Goal: Answer question/provide support: Share knowledge or assist other users

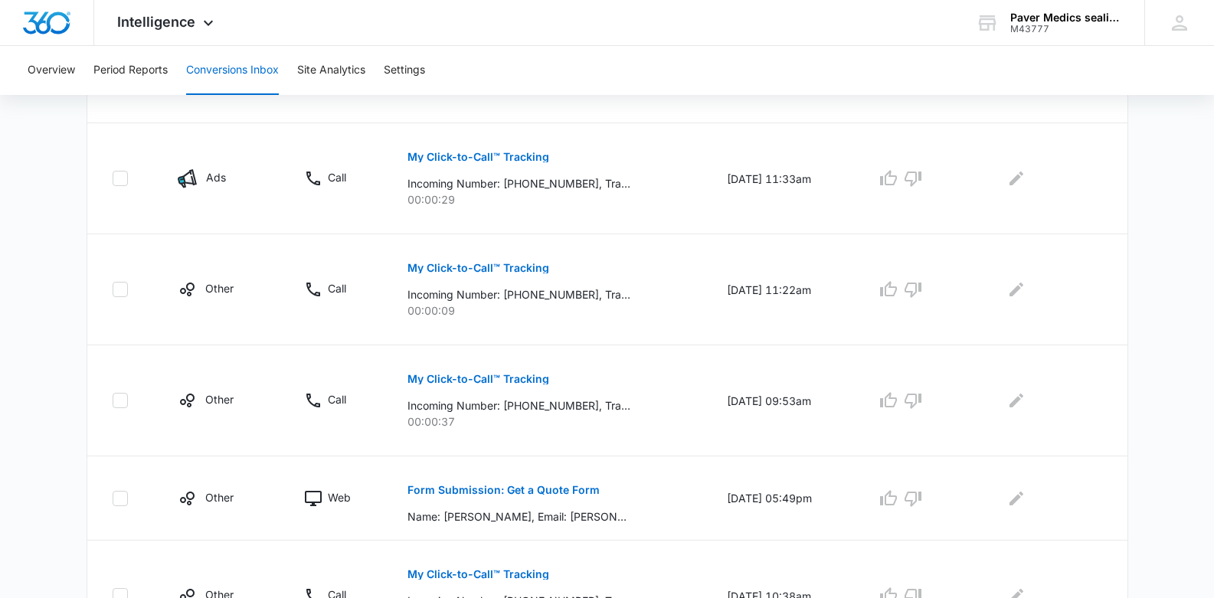
scroll to position [487, 0]
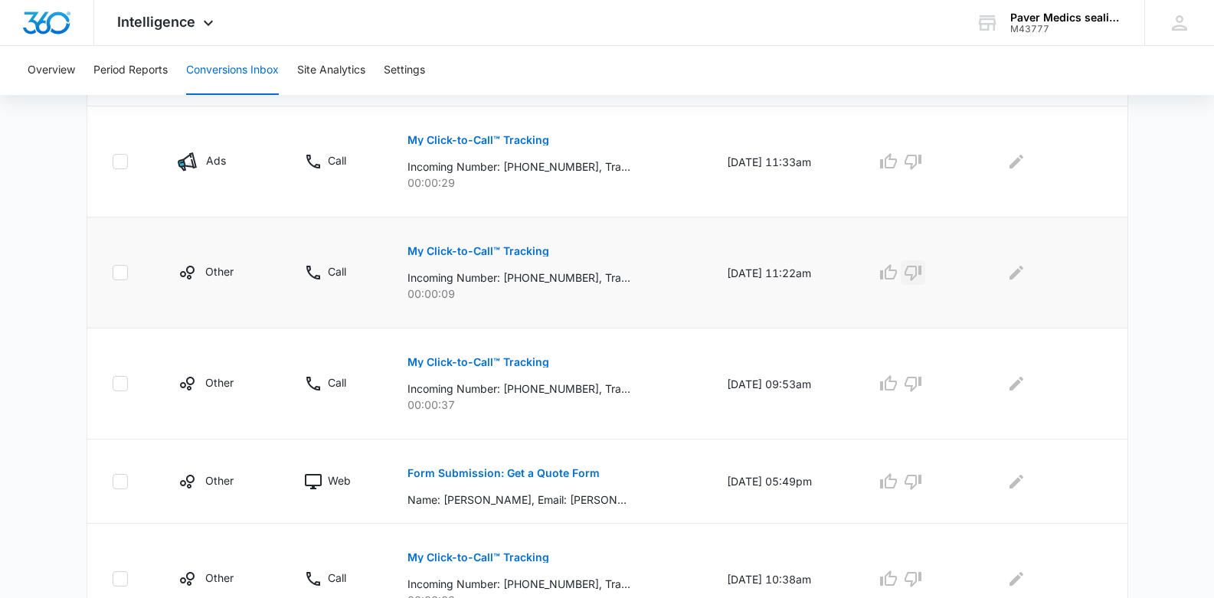
click at [922, 268] on icon "button" at bounding box center [913, 272] width 18 height 18
click at [445, 470] on p "Form Submission: Get a Quote Form" at bounding box center [503, 473] width 192 height 11
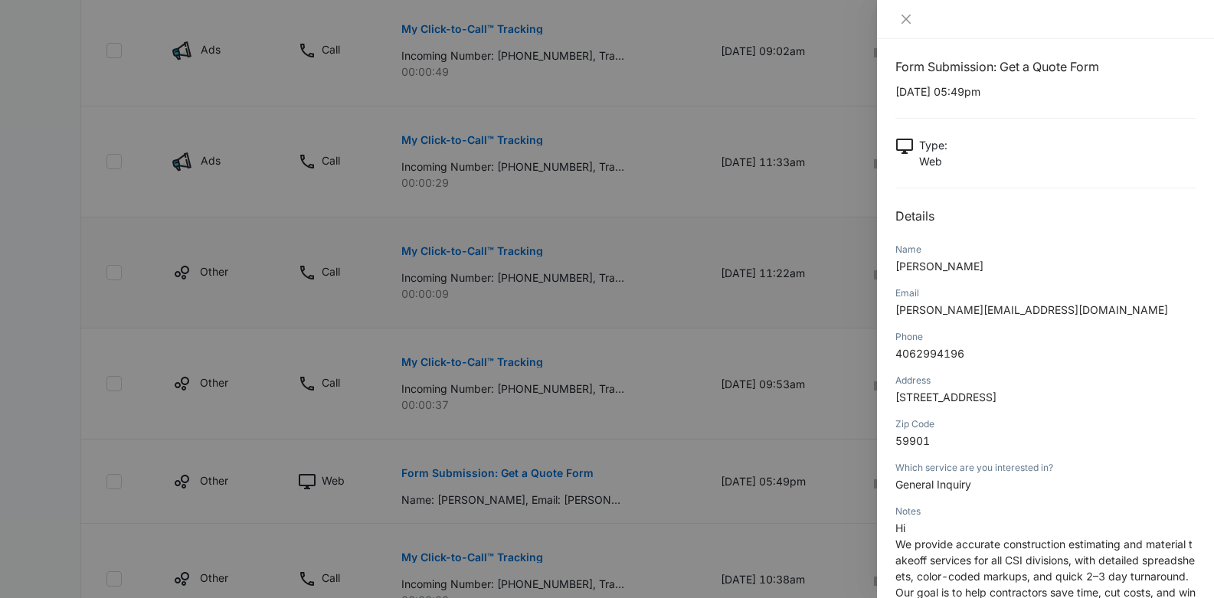
scroll to position [0, 0]
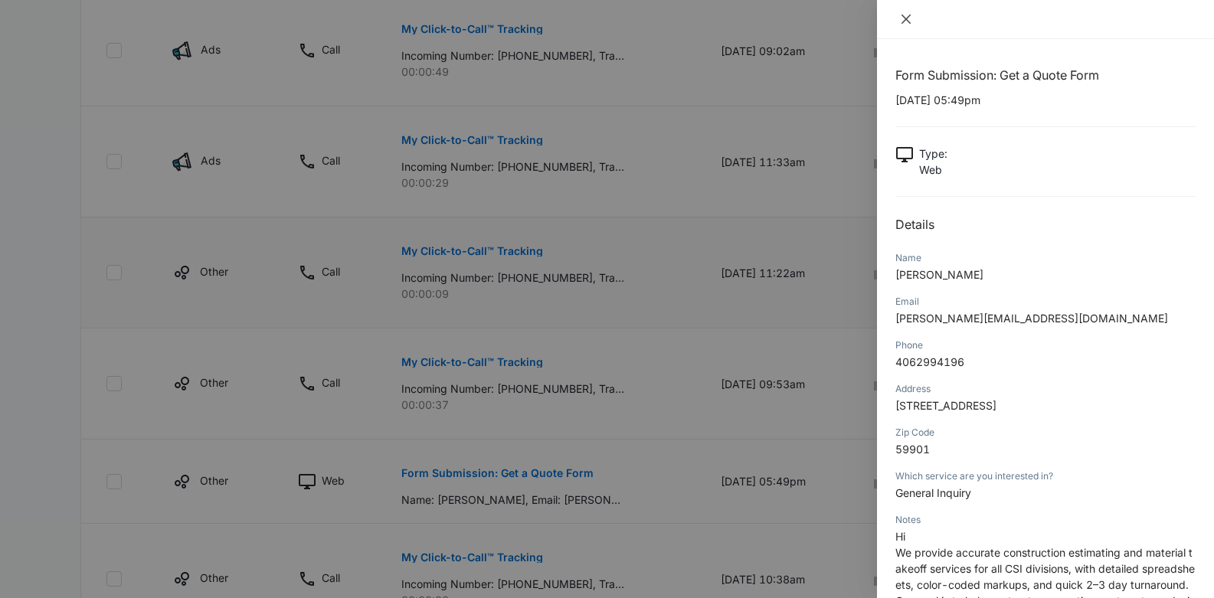
click at [904, 17] on icon "close" at bounding box center [905, 19] width 9 height 9
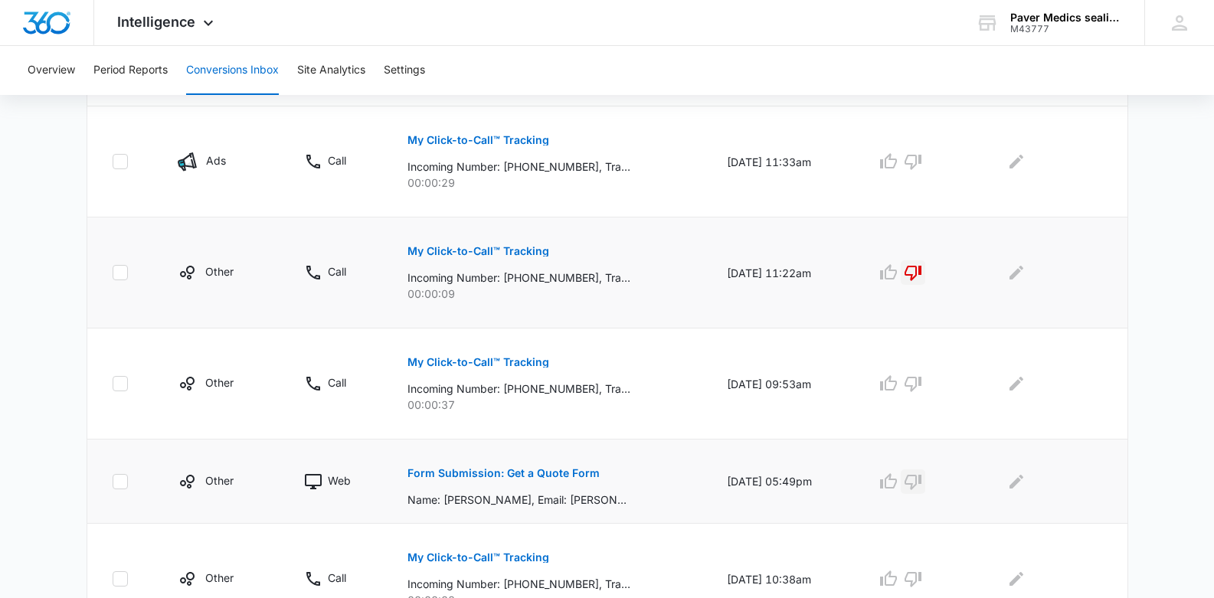
click at [922, 489] on icon "button" at bounding box center [913, 481] width 18 height 18
click at [1015, 487] on icon "Edit Comments" at bounding box center [1016, 481] width 18 height 18
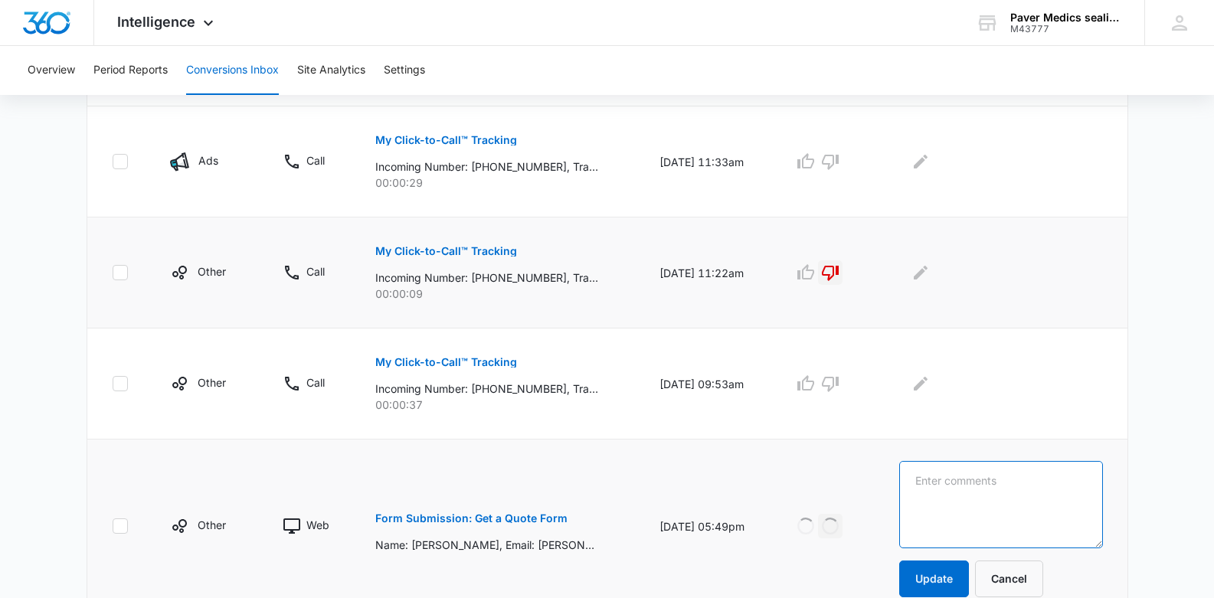
click at [985, 479] on textarea at bounding box center [1000, 504] width 203 height 87
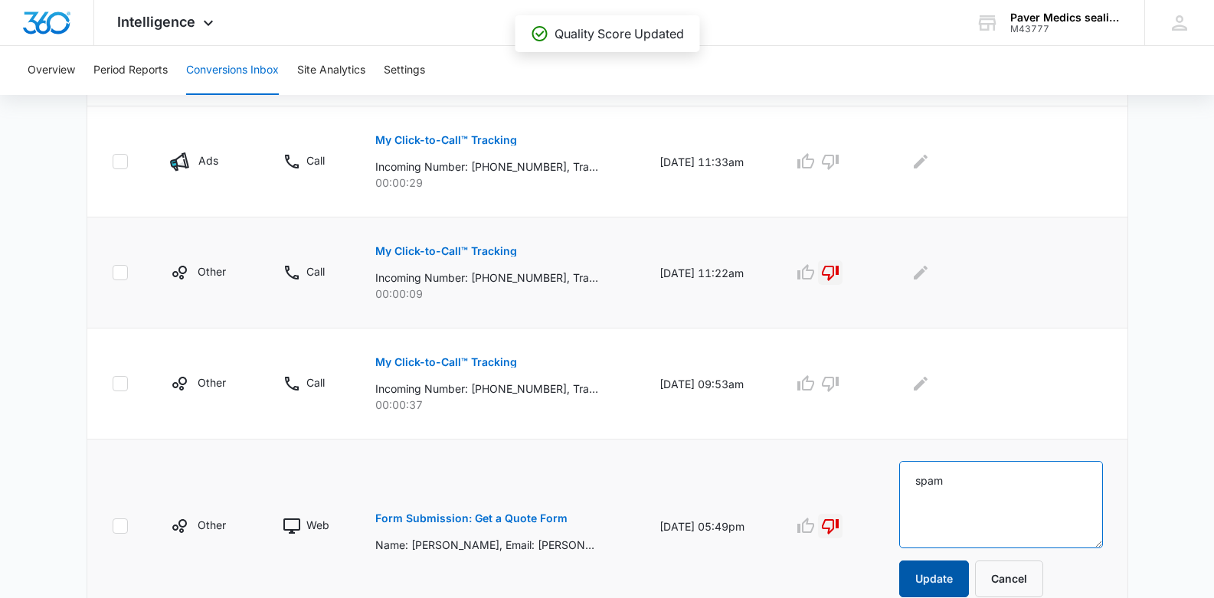
type textarea "spam"
click at [951, 577] on button "Update" at bounding box center [934, 578] width 70 height 37
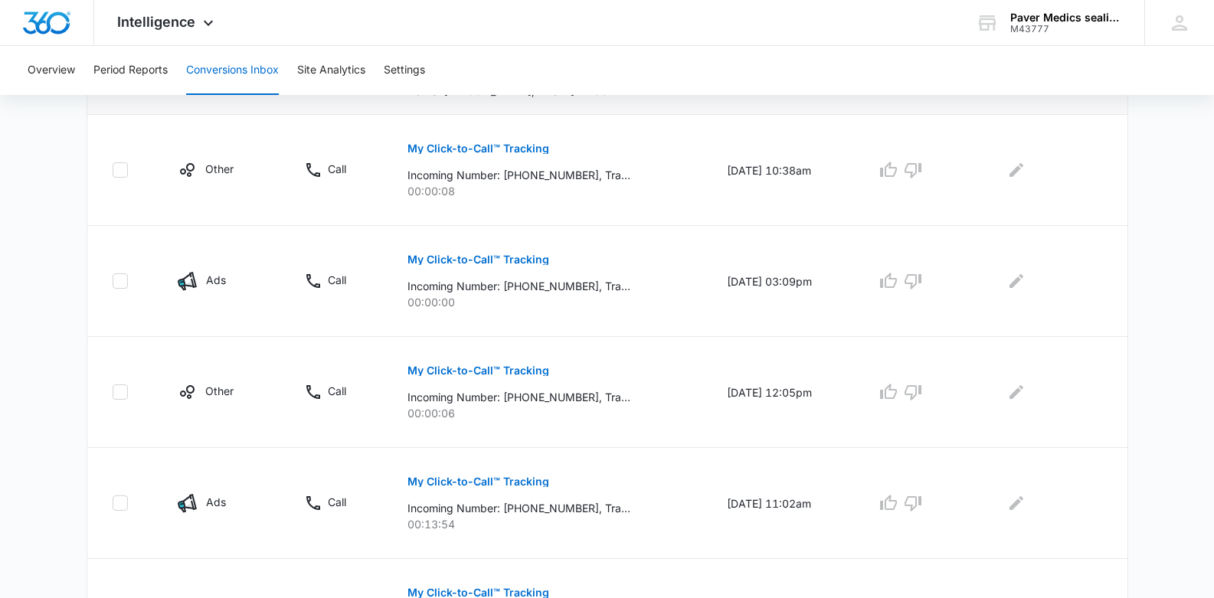
scroll to position [907, 0]
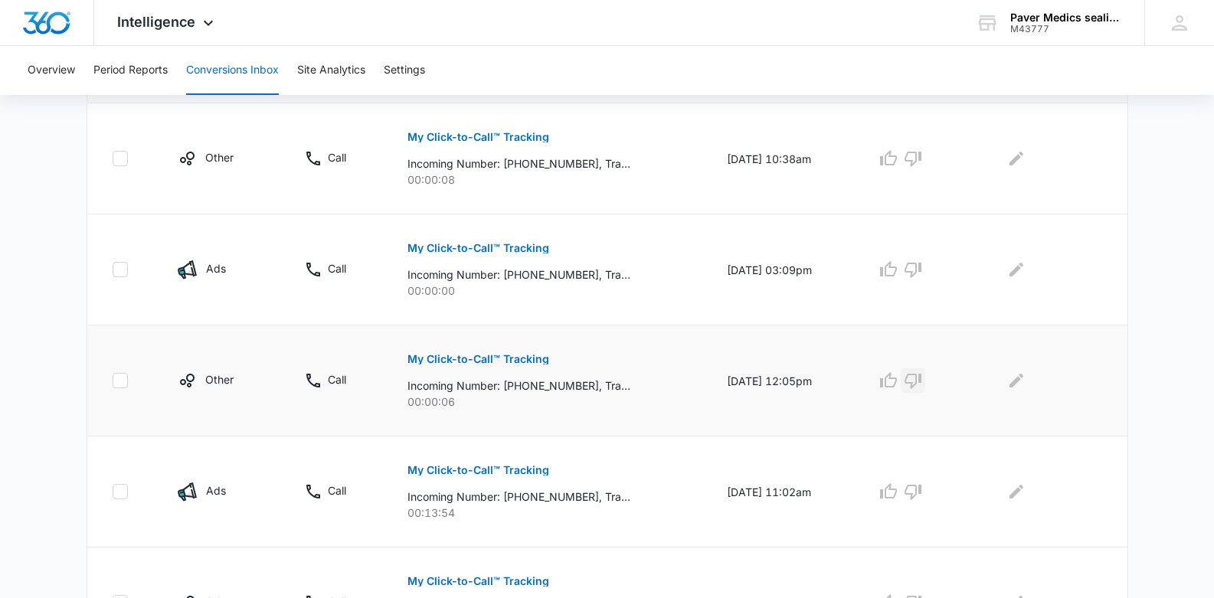
click at [920, 385] on icon "button" at bounding box center [913, 380] width 18 height 18
click at [920, 270] on icon "button" at bounding box center [913, 269] width 18 height 18
click at [921, 158] on icon "button" at bounding box center [913, 158] width 18 height 18
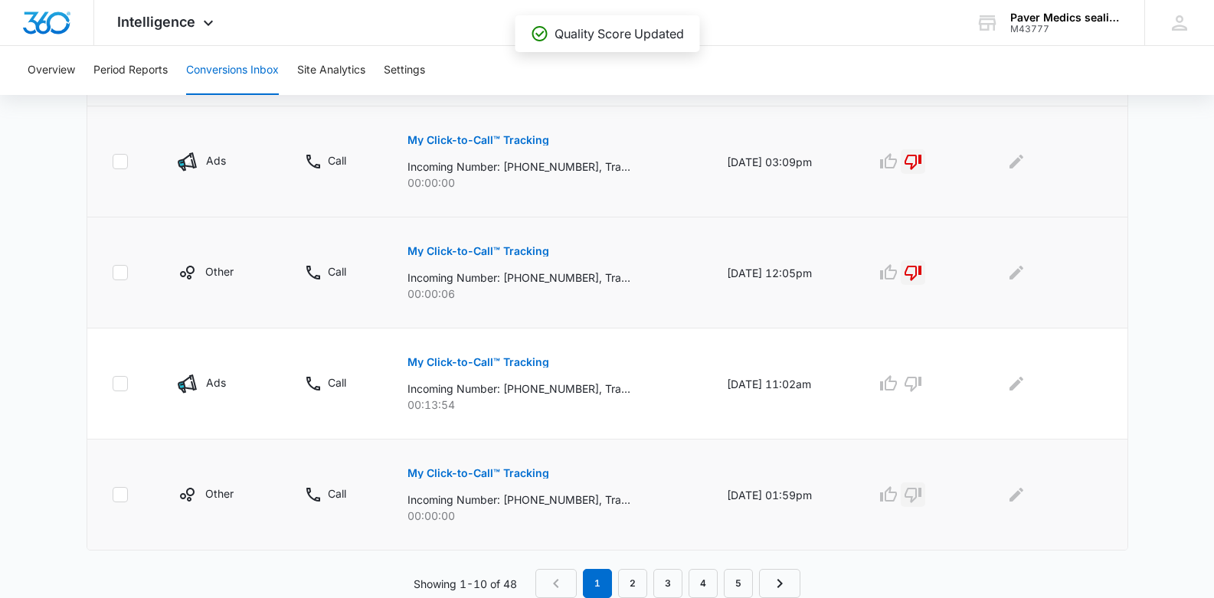
click at [921, 496] on icon "button" at bounding box center [912, 495] width 17 height 15
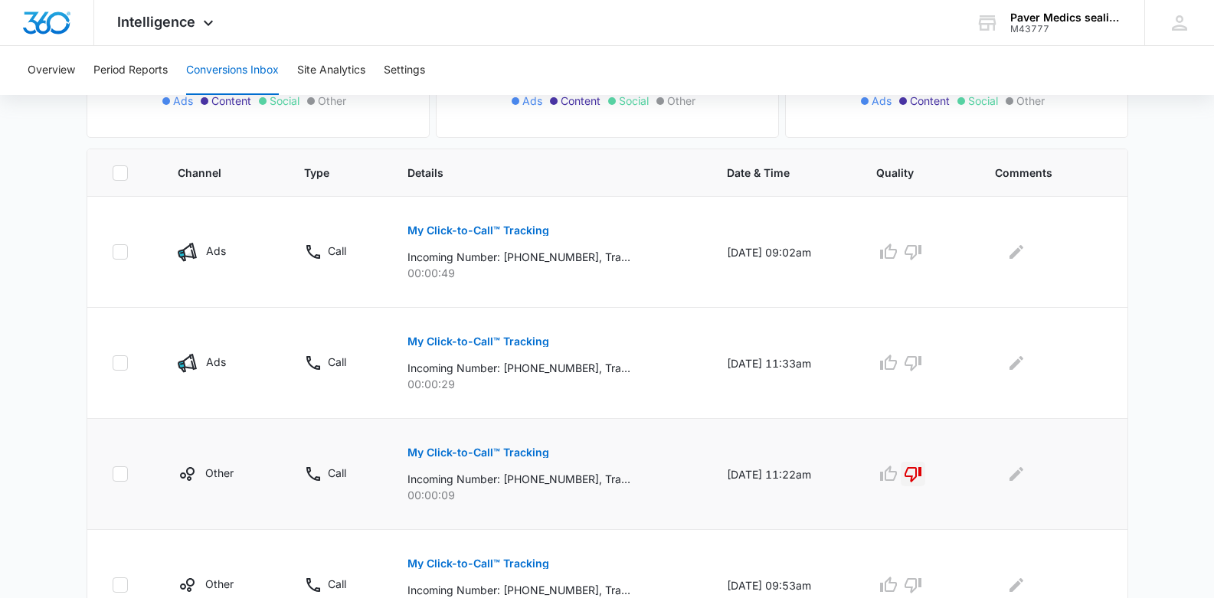
scroll to position [270, 0]
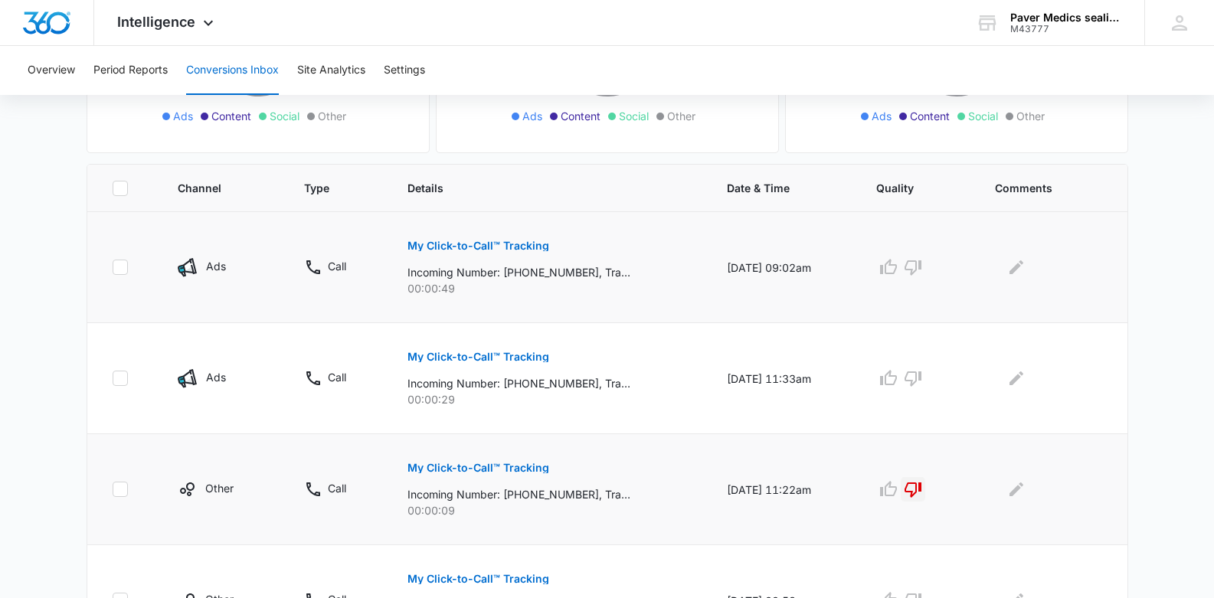
click at [438, 248] on p "My Click-to-Call™ Tracking" at bounding box center [478, 245] width 142 height 11
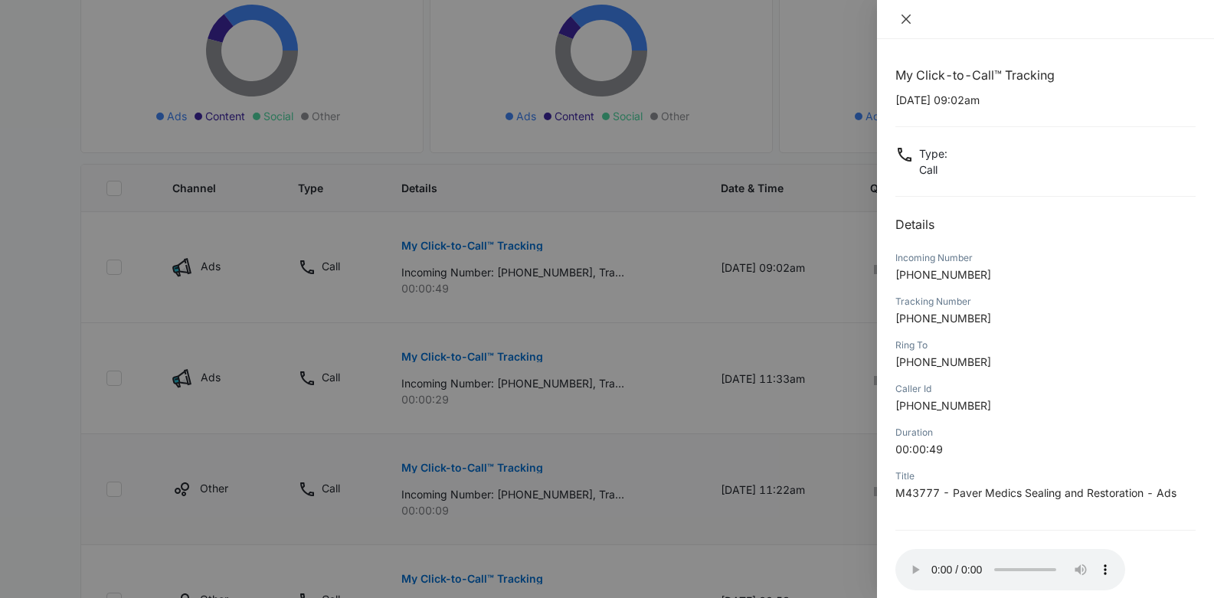
click at [905, 15] on icon "close" at bounding box center [906, 19] width 12 height 12
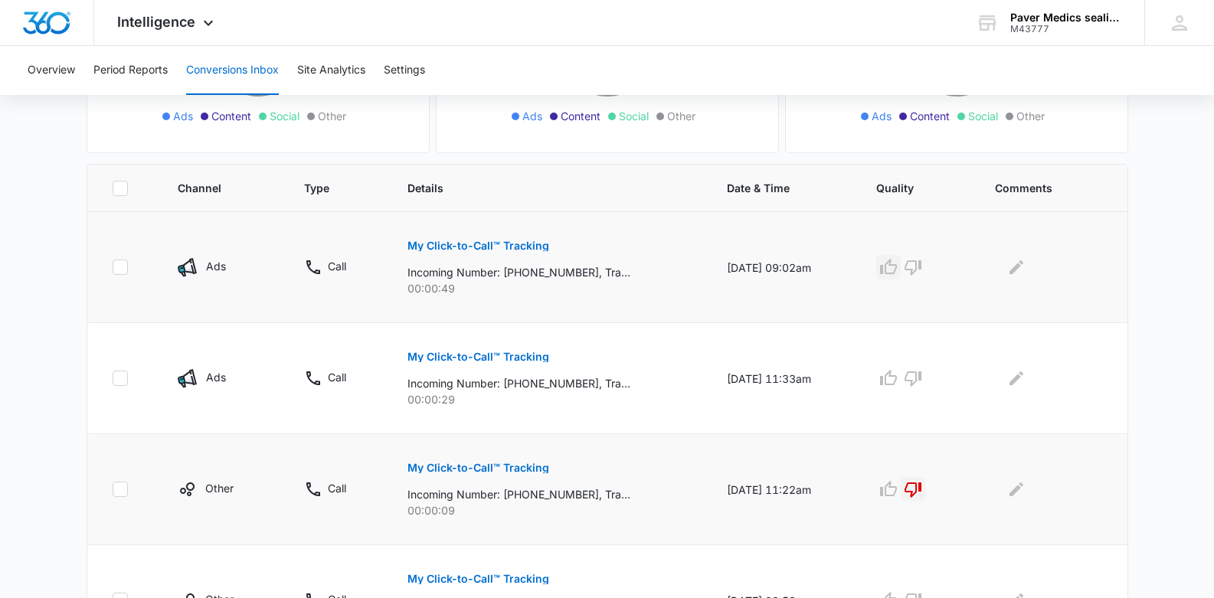
click at [894, 269] on icon "button" at bounding box center [888, 266] width 17 height 15
click at [1022, 270] on icon "Edit Comments" at bounding box center [1016, 267] width 18 height 18
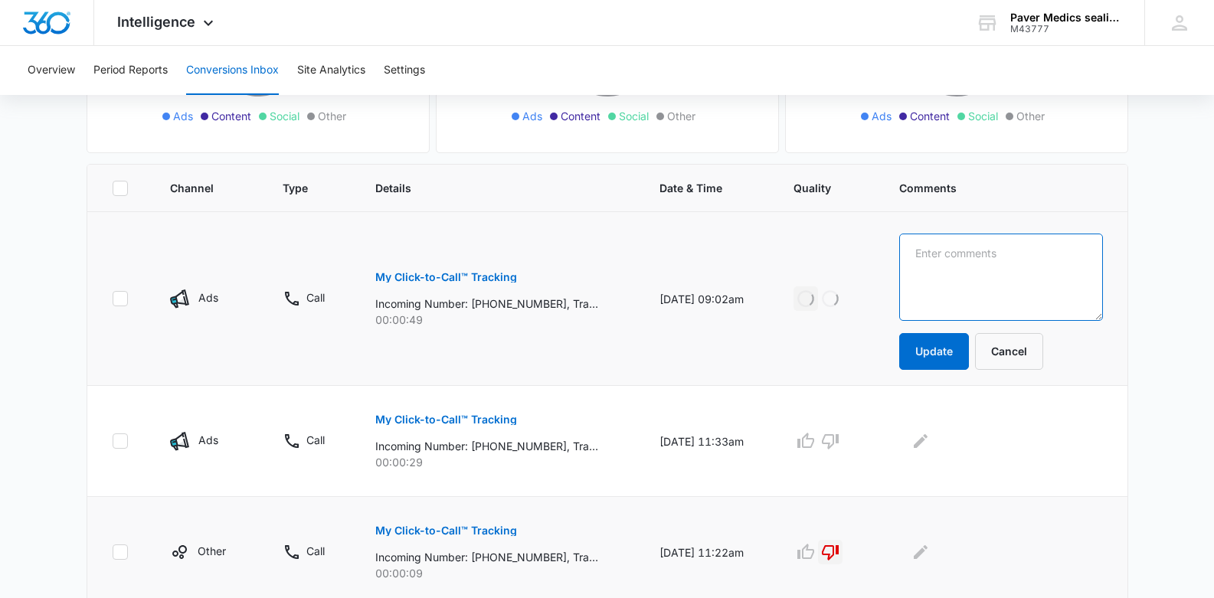
click at [936, 257] on textarea at bounding box center [1000, 277] width 203 height 87
type textarea "[PERSON_NAME]"
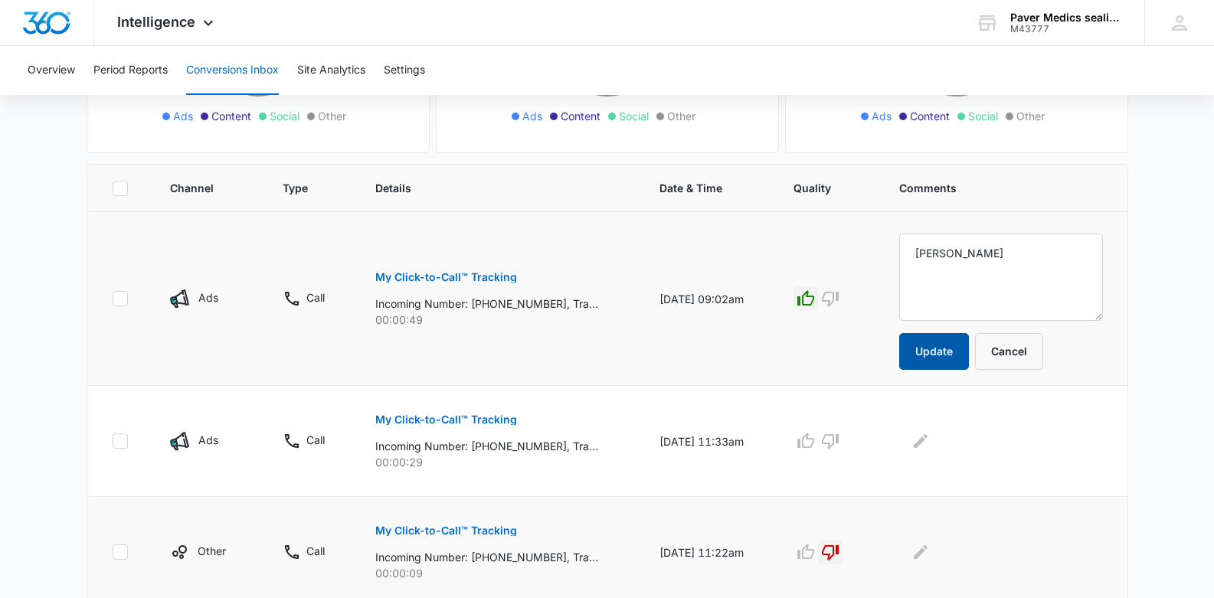
click at [952, 351] on button "Update" at bounding box center [934, 351] width 70 height 37
click at [485, 423] on p "My Click-to-Call™ Tracking" at bounding box center [446, 419] width 142 height 11
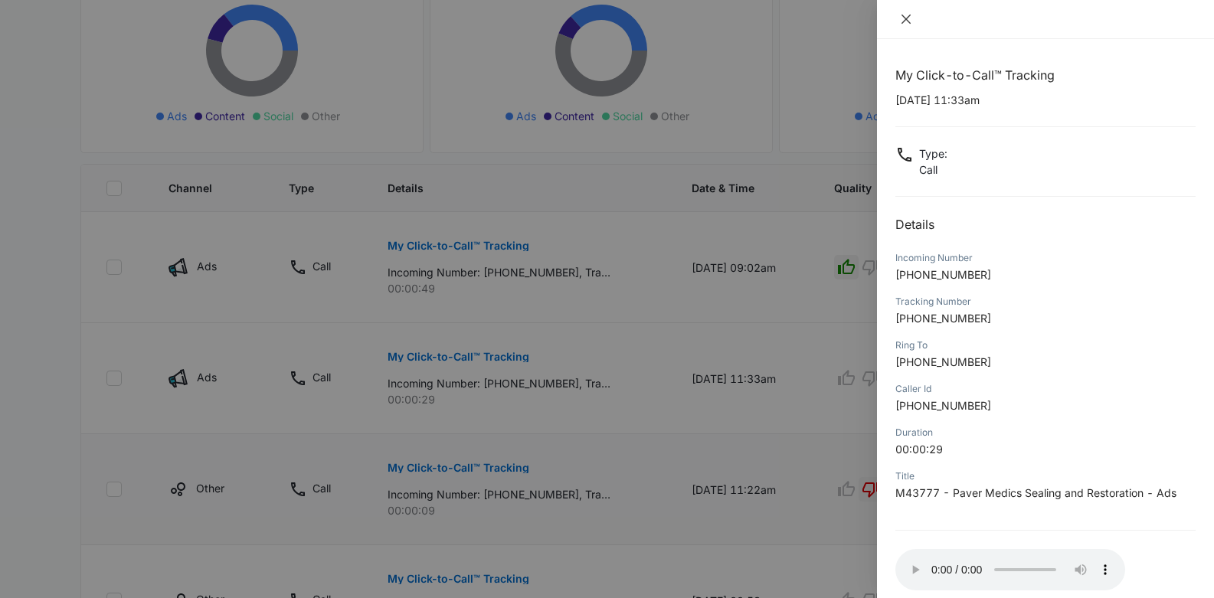
click at [907, 18] on icon "close" at bounding box center [905, 19] width 9 height 9
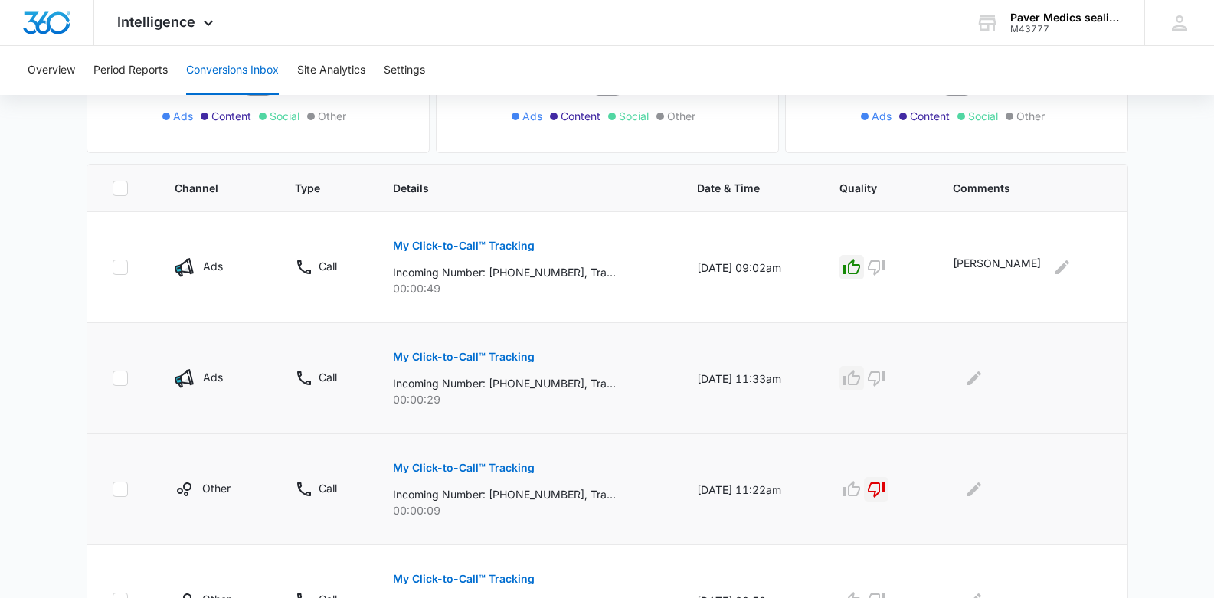
click at [854, 383] on icon "button" at bounding box center [851, 377] width 17 height 15
click at [972, 383] on icon "Edit Comments" at bounding box center [974, 378] width 14 height 14
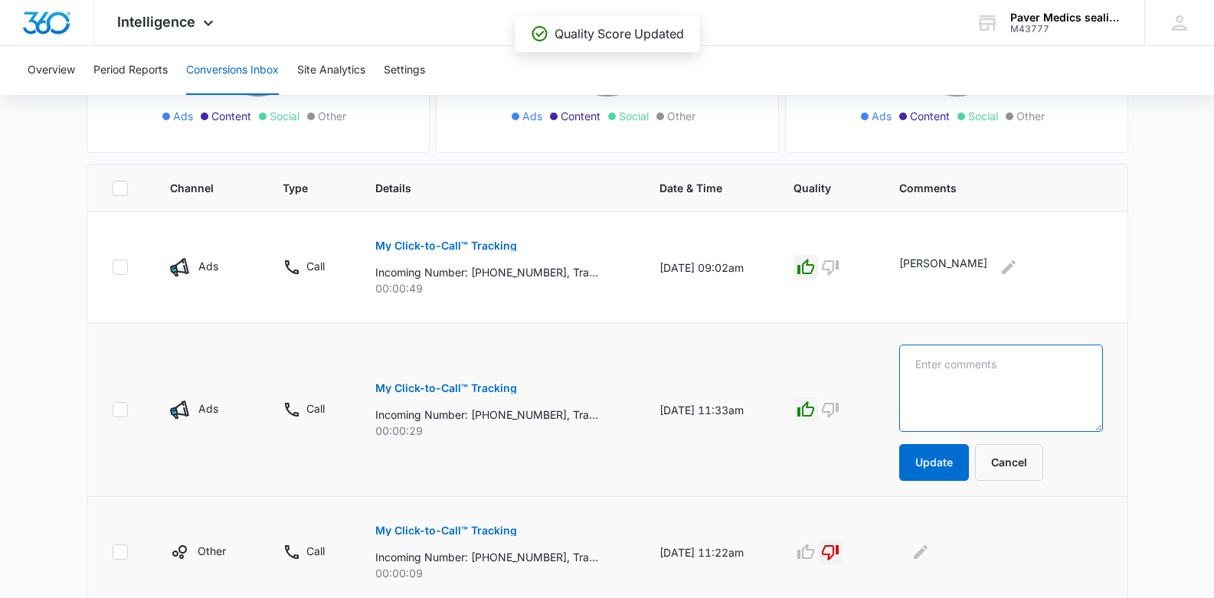
click at [968, 378] on textarea at bounding box center [1000, 388] width 203 height 87
type textarea "[PERSON_NAME]"
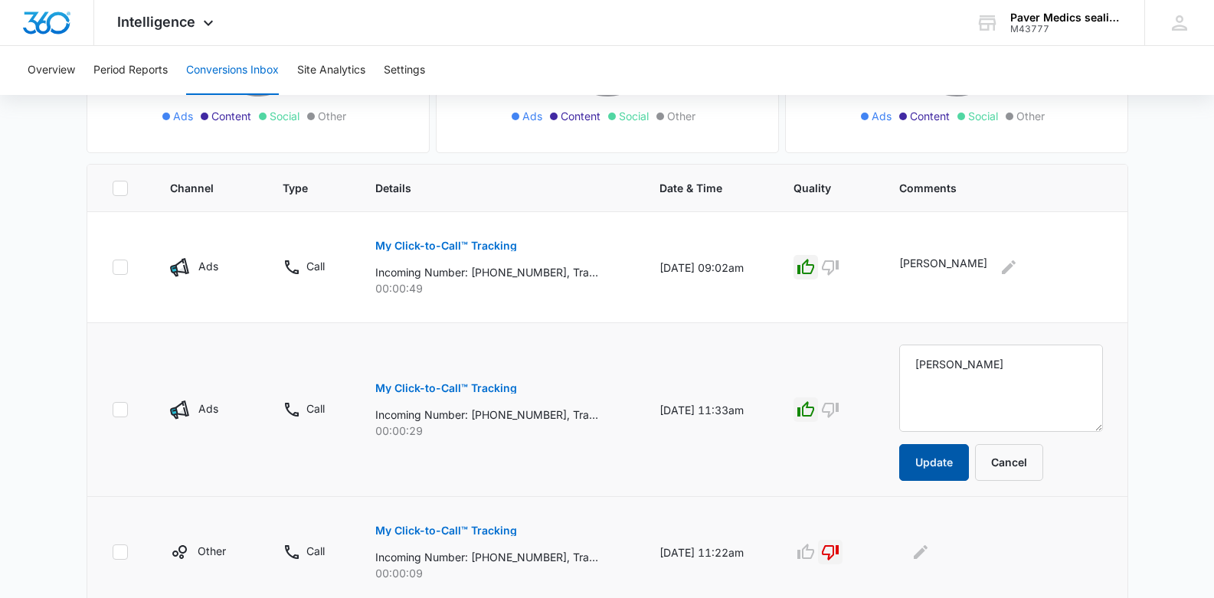
click at [946, 475] on button "Update" at bounding box center [934, 462] width 70 height 37
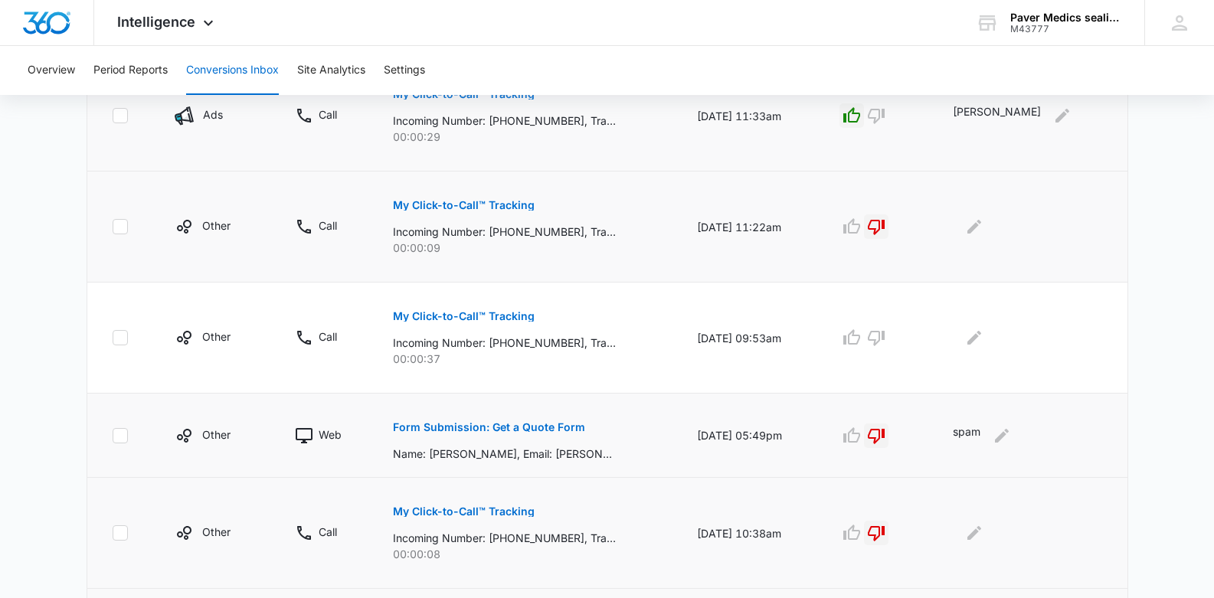
scroll to position [545, 0]
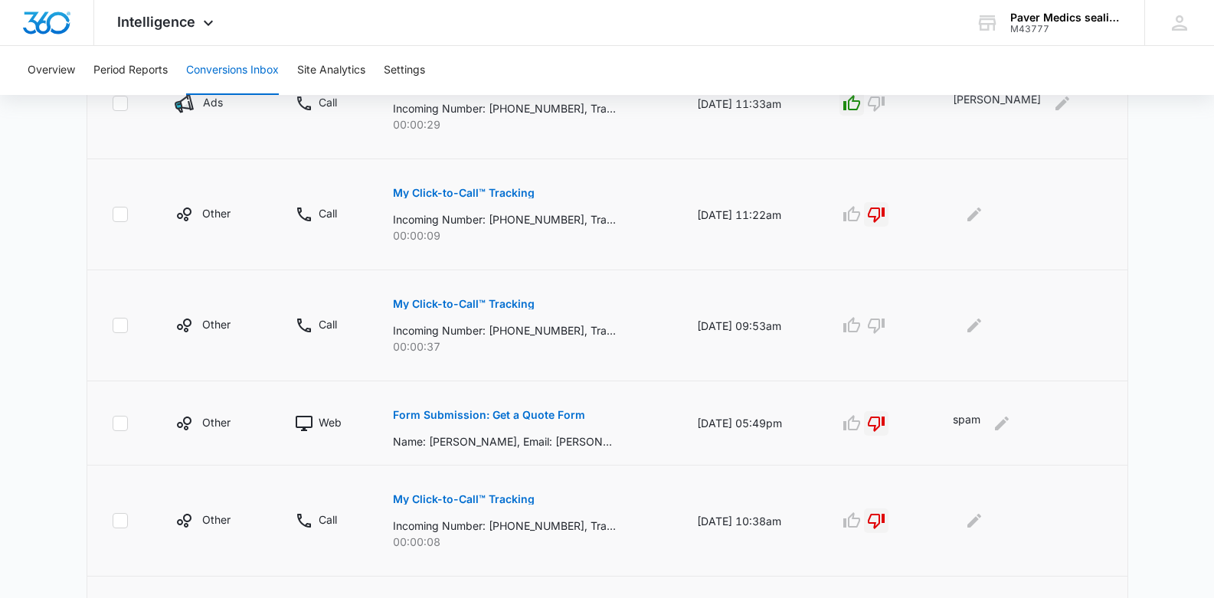
click at [482, 305] on p "My Click-to-Call™ Tracking" at bounding box center [464, 304] width 142 height 11
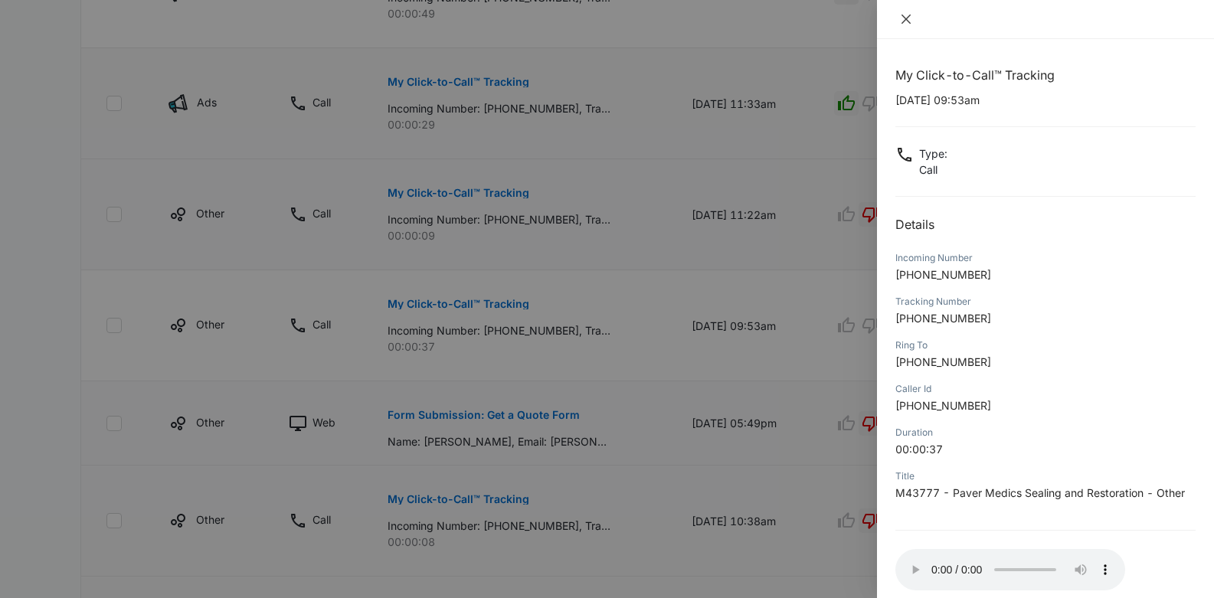
click at [903, 19] on icon "close" at bounding box center [906, 19] width 12 height 12
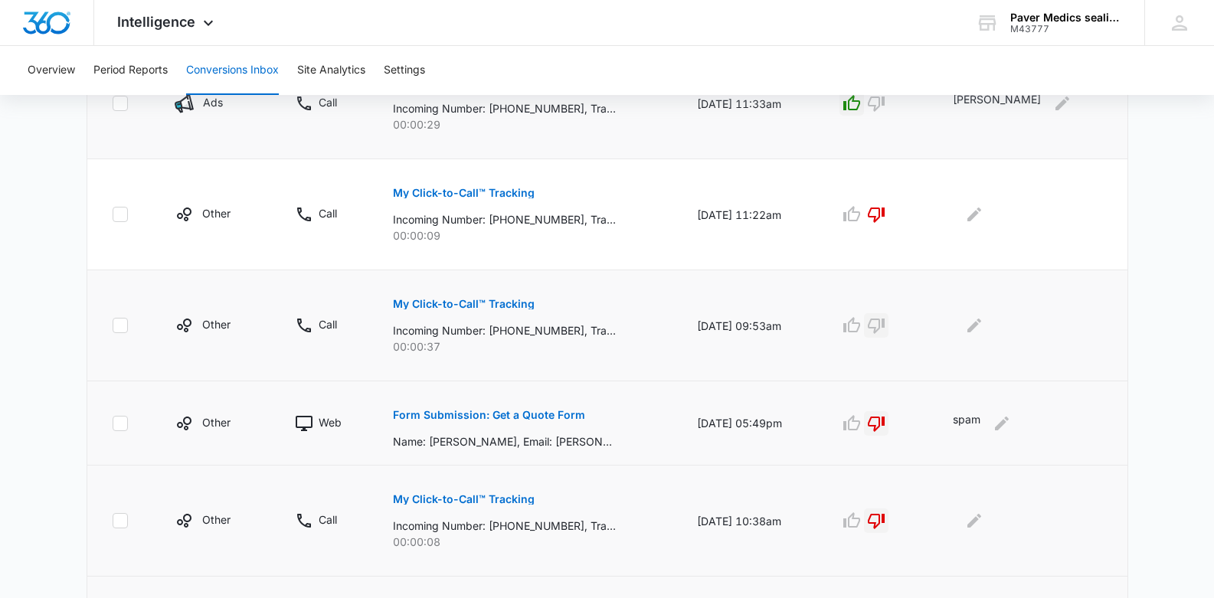
click at [881, 322] on icon "button" at bounding box center [876, 325] width 18 height 18
click at [972, 332] on icon "Edit Comments" at bounding box center [974, 325] width 18 height 18
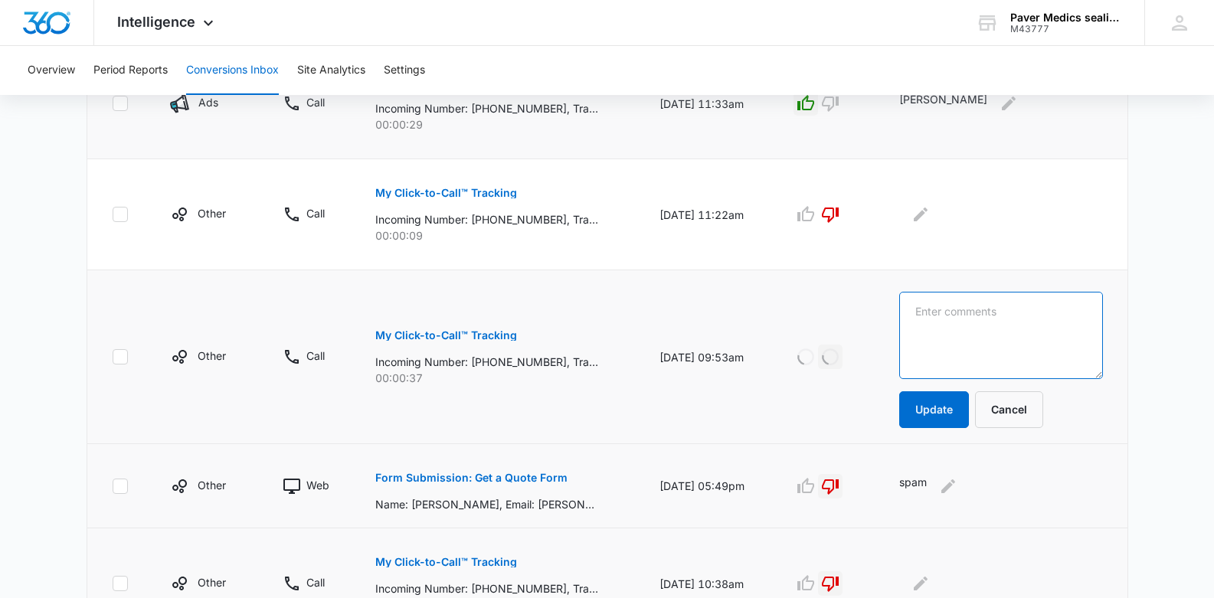
click at [959, 331] on textarea at bounding box center [1000, 335] width 203 height 87
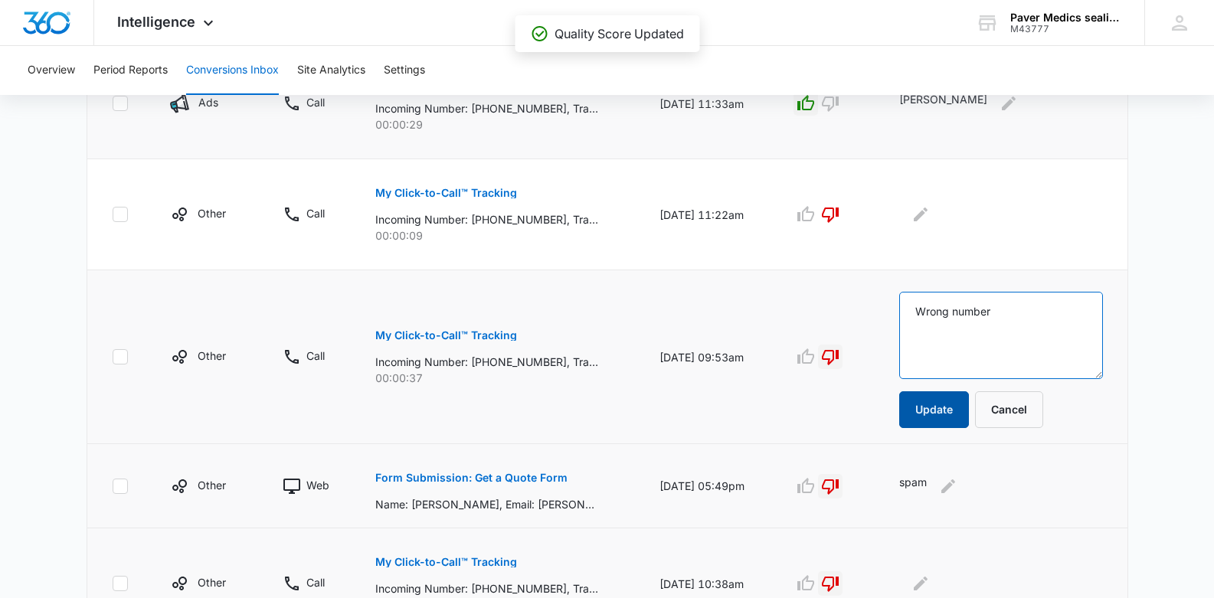
type textarea "Wrong number"
click at [958, 404] on button "Update" at bounding box center [934, 409] width 70 height 37
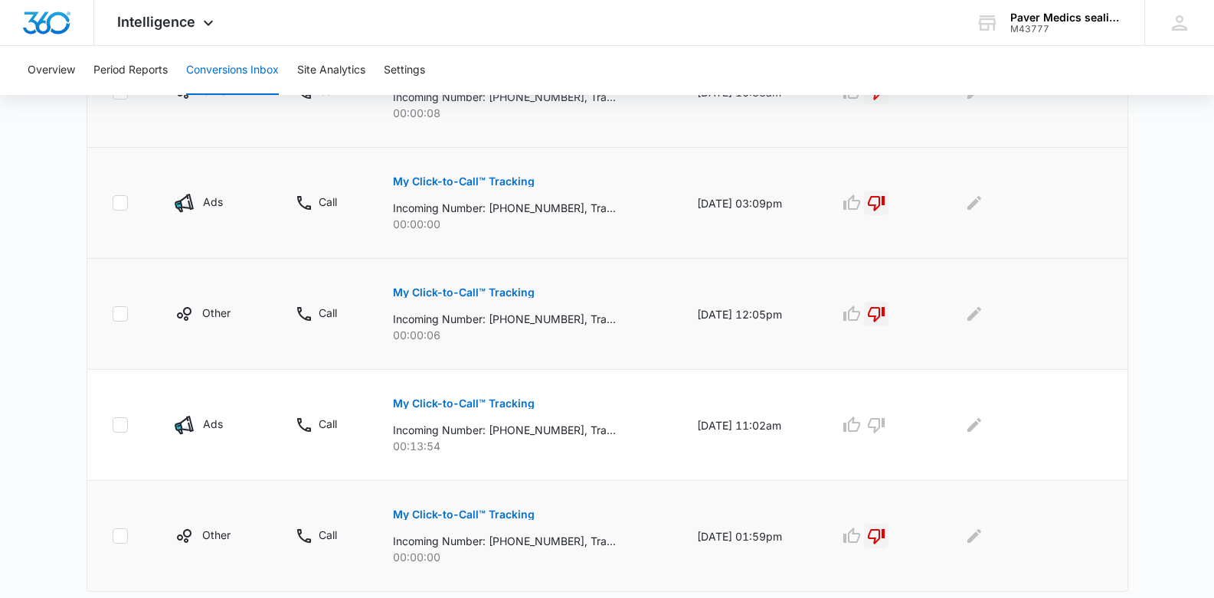
scroll to position [1015, 0]
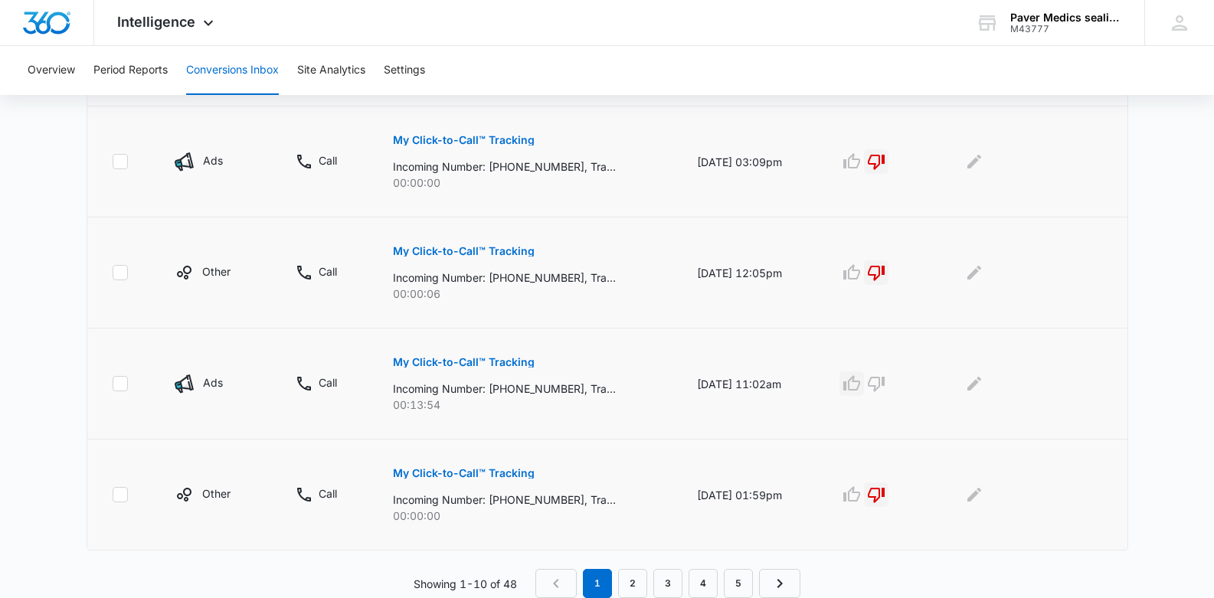
click at [856, 387] on icon "button" at bounding box center [851, 383] width 18 height 18
click at [479, 363] on p "My Click-to-Call™ Tracking" at bounding box center [464, 362] width 142 height 11
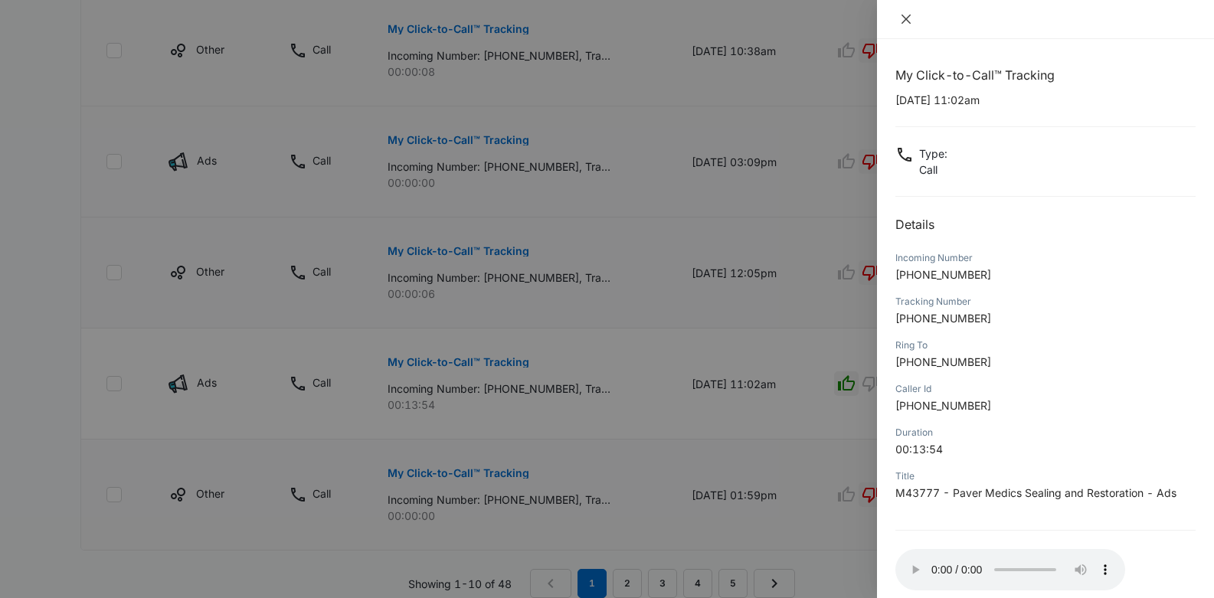
click at [906, 24] on icon "close" at bounding box center [906, 19] width 12 height 12
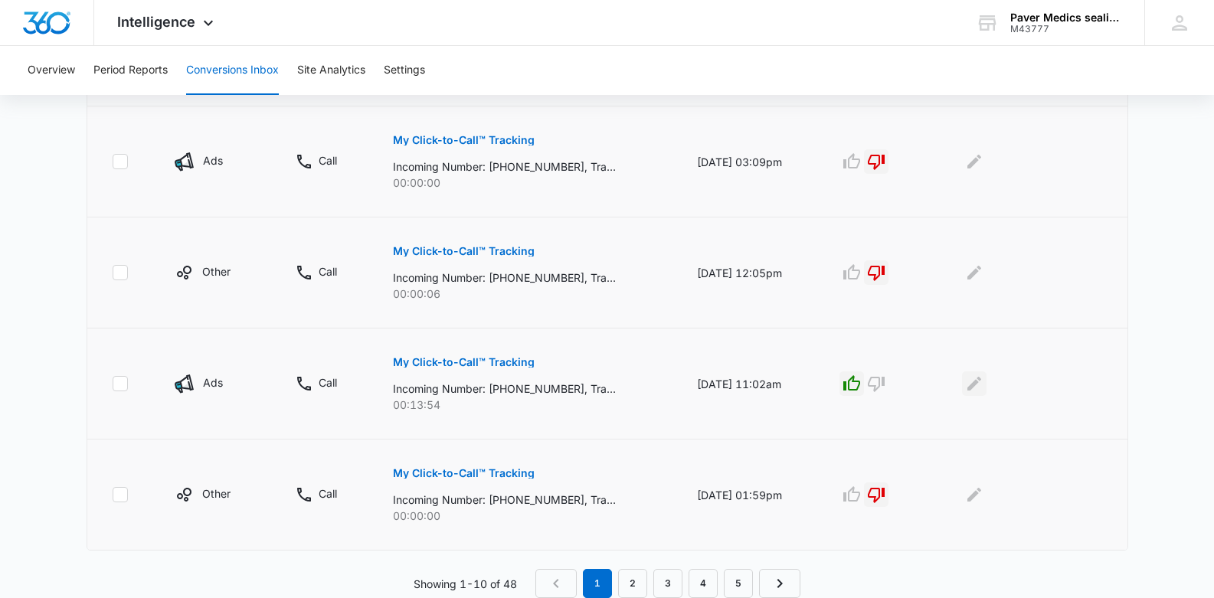
click at [979, 382] on icon "Edit Comments" at bounding box center [974, 384] width 14 height 14
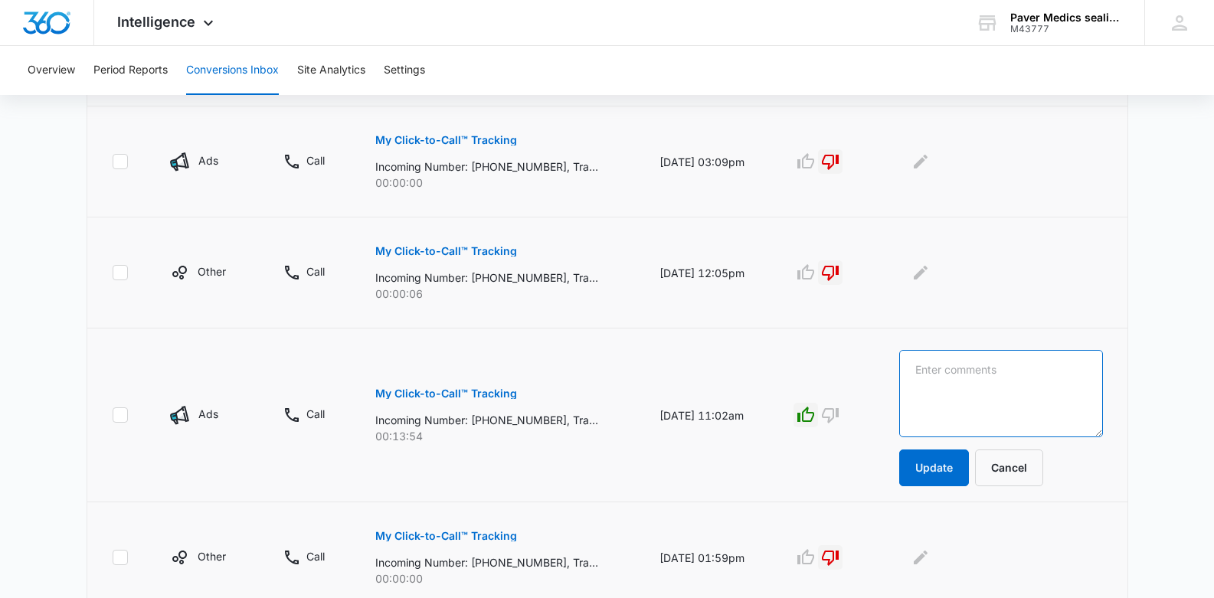
click at [949, 378] on textarea at bounding box center [1000, 393] width 203 height 87
click at [955, 368] on textarea "[PERSON_NAME]" at bounding box center [1000, 393] width 203 height 87
type textarea "[PERSON_NAME]"
click at [949, 469] on button "Update" at bounding box center [934, 467] width 70 height 37
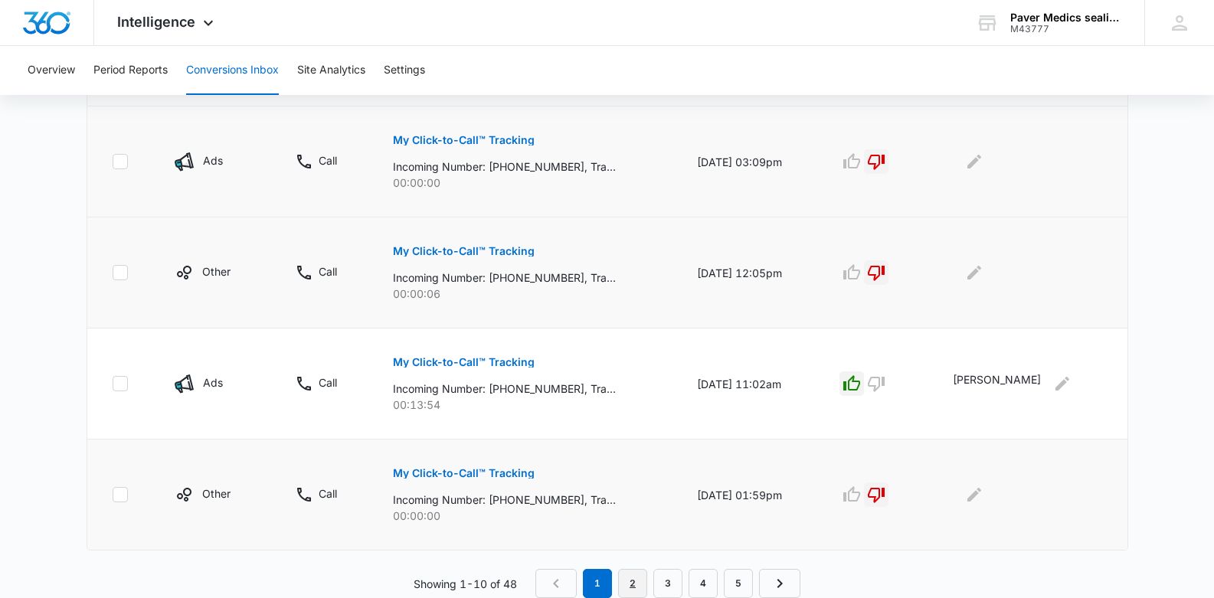
click at [630, 582] on link "2" at bounding box center [632, 583] width 29 height 29
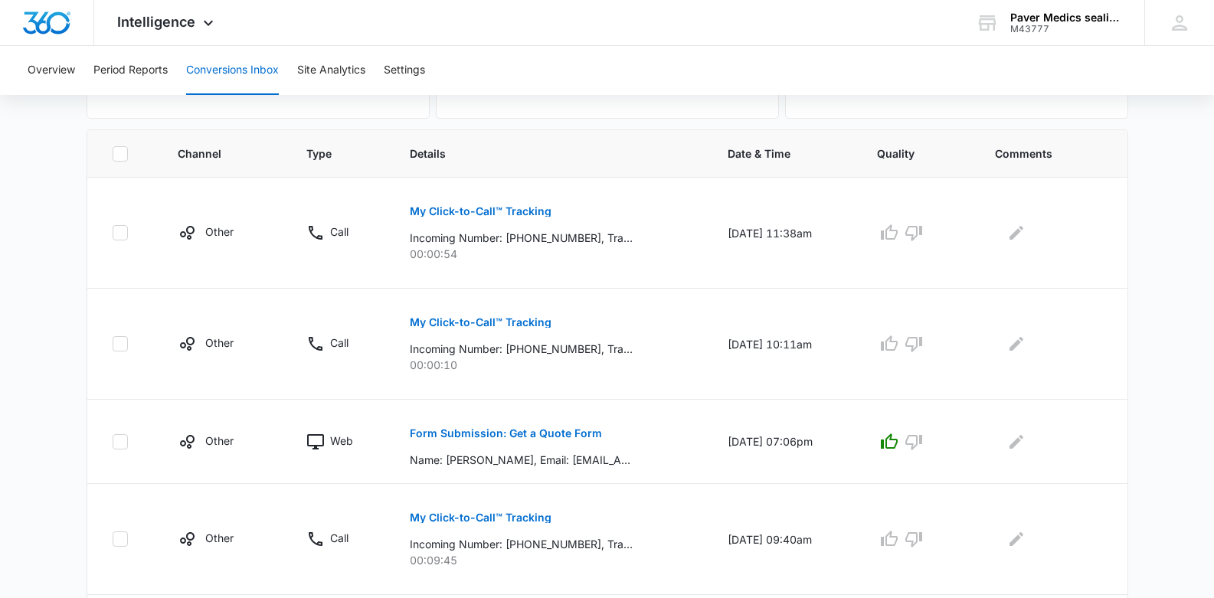
scroll to position [307, 0]
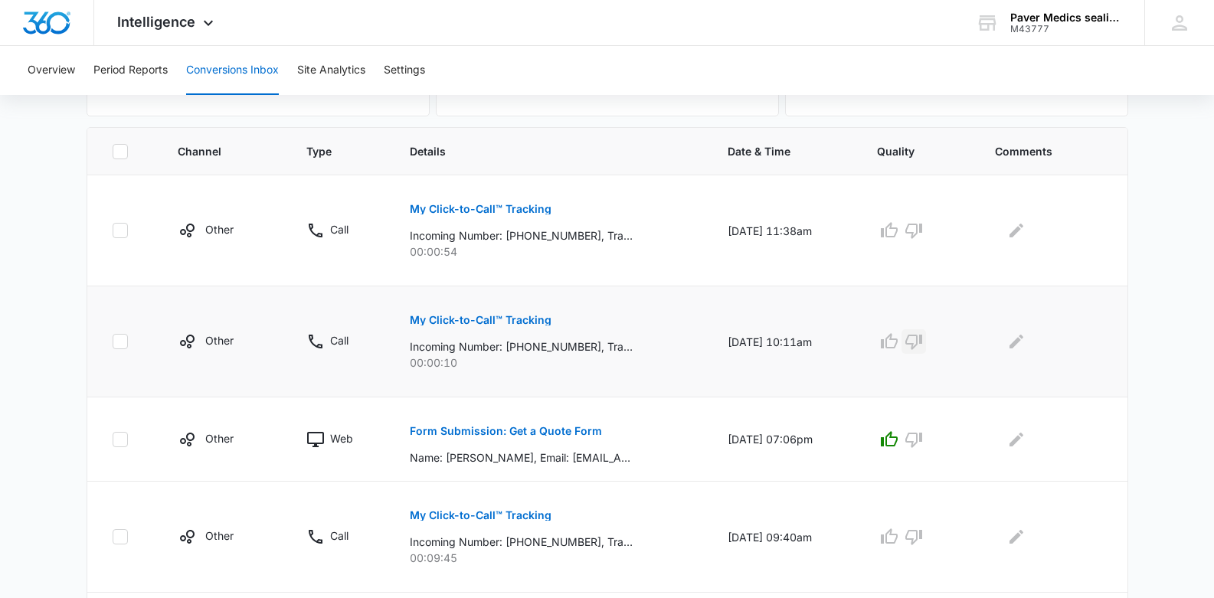
click at [923, 341] on icon "button" at bounding box center [913, 341] width 18 height 18
click at [500, 211] on p "My Click-to-Call™ Tracking" at bounding box center [481, 209] width 142 height 11
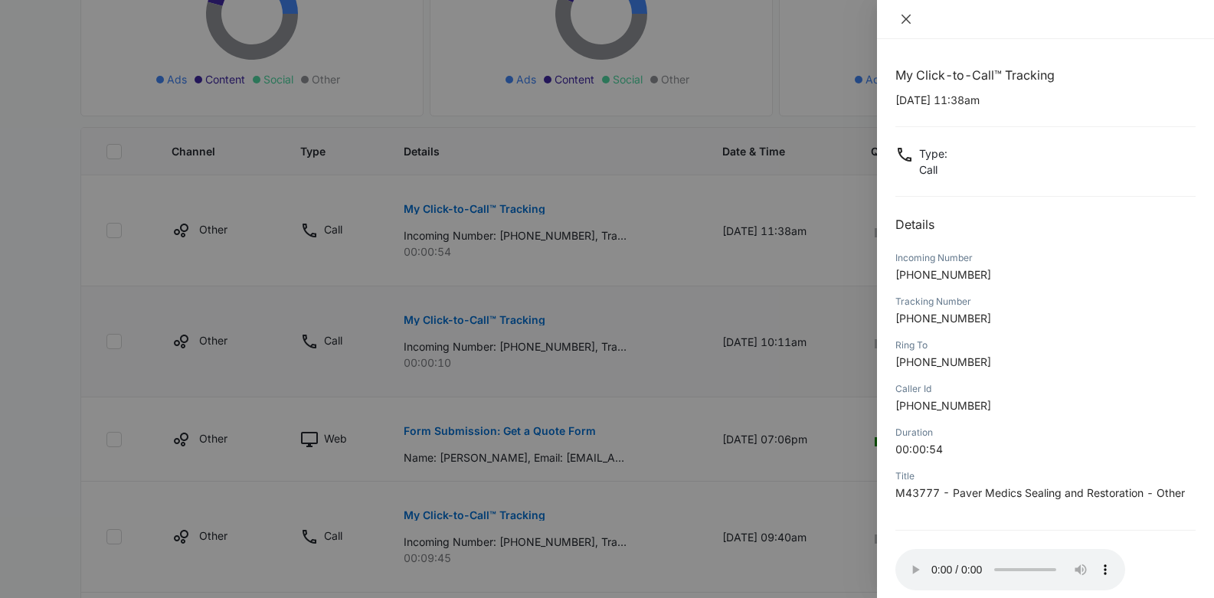
click at [903, 20] on icon "close" at bounding box center [906, 19] width 12 height 12
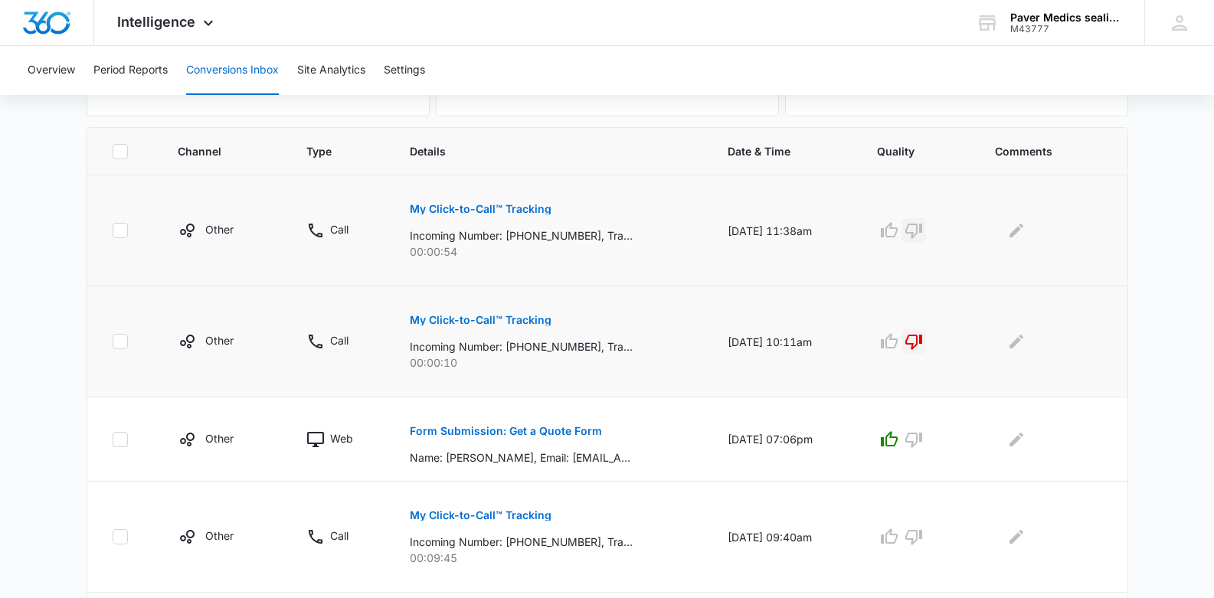
click at [920, 234] on icon "button" at bounding box center [913, 230] width 18 height 18
click at [1025, 234] on icon "Edit Comments" at bounding box center [1016, 230] width 18 height 18
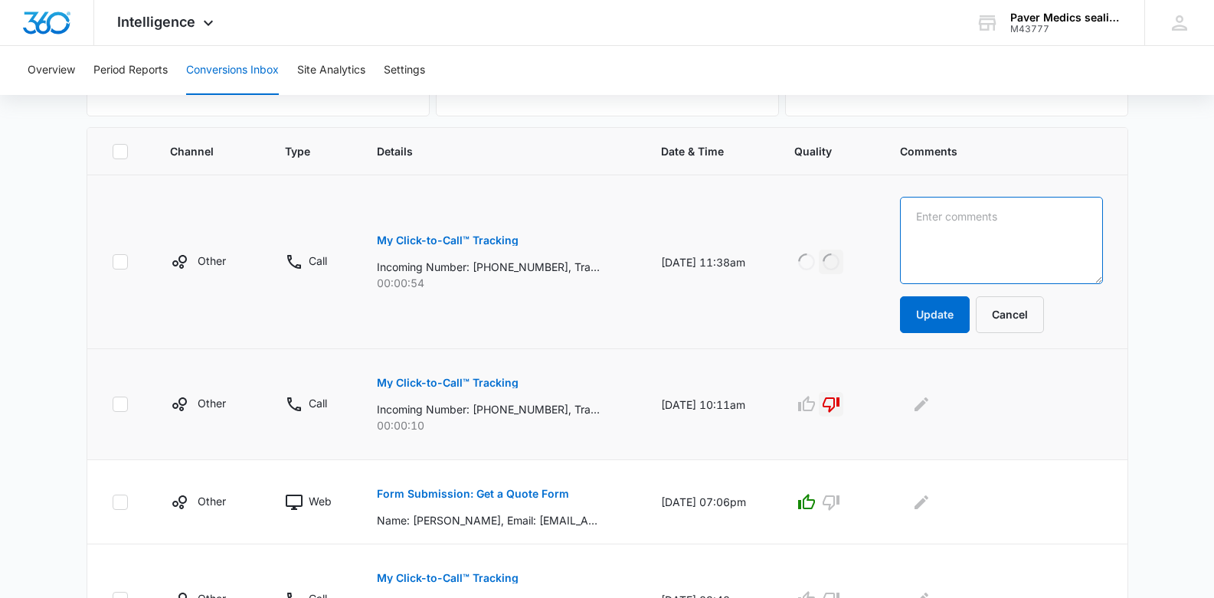
click at [975, 232] on textarea at bounding box center [1001, 240] width 203 height 87
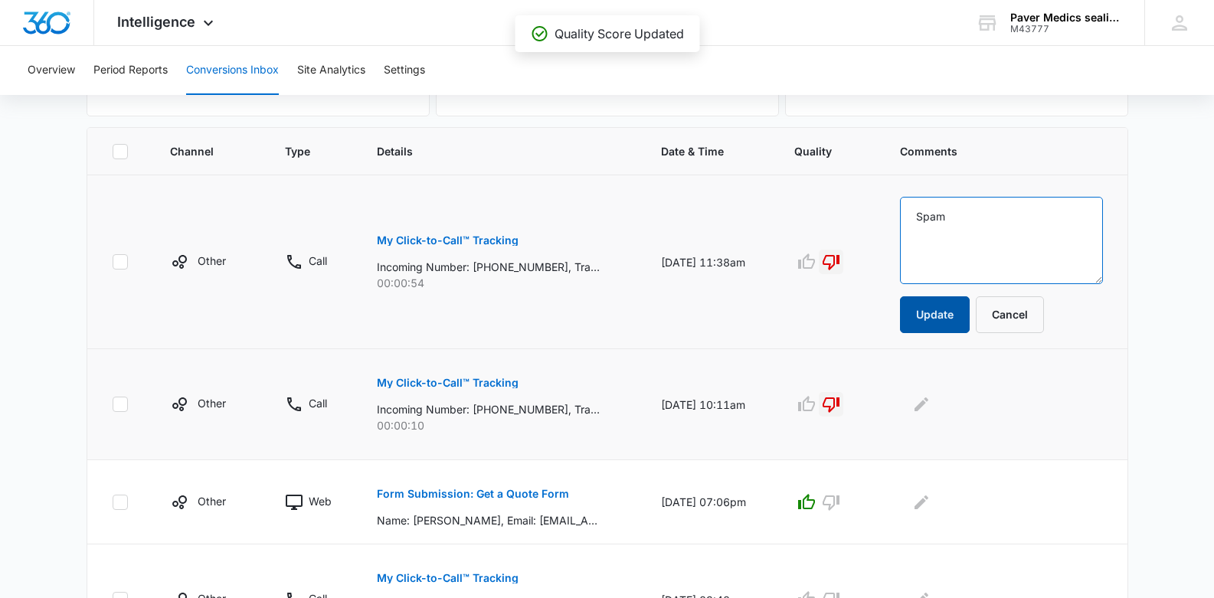
type textarea "Spam"
click at [956, 319] on button "Update" at bounding box center [935, 314] width 70 height 37
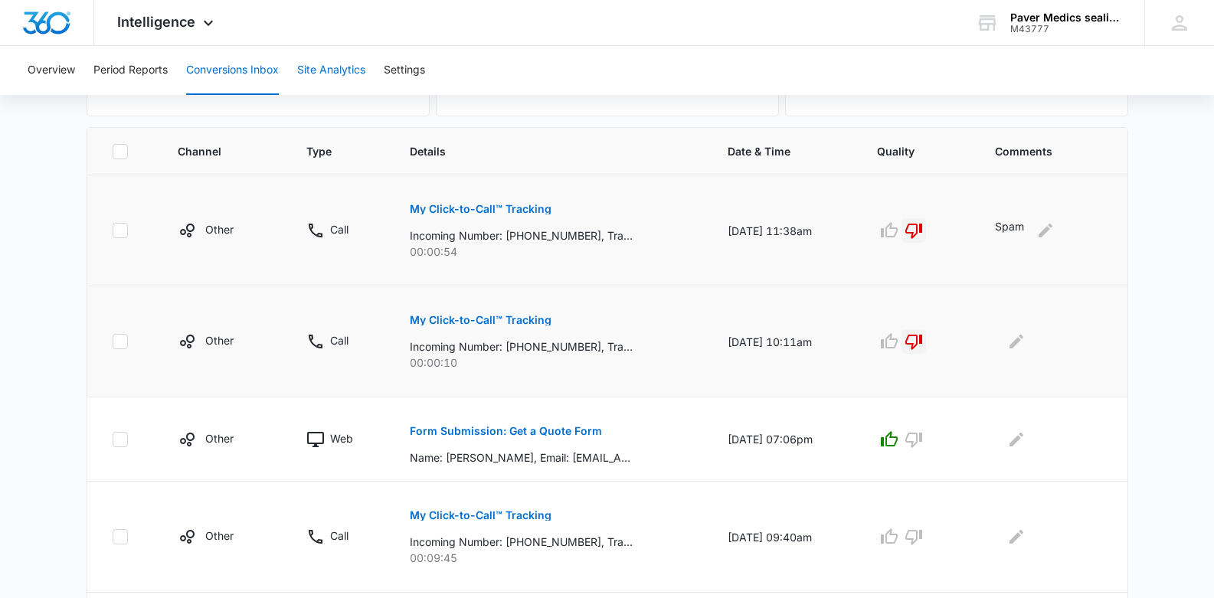
click at [325, 67] on button "Site Analytics" at bounding box center [331, 70] width 68 height 49
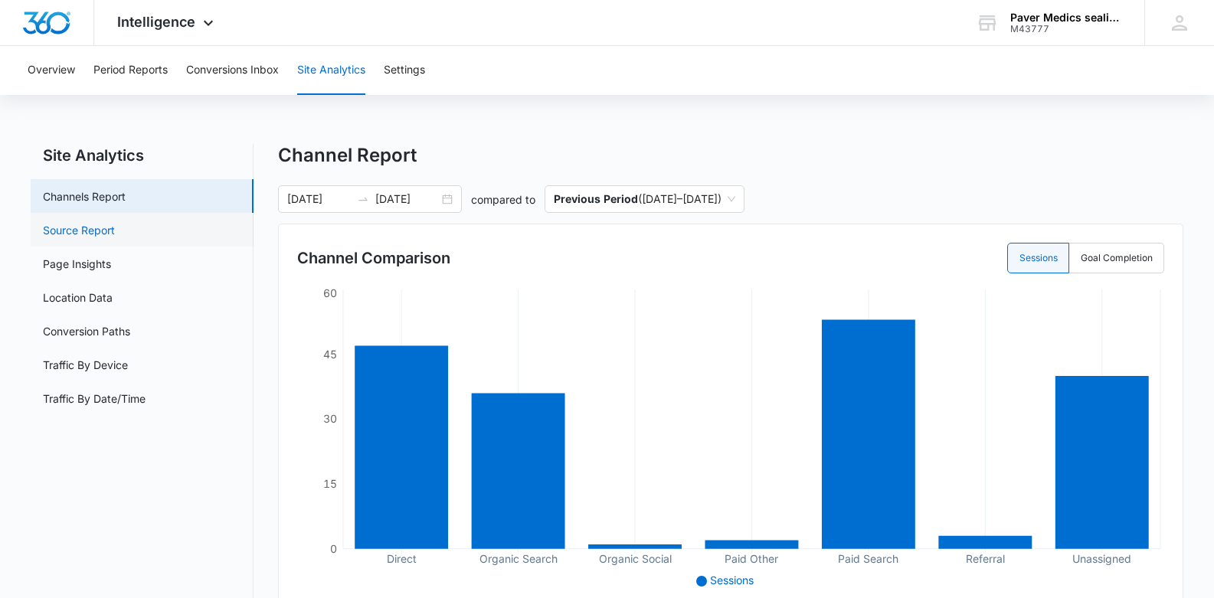
click at [114, 230] on link "Source Report" at bounding box center [79, 230] width 72 height 16
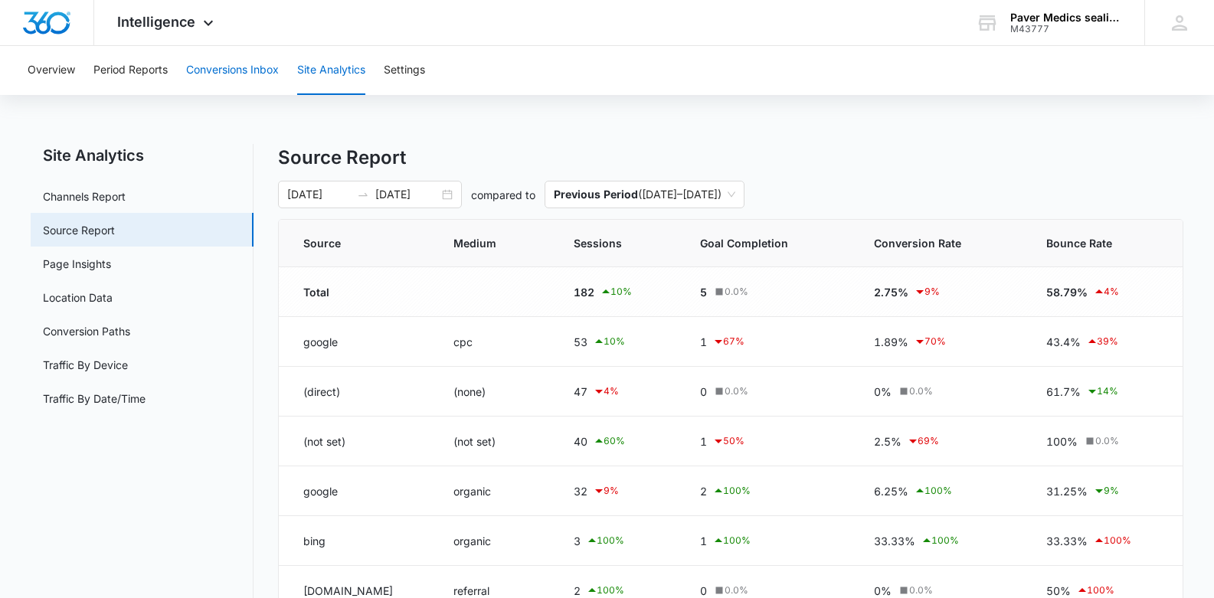
click at [201, 68] on button "Conversions Inbox" at bounding box center [232, 70] width 93 height 49
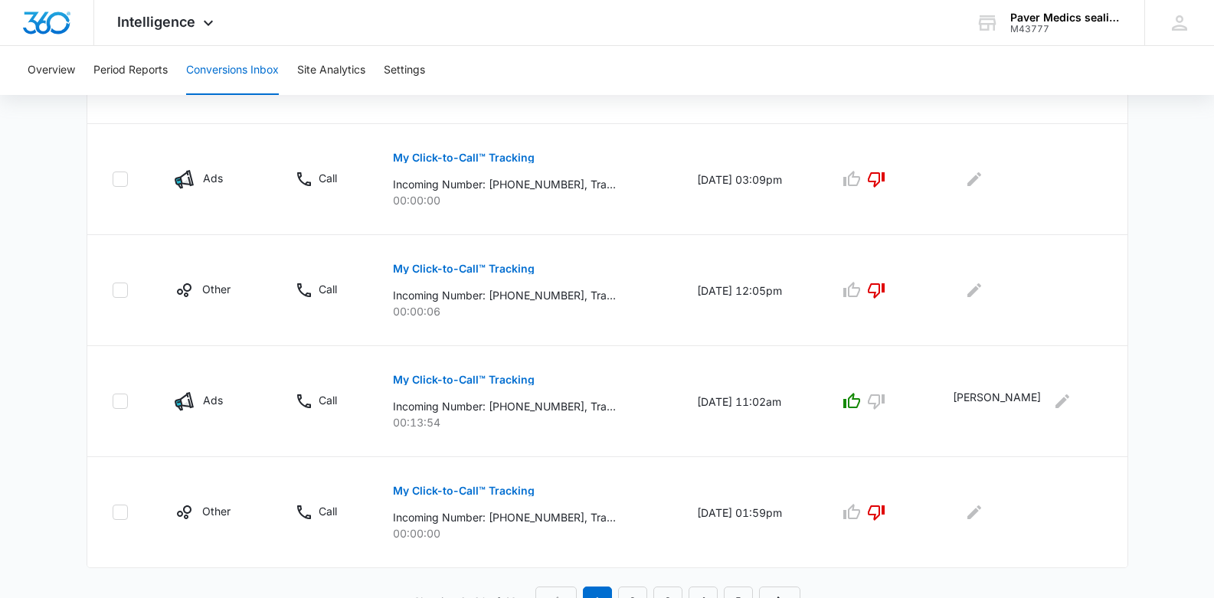
scroll to position [1015, 0]
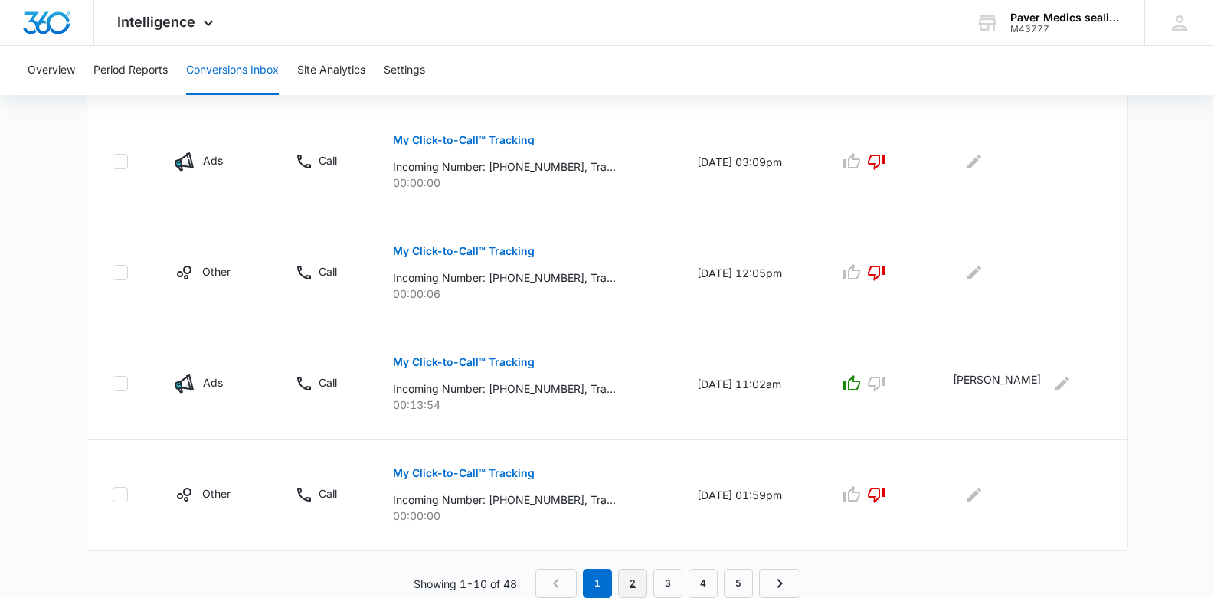
click at [630, 580] on link "2" at bounding box center [632, 583] width 29 height 29
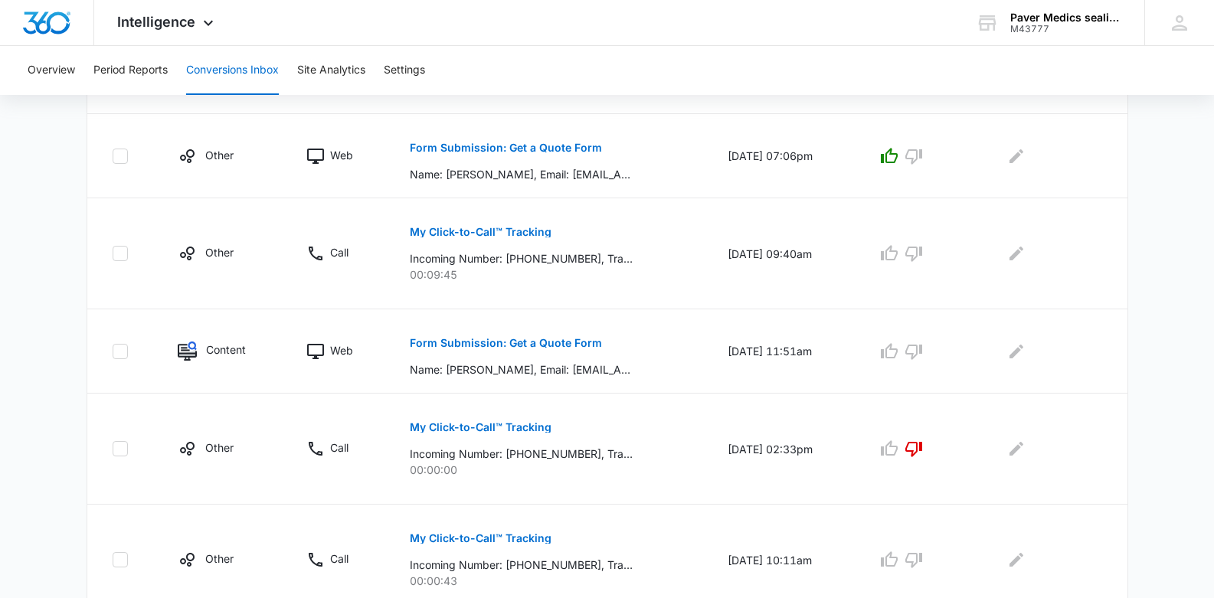
scroll to position [592, 0]
click at [896, 353] on icon "button" at bounding box center [889, 348] width 17 height 15
click at [1021, 352] on icon "Edit Comments" at bounding box center [1016, 349] width 14 height 14
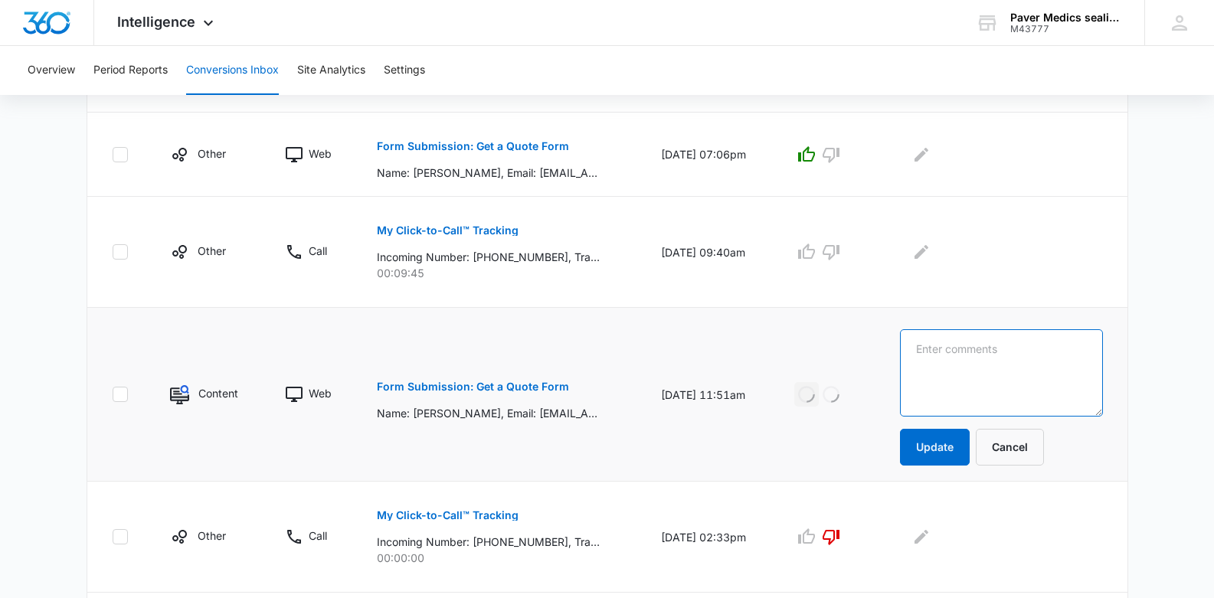
click at [986, 348] on textarea at bounding box center [1001, 372] width 203 height 87
type textarea "[PERSON_NAME]"
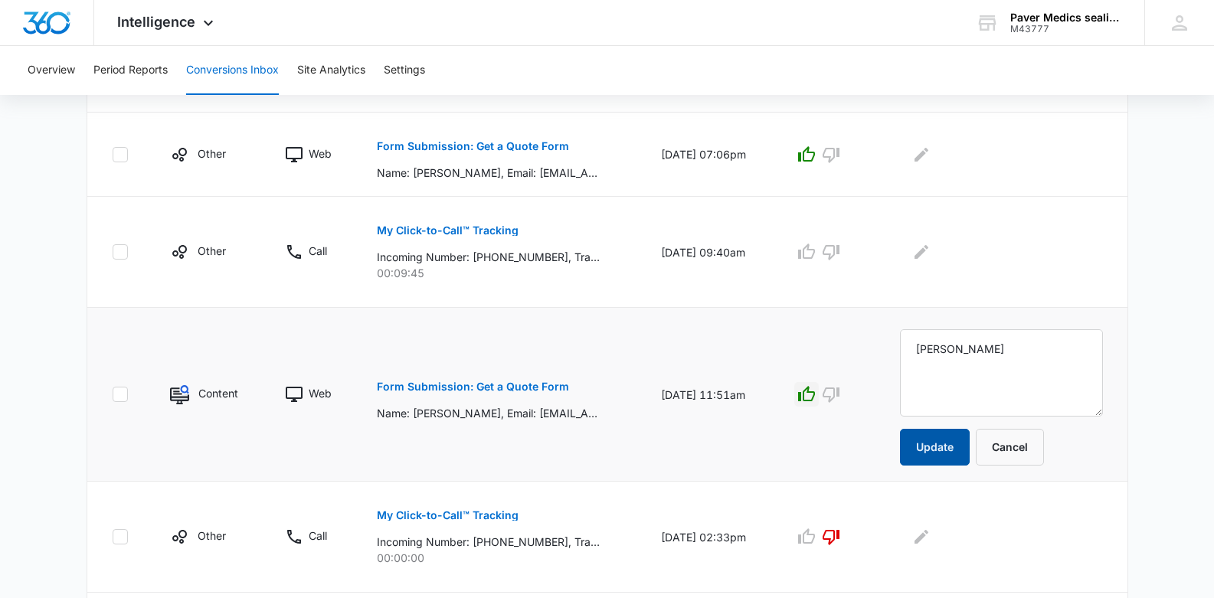
click at [961, 452] on button "Update" at bounding box center [935, 447] width 70 height 37
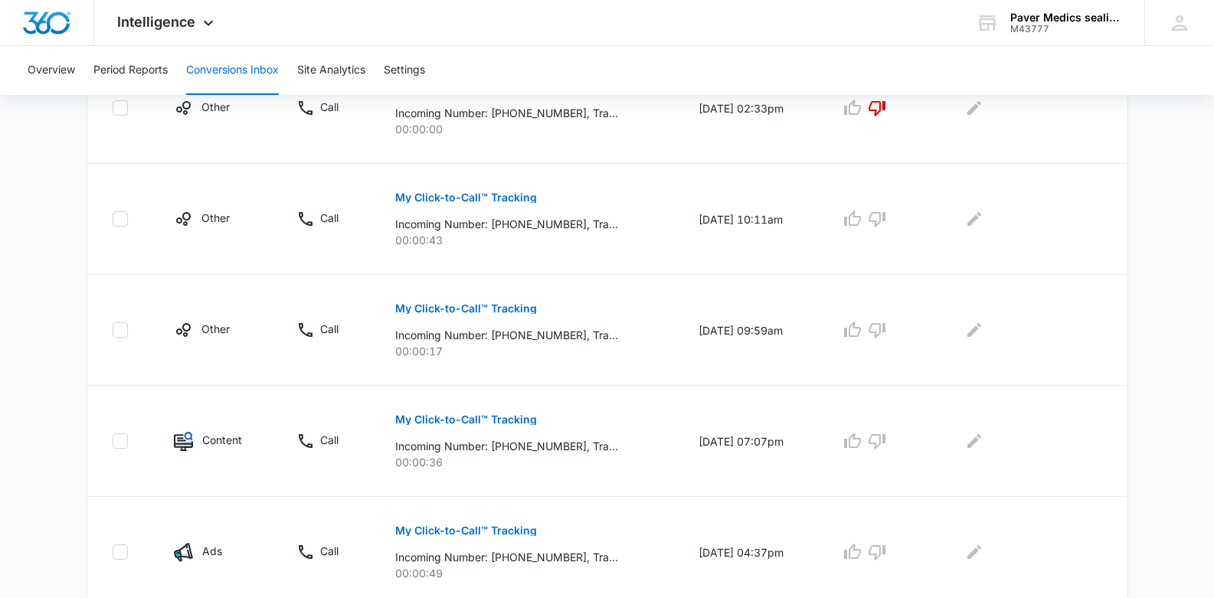
scroll to position [940, 0]
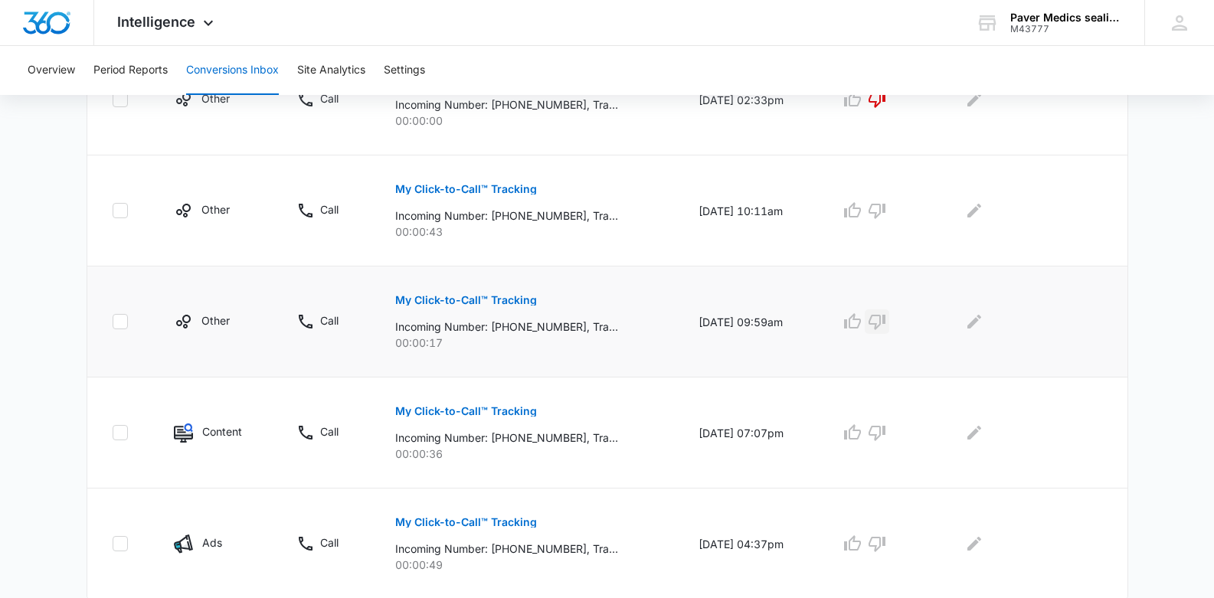
click at [886, 326] on icon "button" at bounding box center [877, 321] width 18 height 18
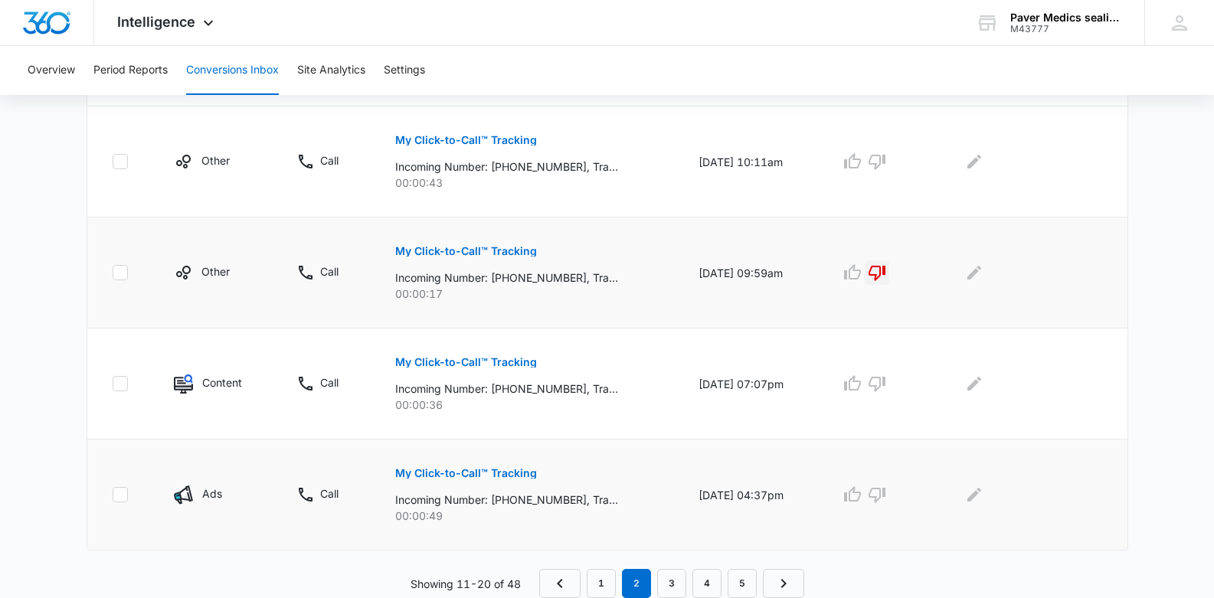
click at [470, 475] on p "My Click-to-Call™ Tracking" at bounding box center [466, 473] width 142 height 11
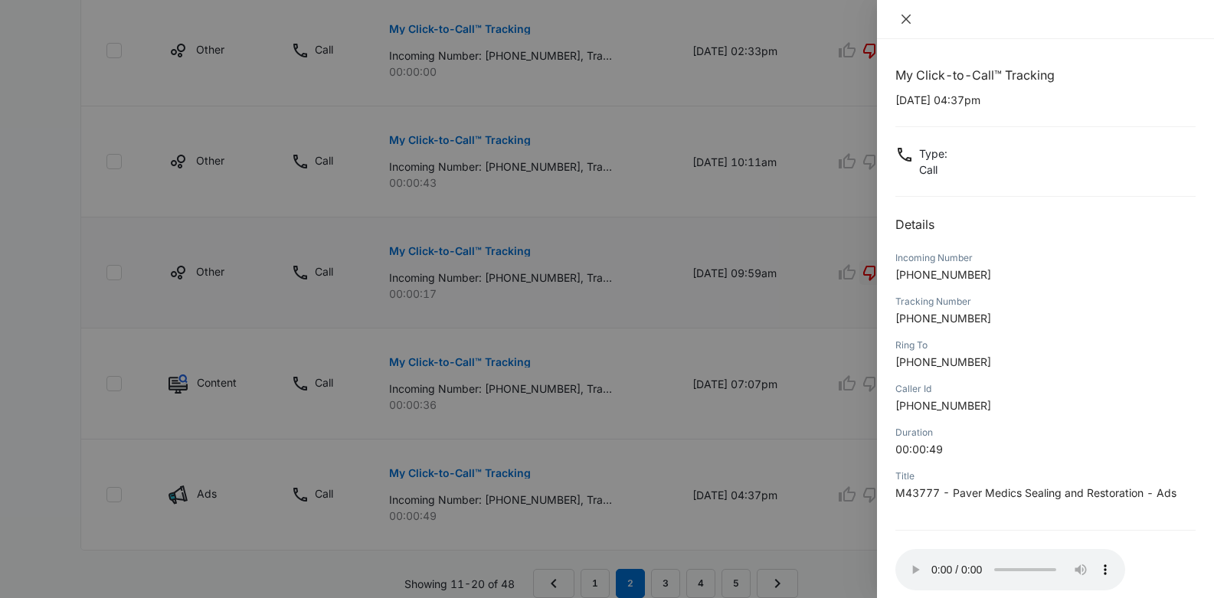
click at [901, 16] on icon "close" at bounding box center [906, 19] width 12 height 12
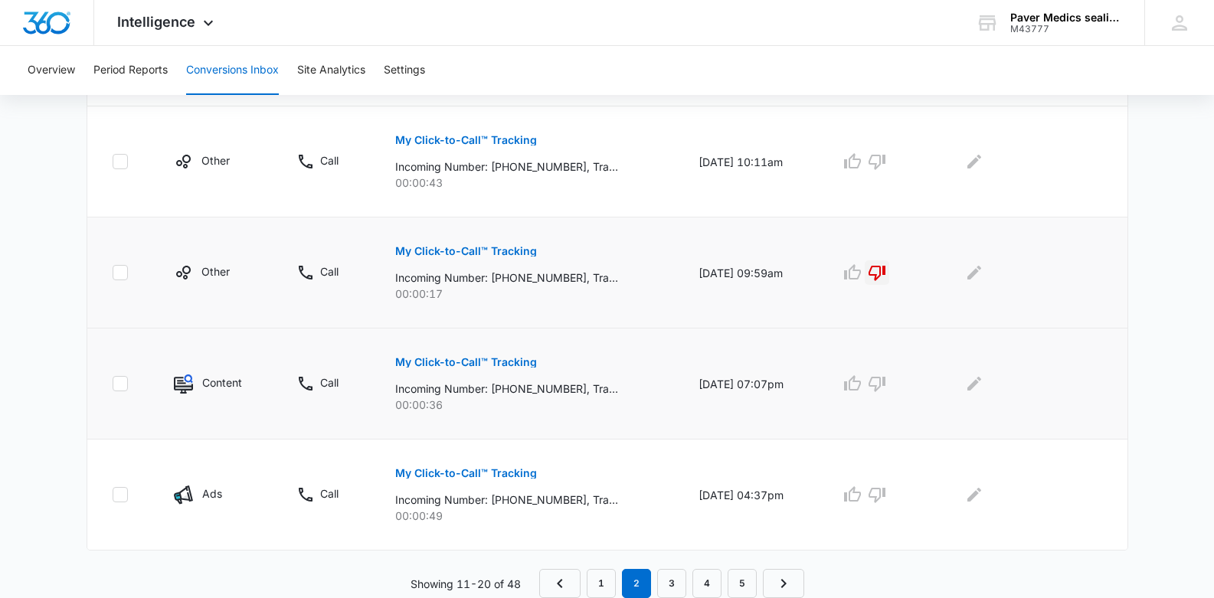
click at [497, 364] on p "My Click-to-Call™ Tracking" at bounding box center [466, 362] width 142 height 11
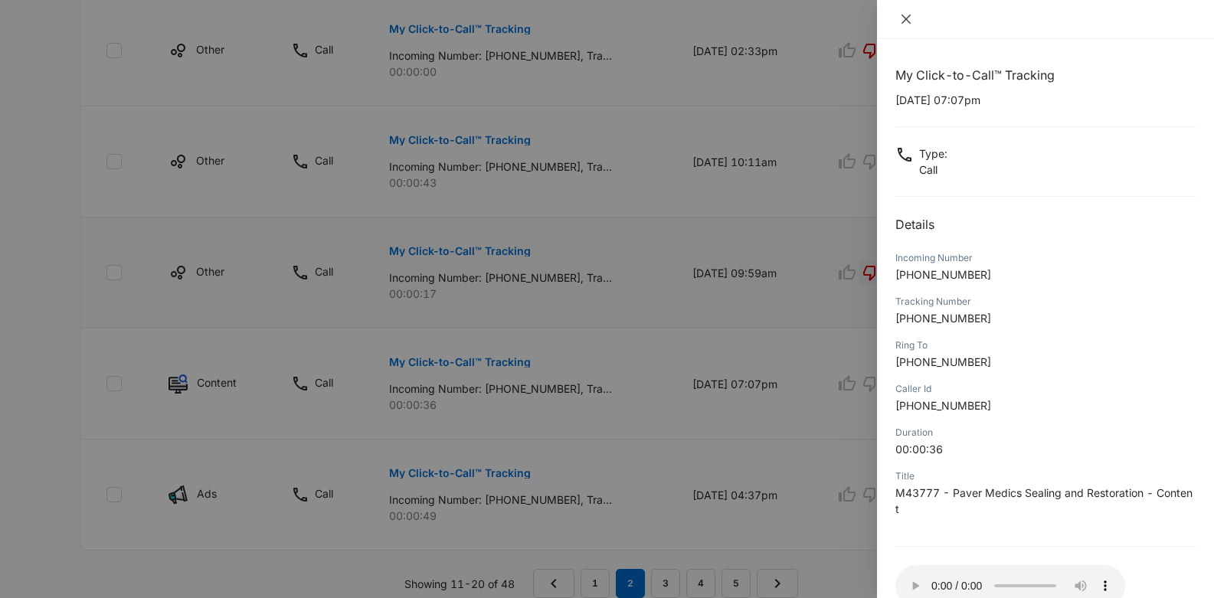
click at [906, 18] on icon "close" at bounding box center [906, 19] width 12 height 12
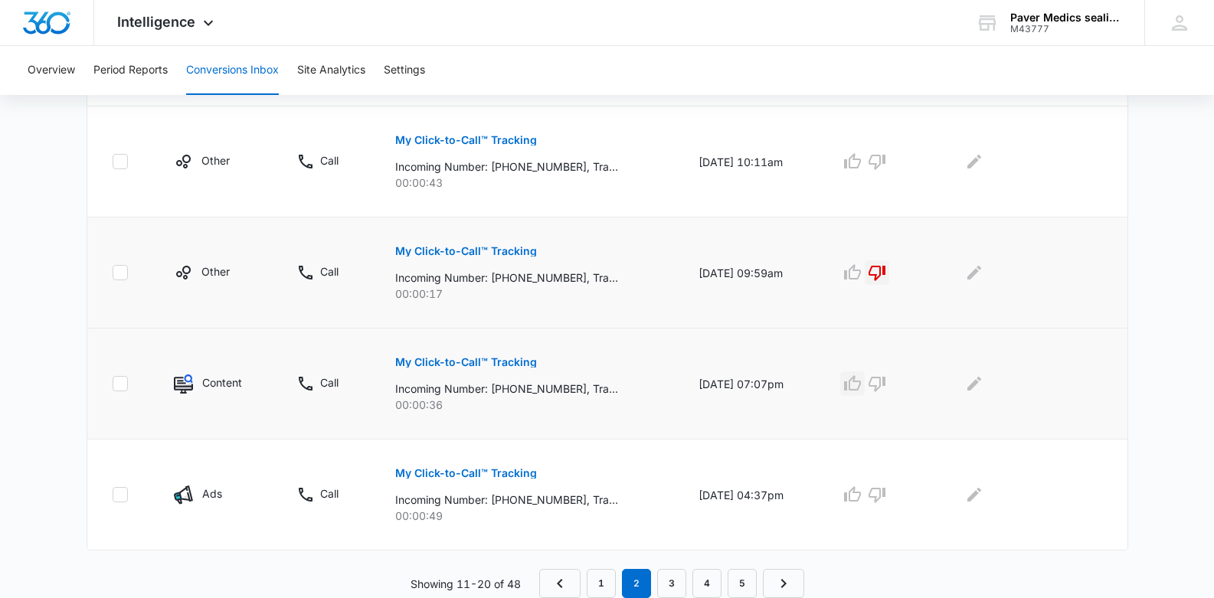
click at [861, 387] on icon "button" at bounding box center [852, 383] width 18 height 18
click at [483, 469] on p "My Click-to-Call™ Tracking" at bounding box center [466, 473] width 142 height 11
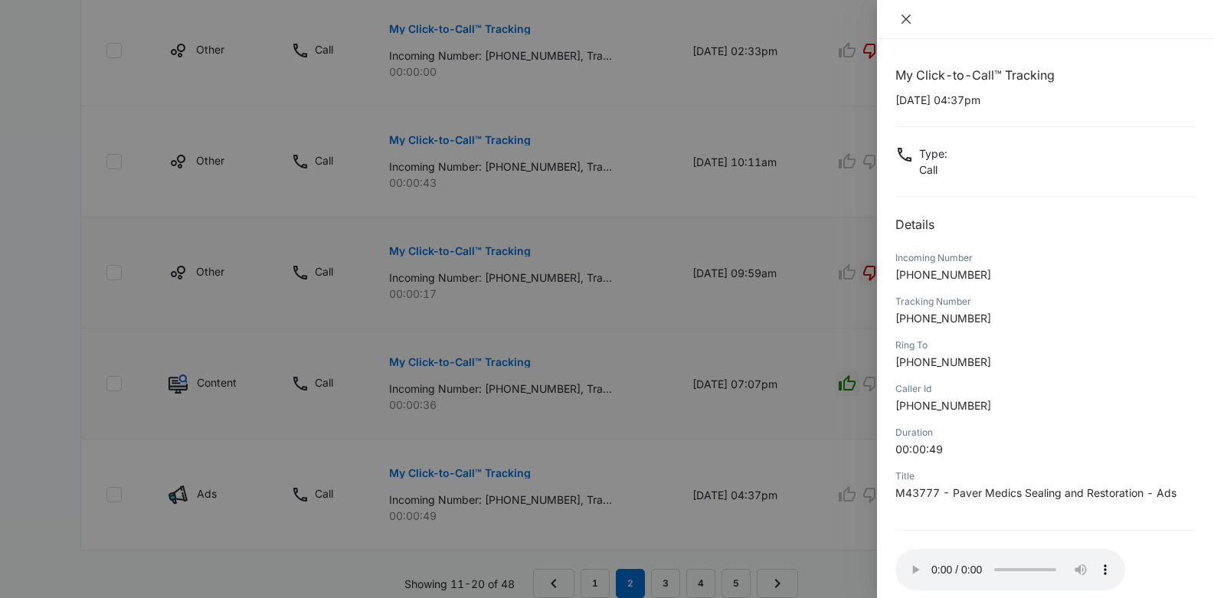
click at [904, 18] on icon "close" at bounding box center [905, 19] width 9 height 9
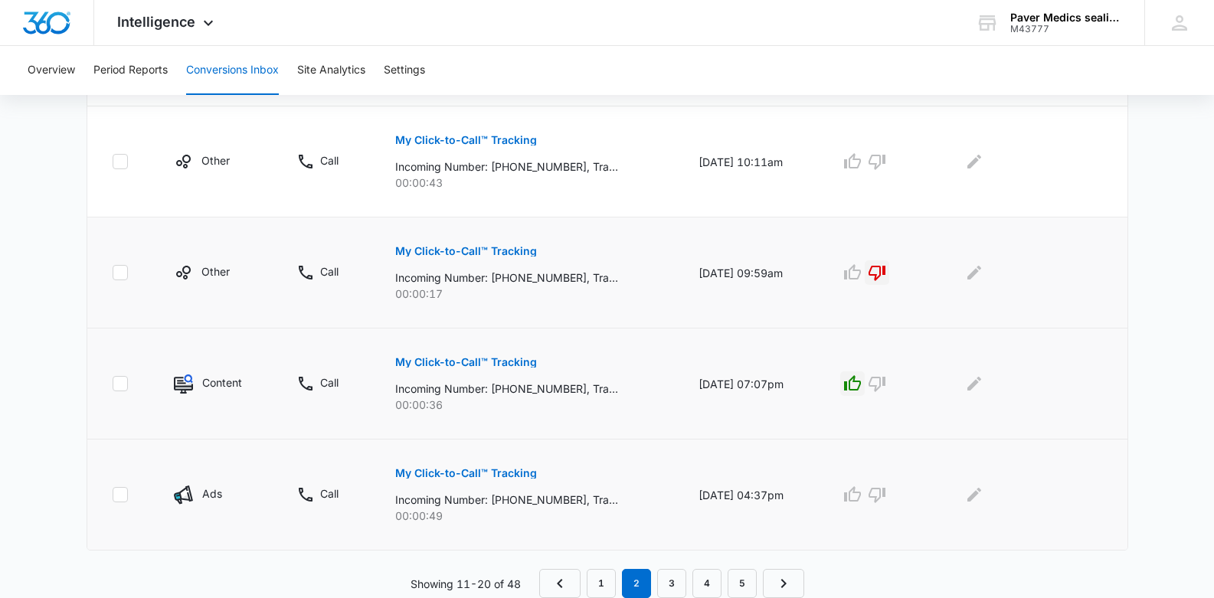
click at [454, 471] on p "My Click-to-Call™ Tracking" at bounding box center [466, 473] width 142 height 11
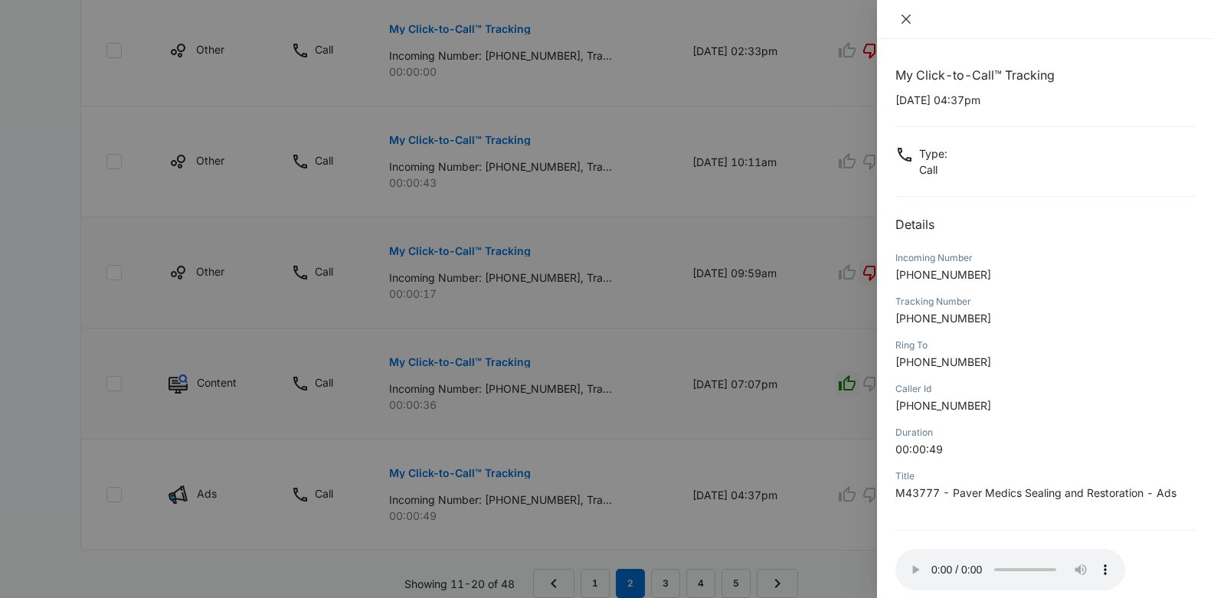
click at [906, 19] on icon "close" at bounding box center [905, 19] width 9 height 9
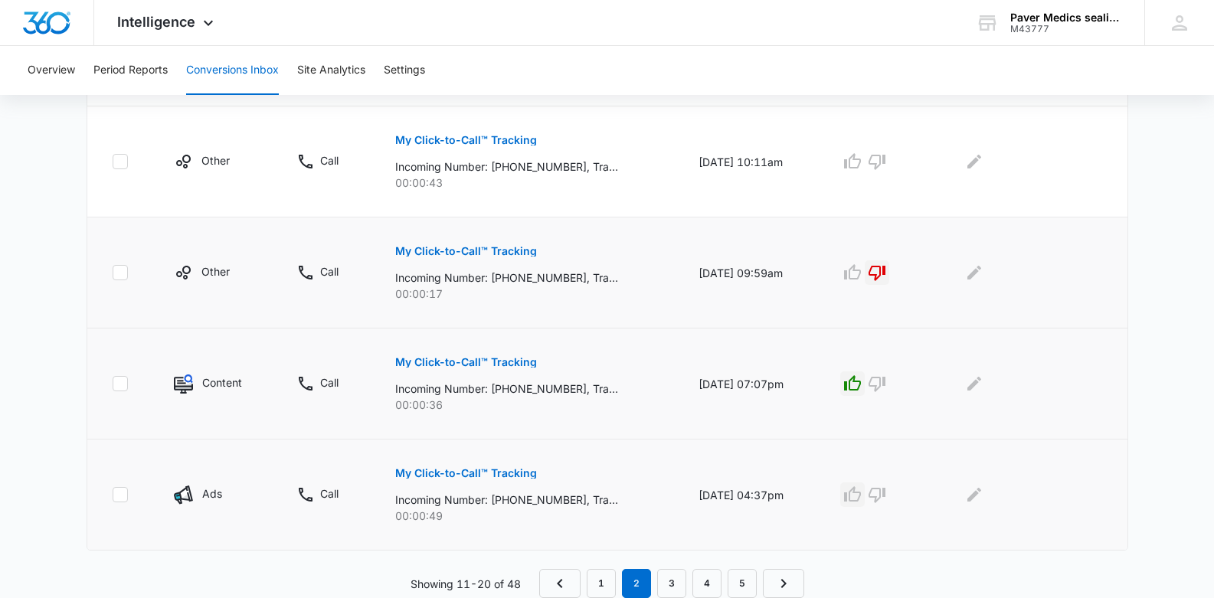
click at [861, 498] on icon "button" at bounding box center [852, 494] width 18 height 18
click at [668, 578] on link "3" at bounding box center [671, 583] width 29 height 29
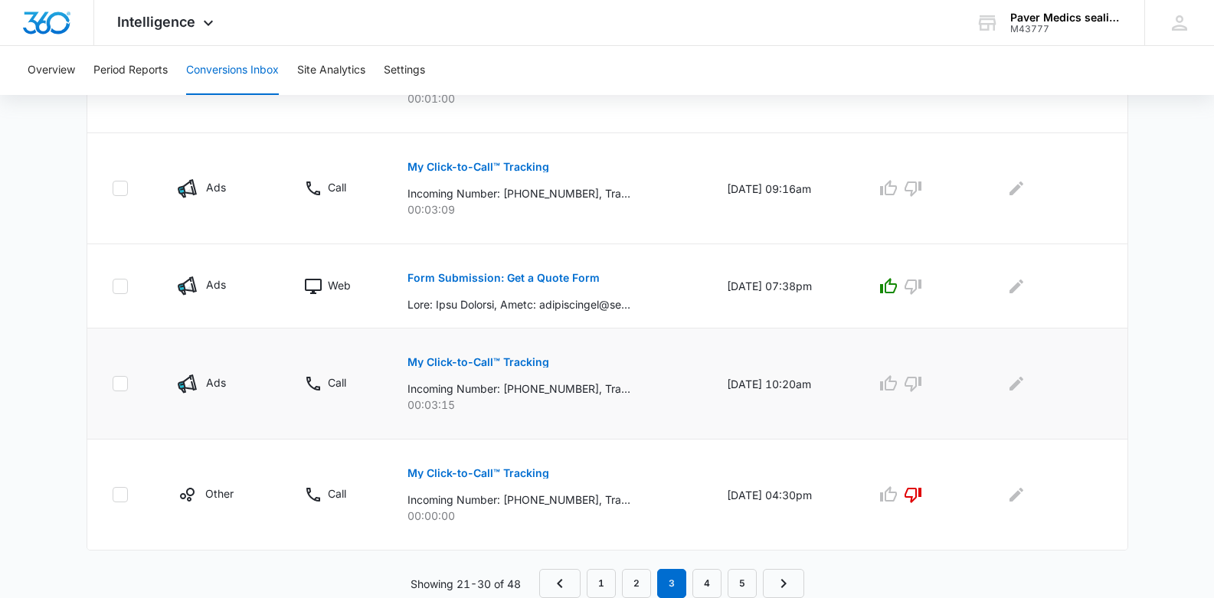
click at [486, 358] on p "My Click-to-Call™ Tracking" at bounding box center [478, 362] width 142 height 11
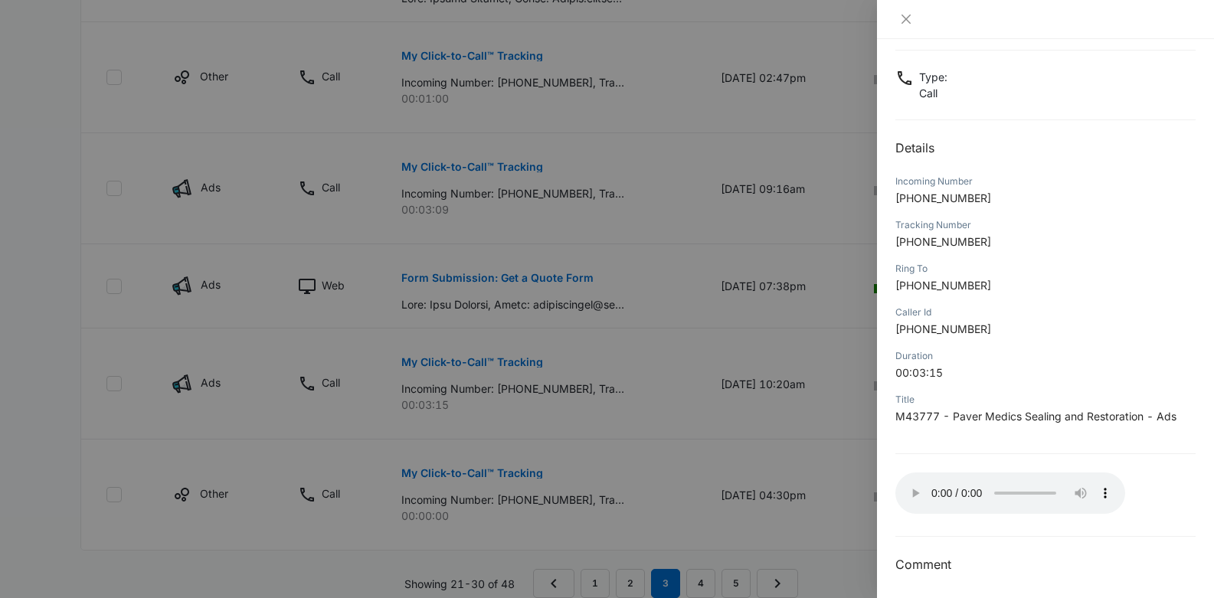
scroll to position [81, 0]
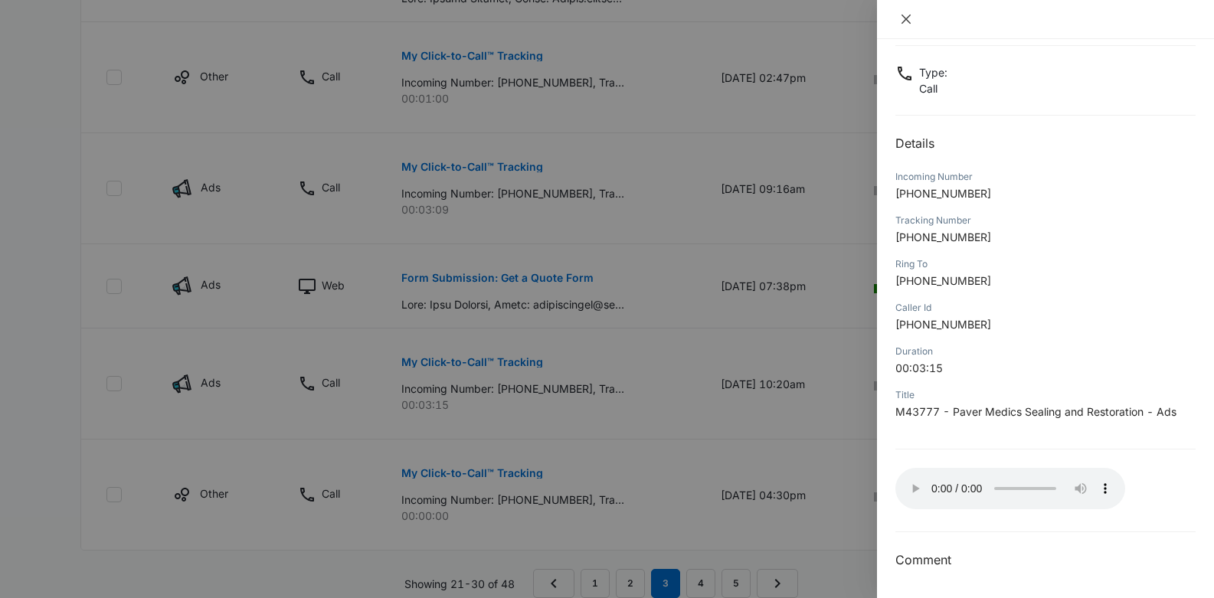
click at [907, 15] on icon "close" at bounding box center [906, 19] width 12 height 12
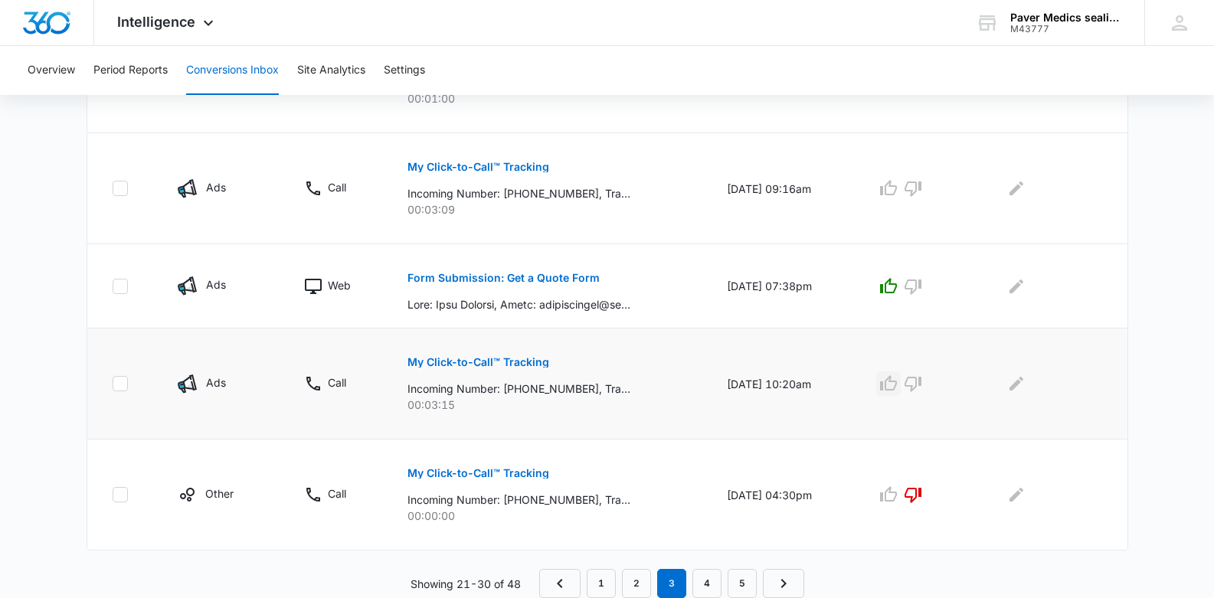
click at [897, 383] on icon "button" at bounding box center [888, 383] width 18 height 18
click at [532, 168] on p "My Click-to-Call™ Tracking" at bounding box center [478, 167] width 142 height 11
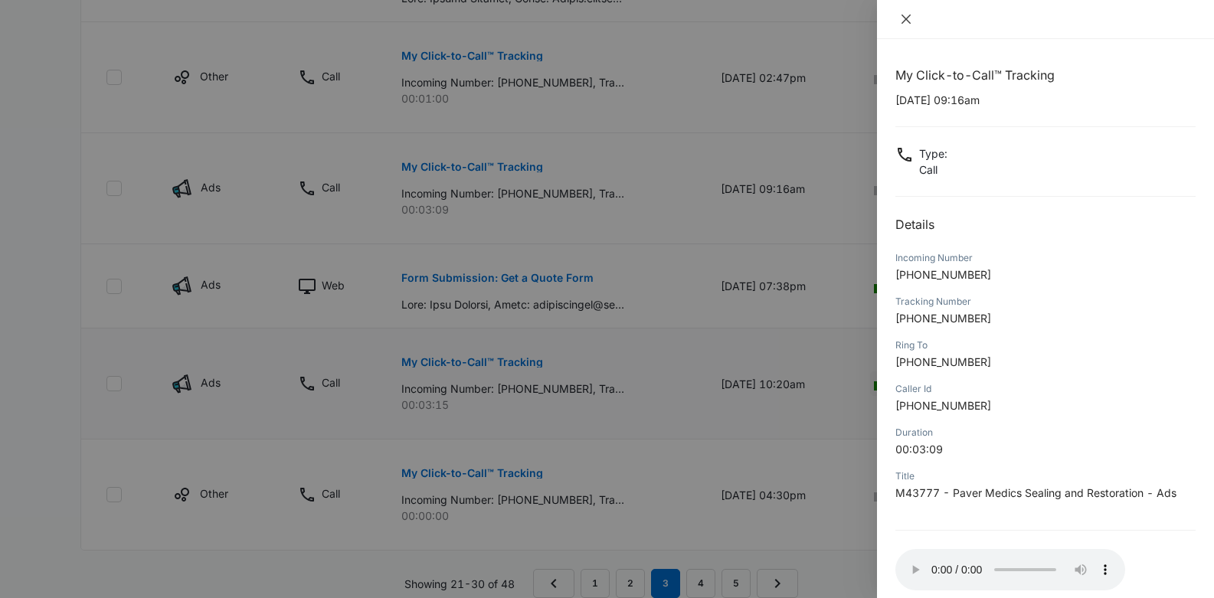
click at [897, 19] on button "Close" at bounding box center [905, 19] width 21 height 14
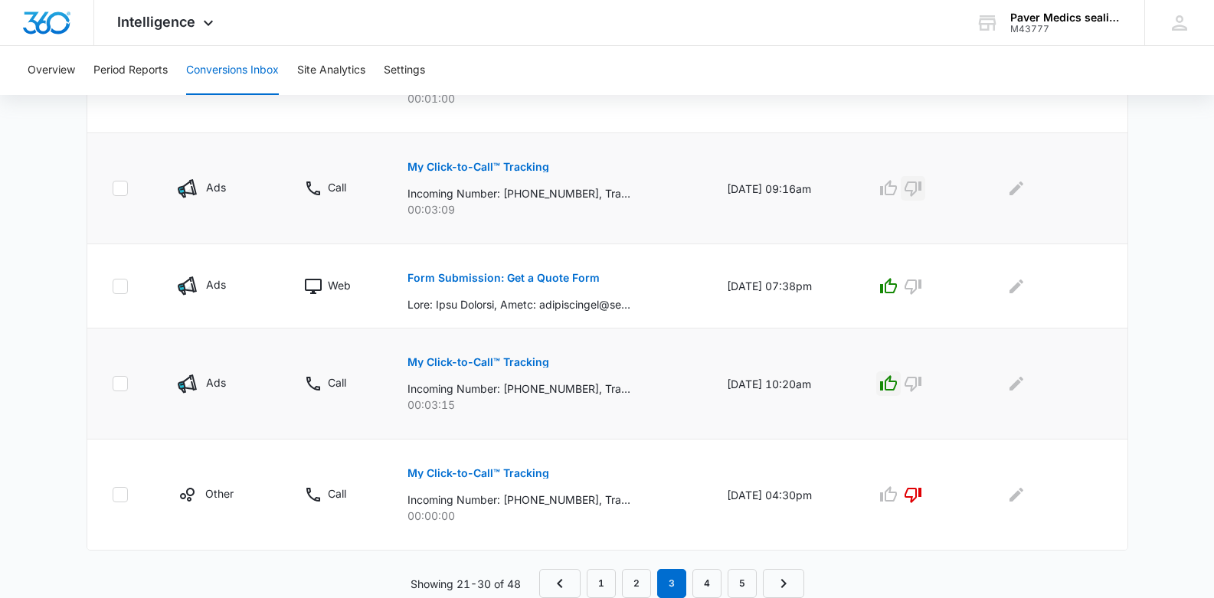
click at [922, 187] on icon "button" at bounding box center [913, 188] width 18 height 18
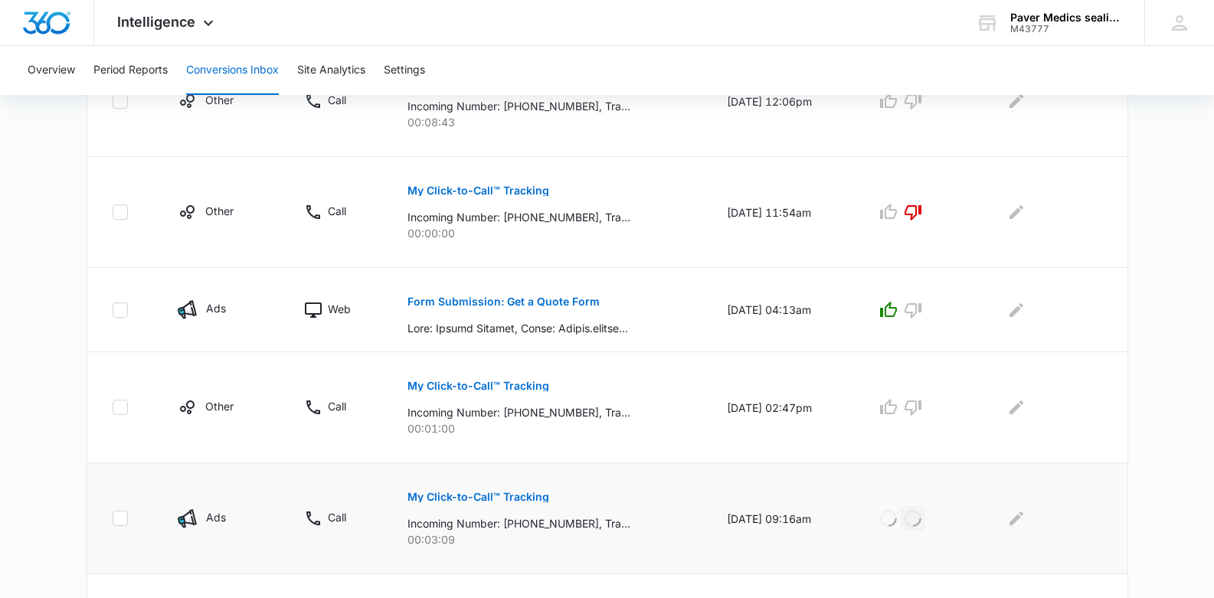
scroll to position [656, 0]
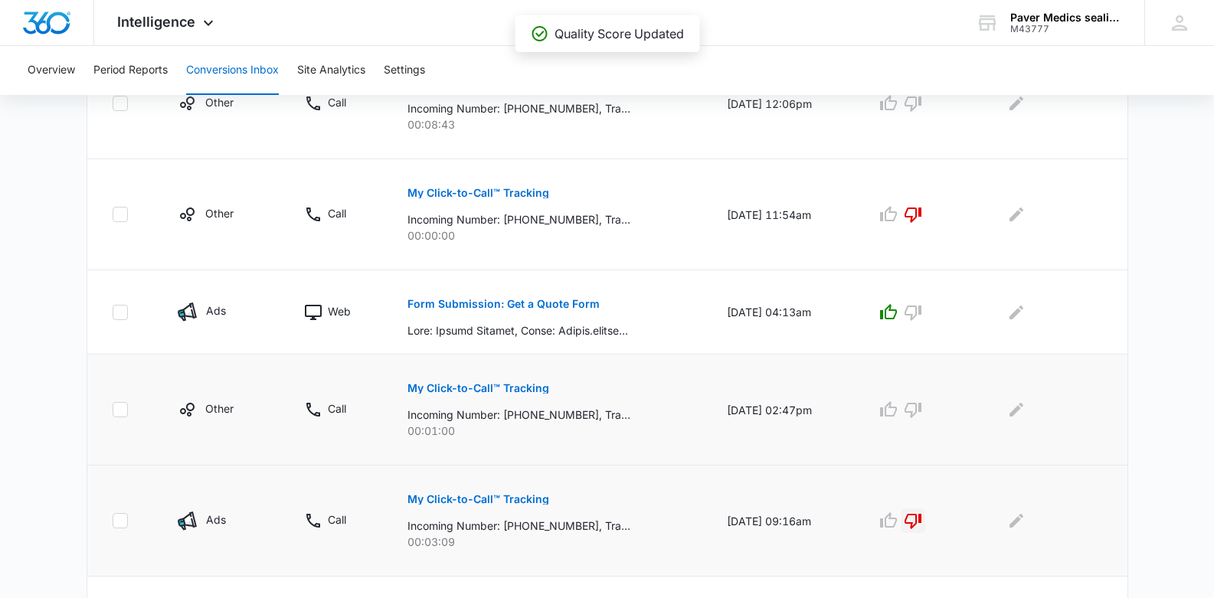
click at [511, 392] on p "My Click-to-Call™ Tracking" at bounding box center [478, 388] width 142 height 11
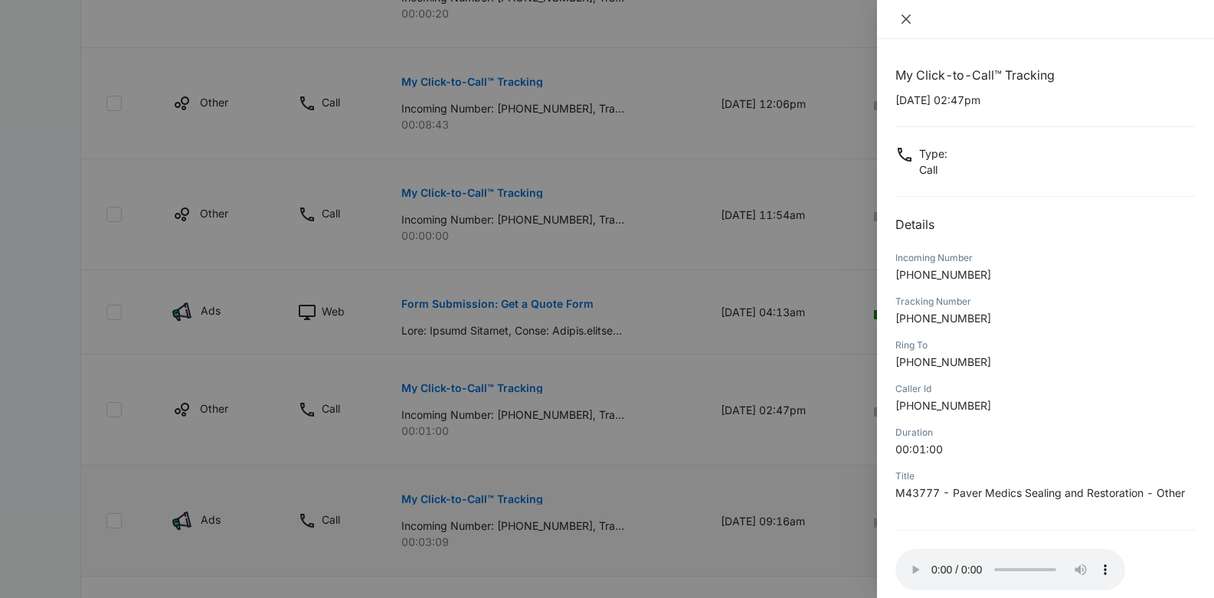
click at [907, 21] on icon "close" at bounding box center [905, 19] width 9 height 9
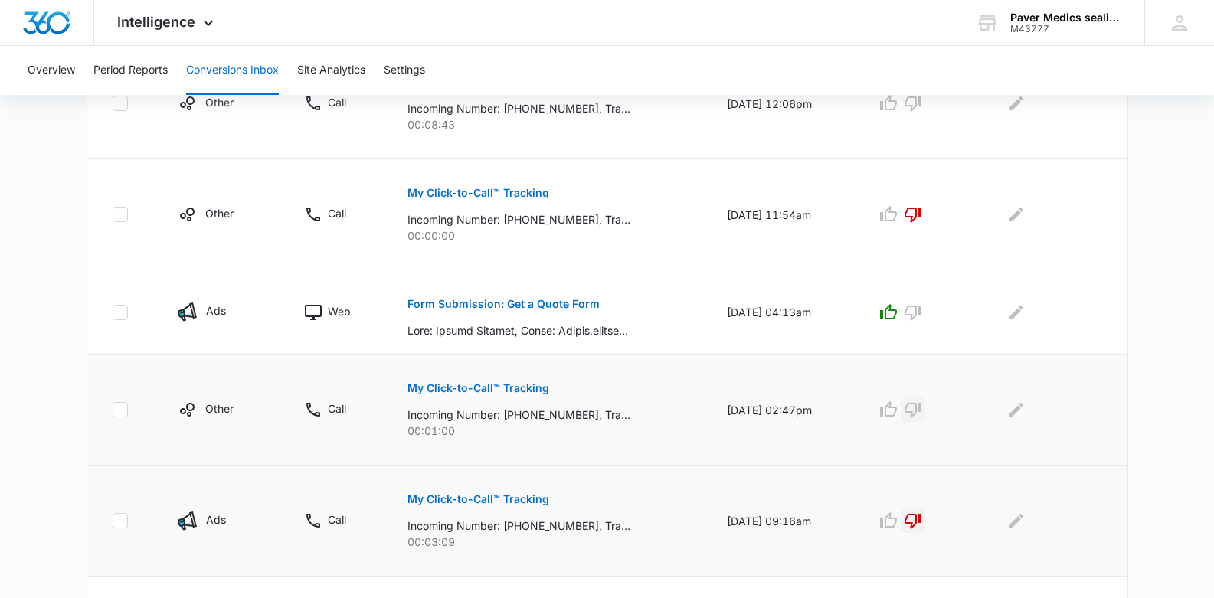
click at [920, 415] on icon "button" at bounding box center [913, 409] width 18 height 18
click at [1015, 415] on icon "Edit Comments" at bounding box center [1016, 409] width 18 height 18
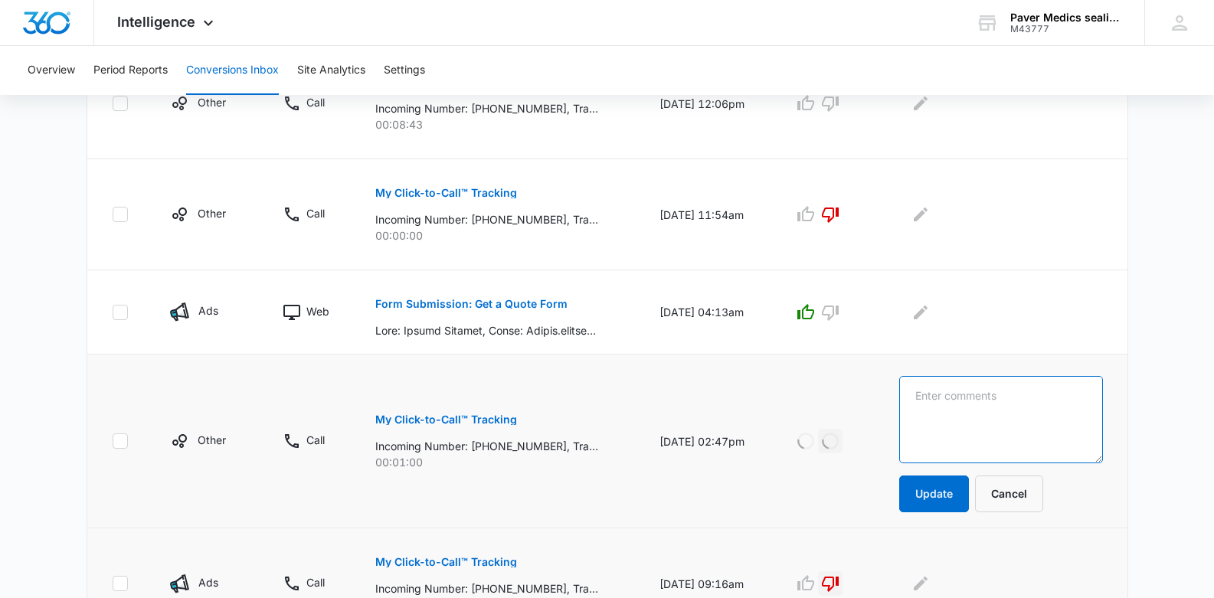
click at [943, 413] on textarea at bounding box center [1000, 419] width 203 height 87
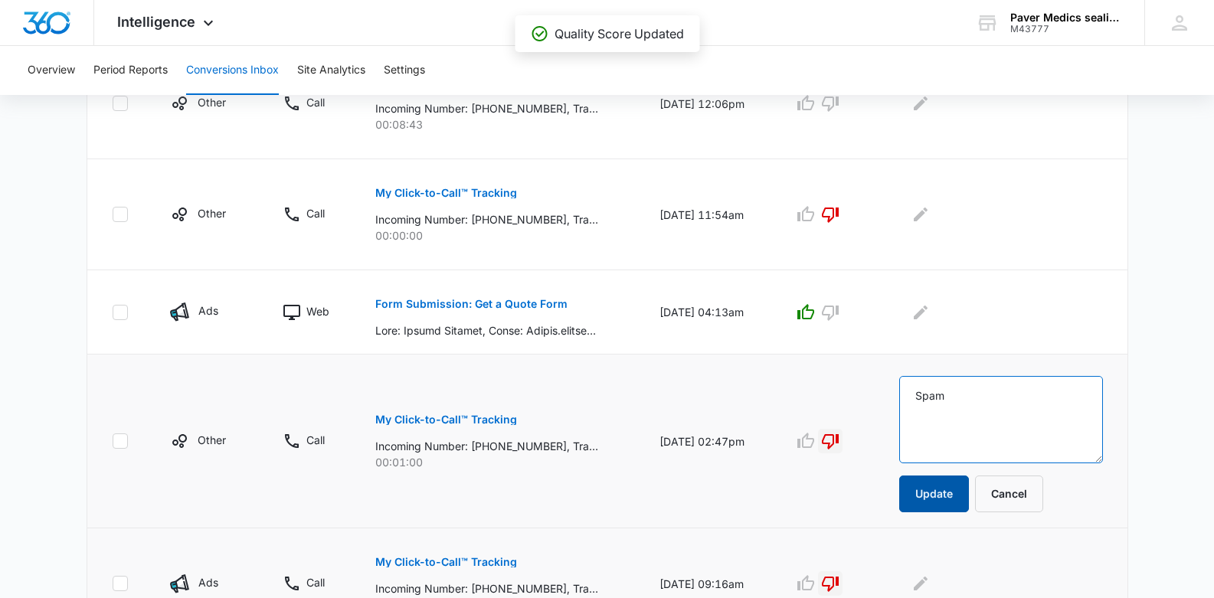
type textarea "Spam"
click at [950, 497] on button "Update" at bounding box center [934, 493] width 70 height 37
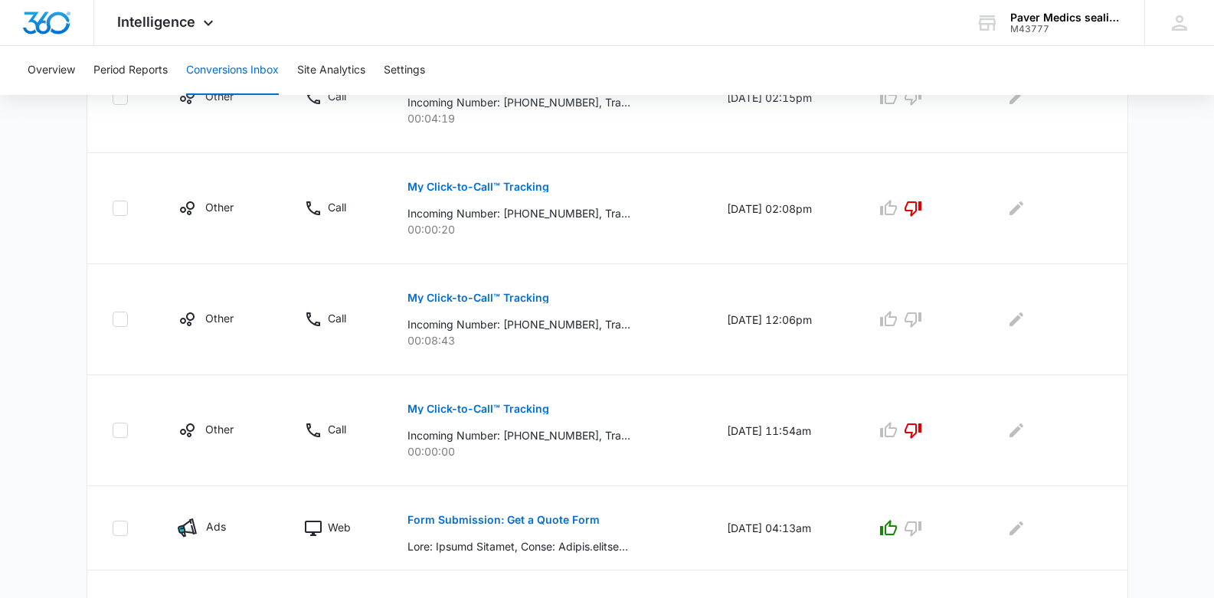
scroll to position [443, 0]
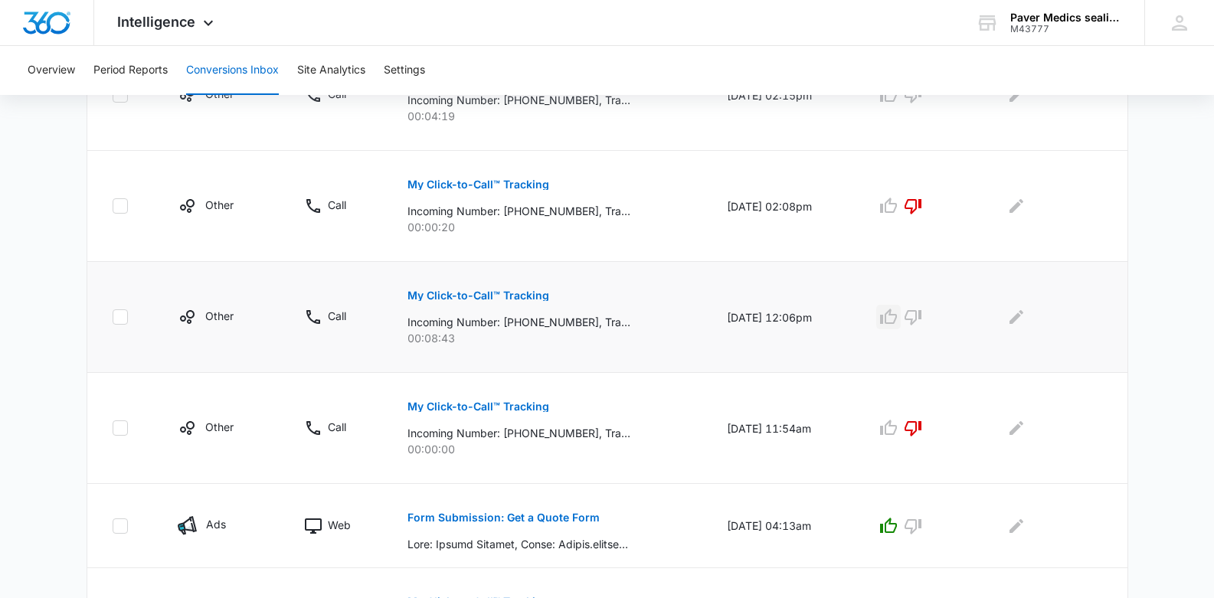
click at [895, 315] on icon "button" at bounding box center [888, 316] width 17 height 15
click at [897, 101] on icon "button" at bounding box center [888, 94] width 17 height 15
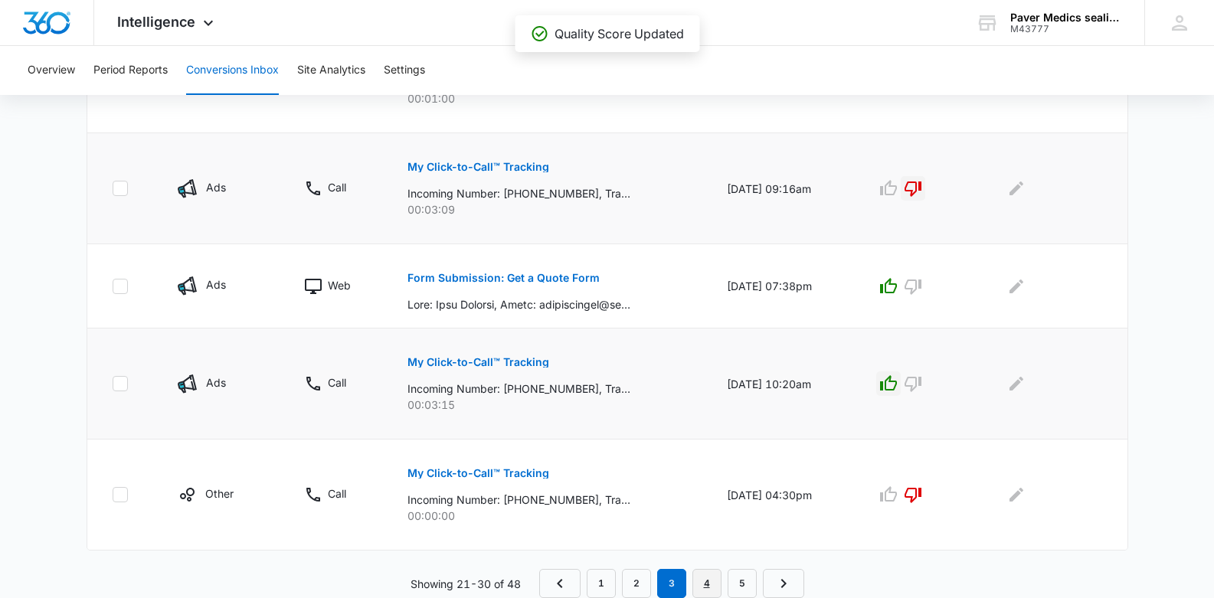
click at [704, 580] on link "4" at bounding box center [706, 583] width 29 height 29
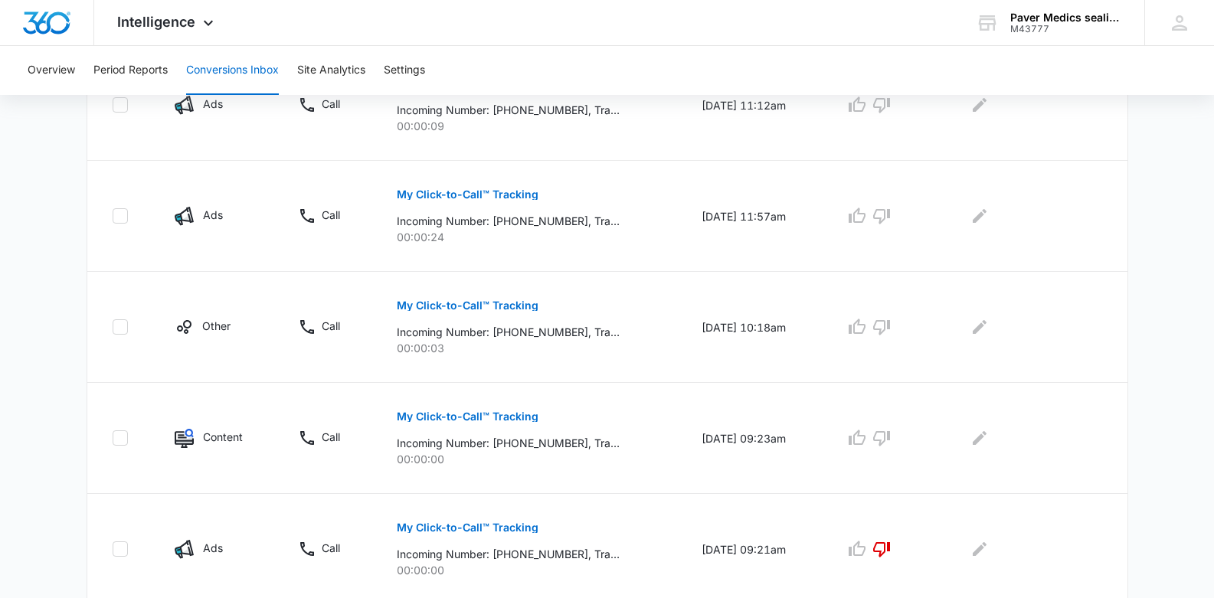
scroll to position [1015, 0]
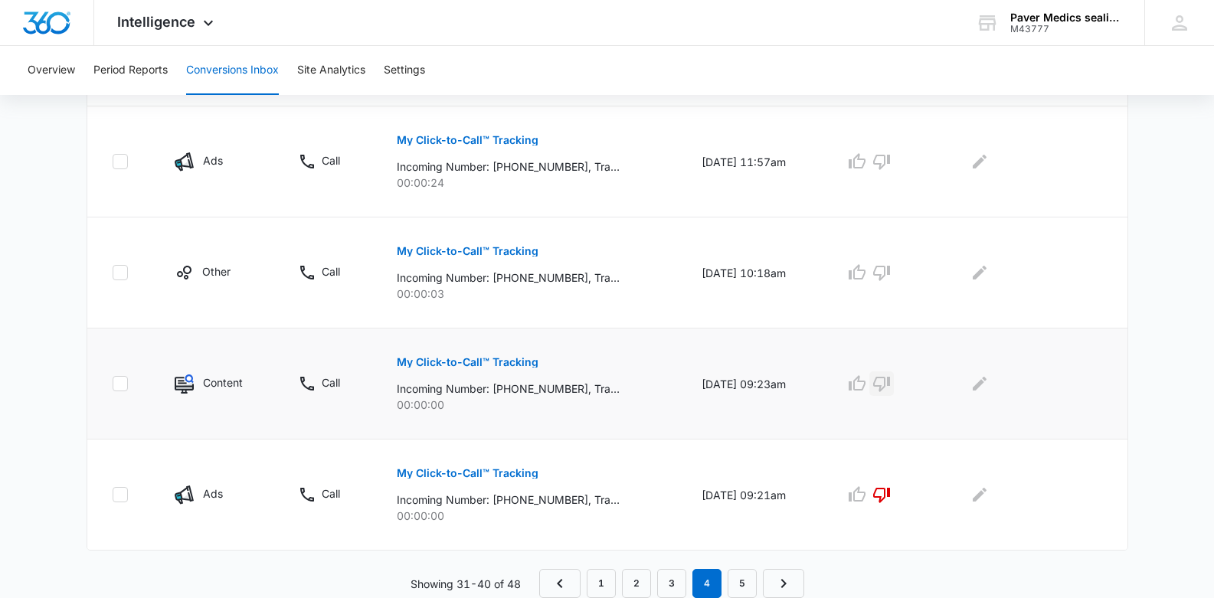
click at [890, 388] on icon "button" at bounding box center [881, 383] width 18 height 18
click at [890, 272] on icon "button" at bounding box center [881, 272] width 18 height 18
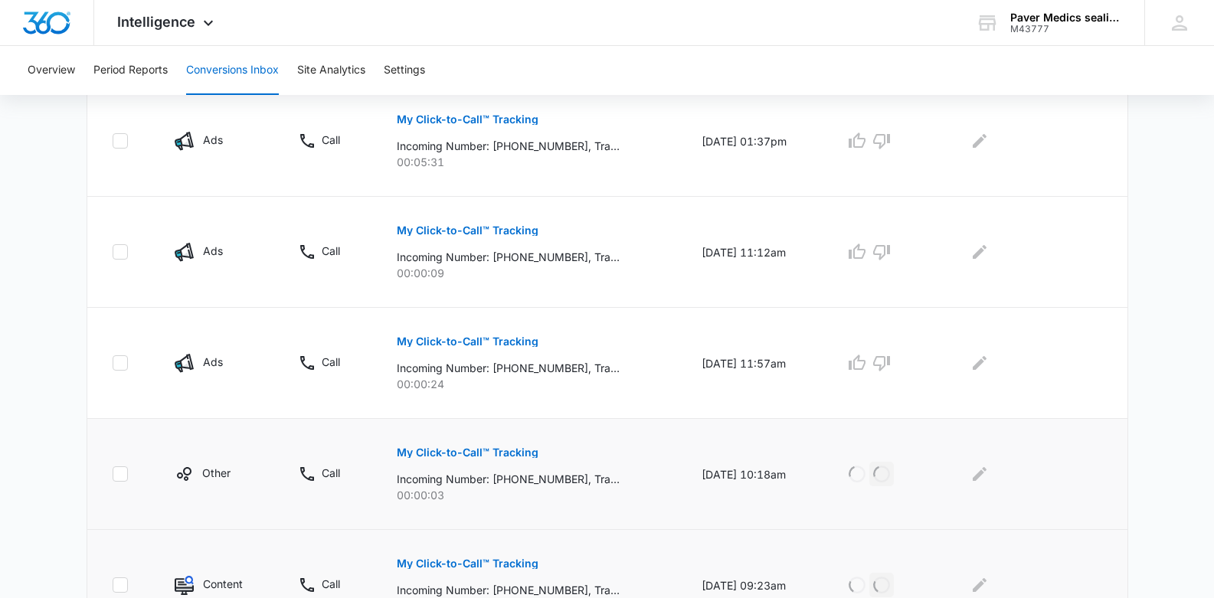
scroll to position [808, 0]
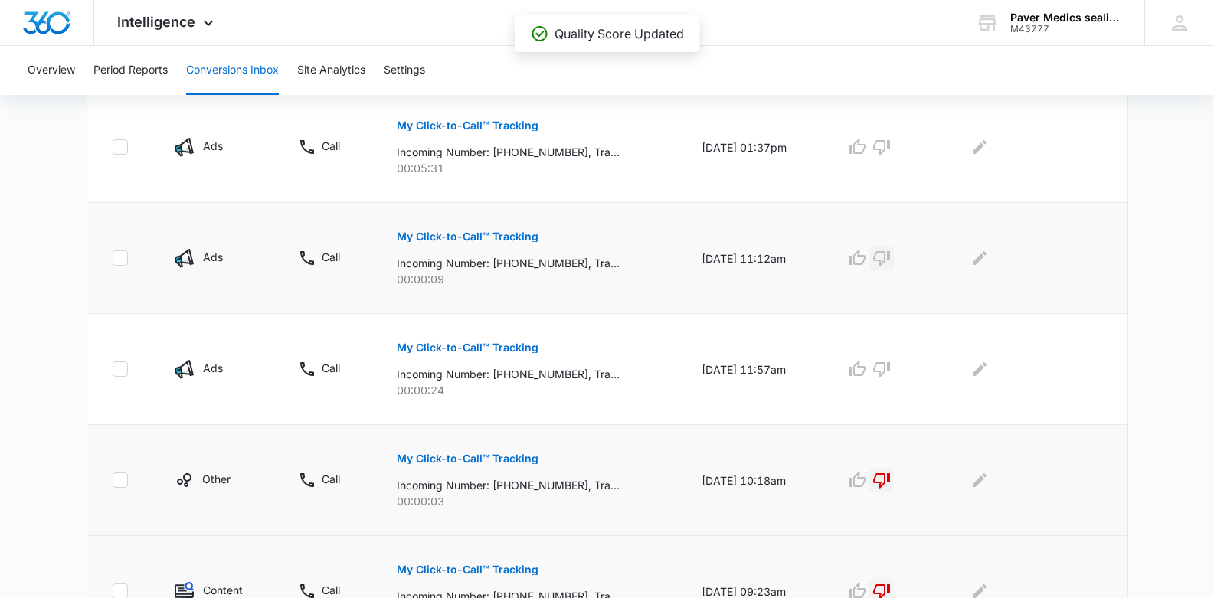
click at [890, 253] on icon "button" at bounding box center [881, 258] width 18 height 18
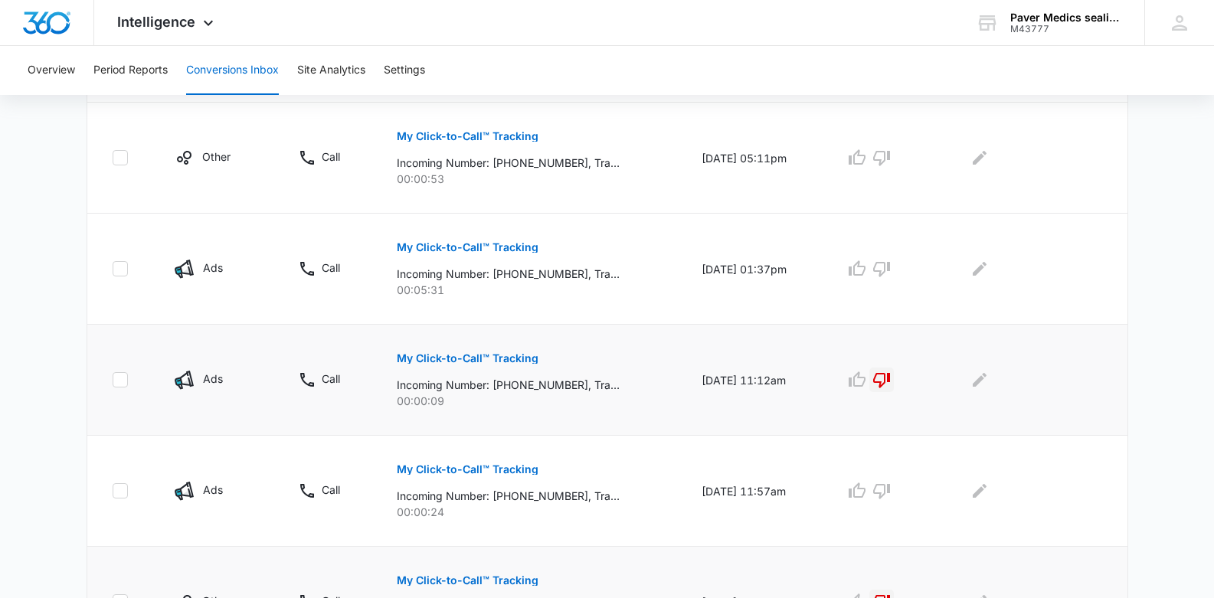
scroll to position [684, 0]
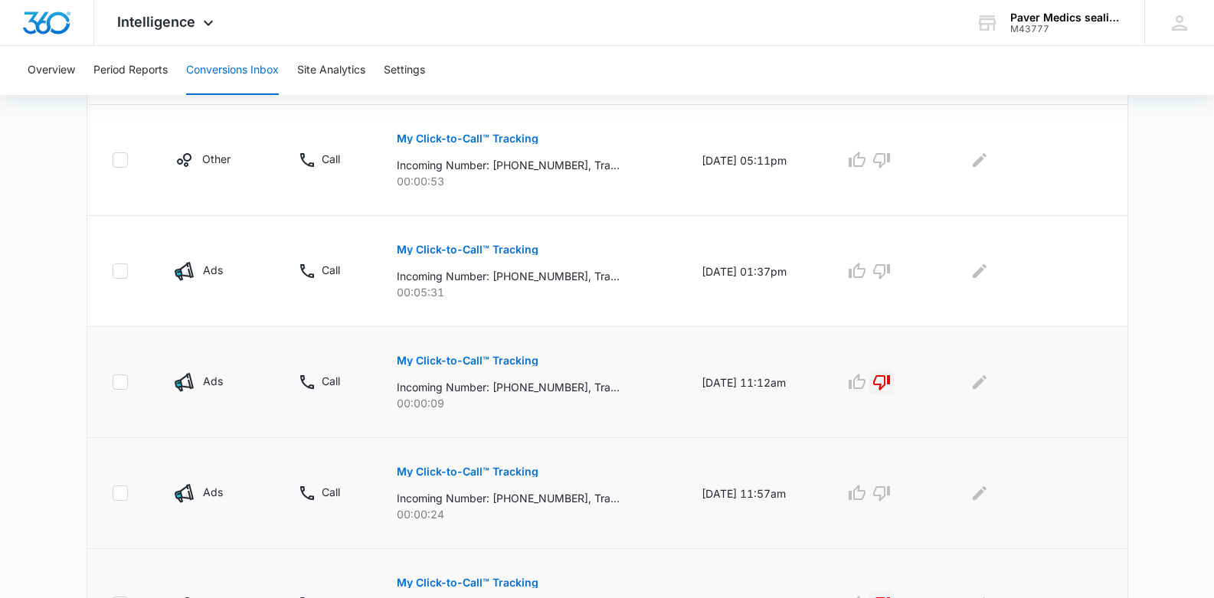
click at [447, 473] on p "My Click-to-Call™ Tracking" at bounding box center [468, 471] width 142 height 11
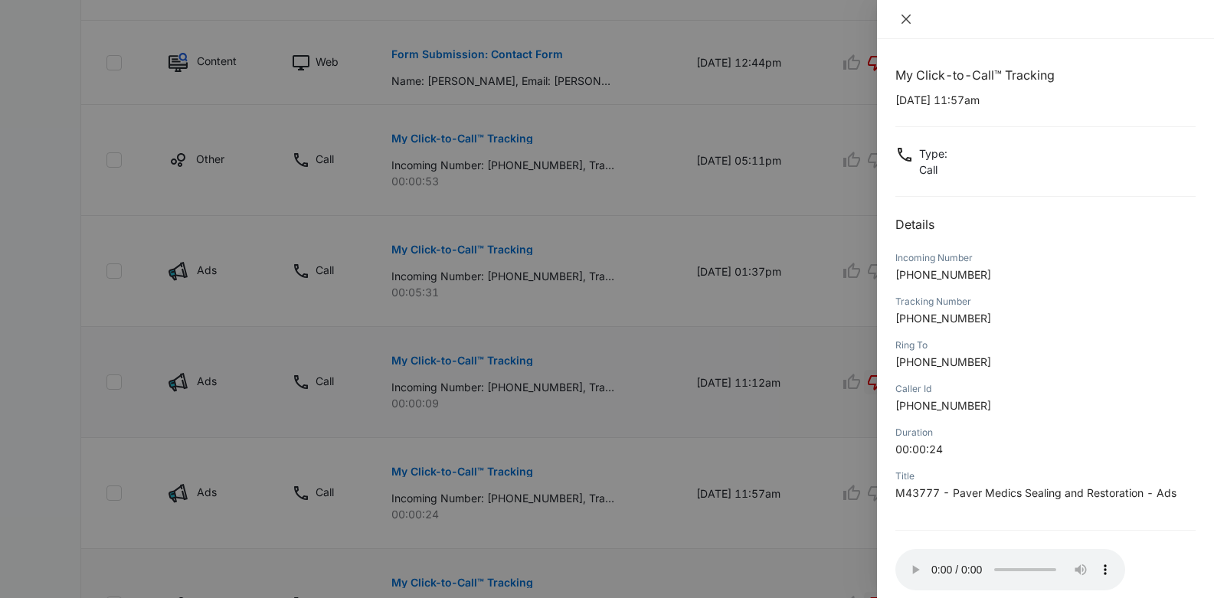
click at [904, 20] on icon "close" at bounding box center [905, 19] width 9 height 9
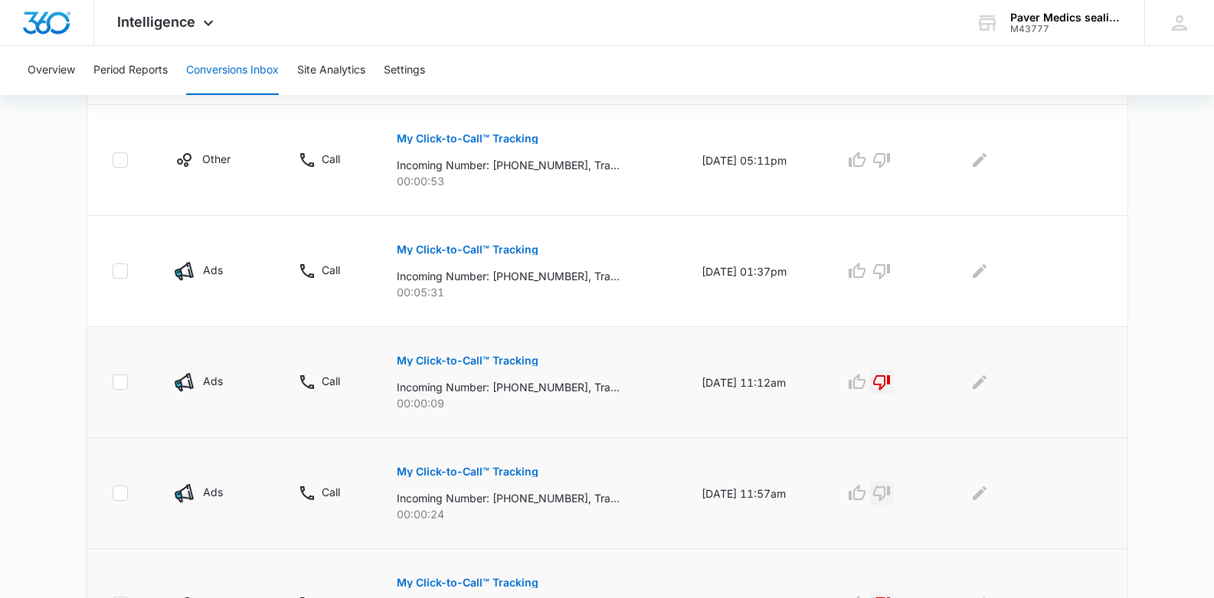
click at [890, 495] on icon "button" at bounding box center [881, 493] width 18 height 18
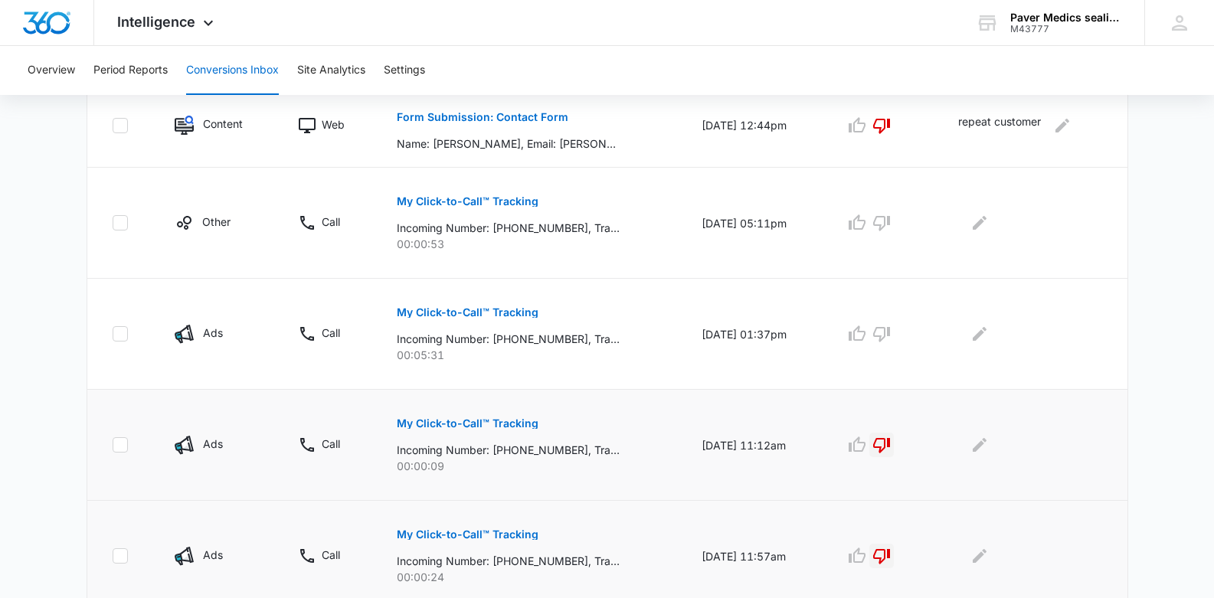
scroll to position [628, 0]
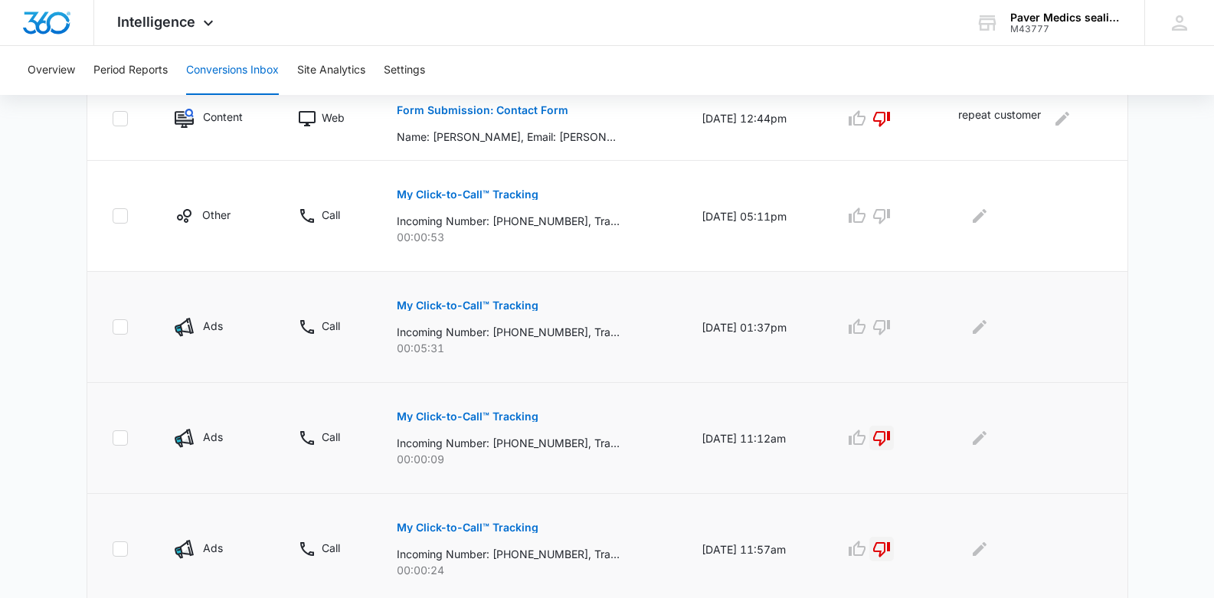
click at [488, 306] on p "My Click-to-Call™ Tracking" at bounding box center [468, 305] width 142 height 11
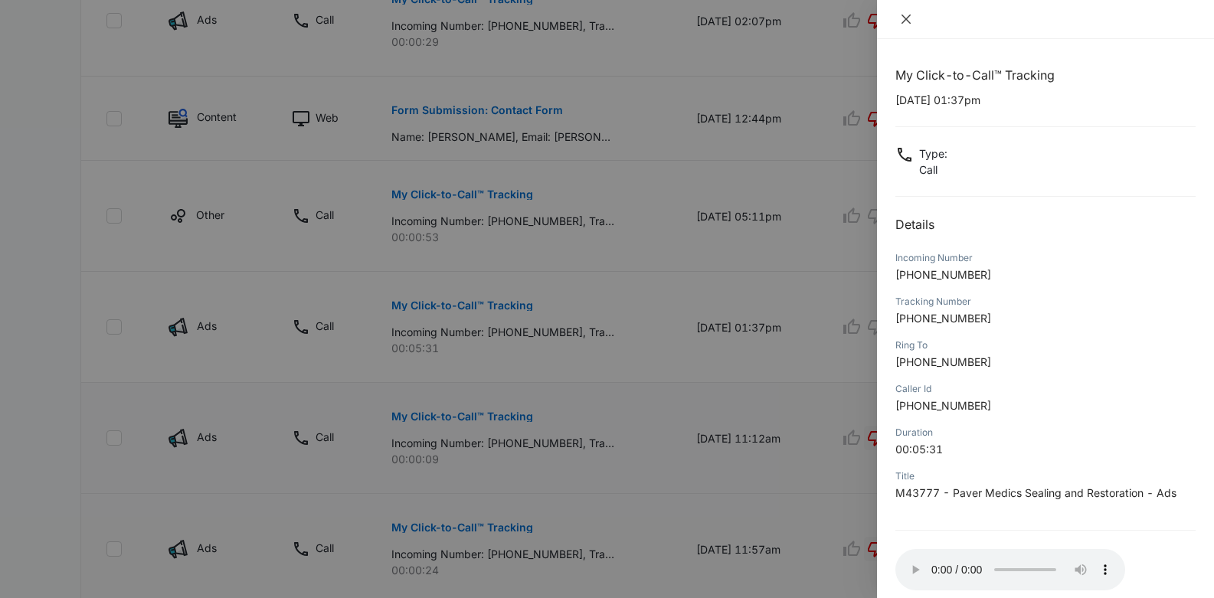
click at [907, 20] on icon "close" at bounding box center [905, 19] width 9 height 9
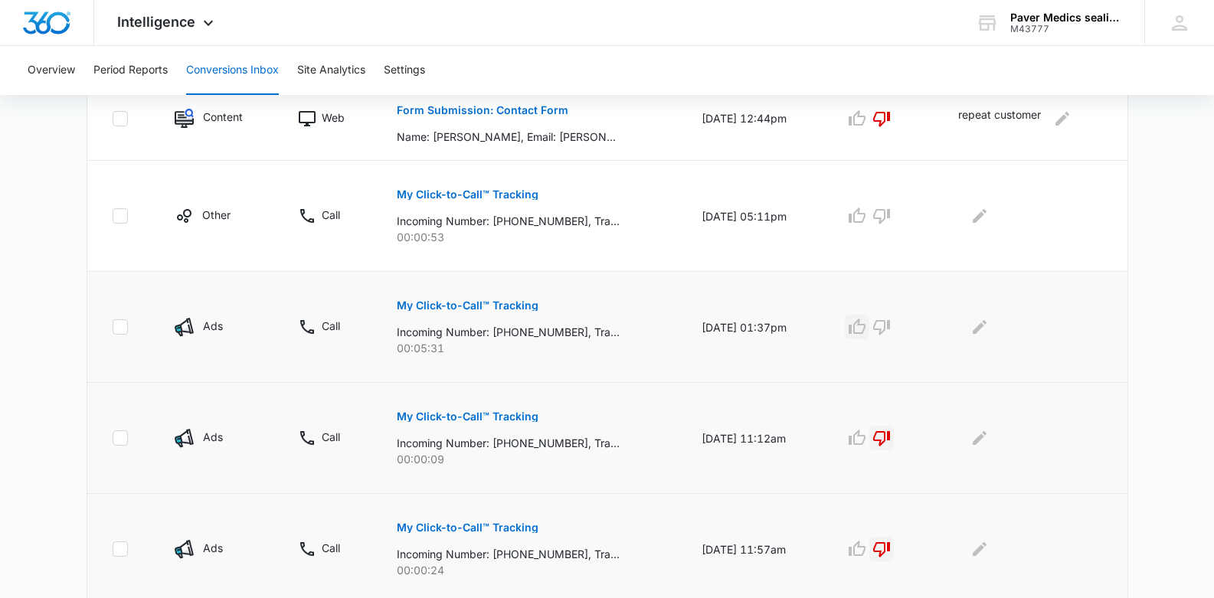
click at [865, 325] on icon "button" at bounding box center [856, 326] width 17 height 15
click at [982, 325] on icon "Edit Comments" at bounding box center [979, 327] width 18 height 18
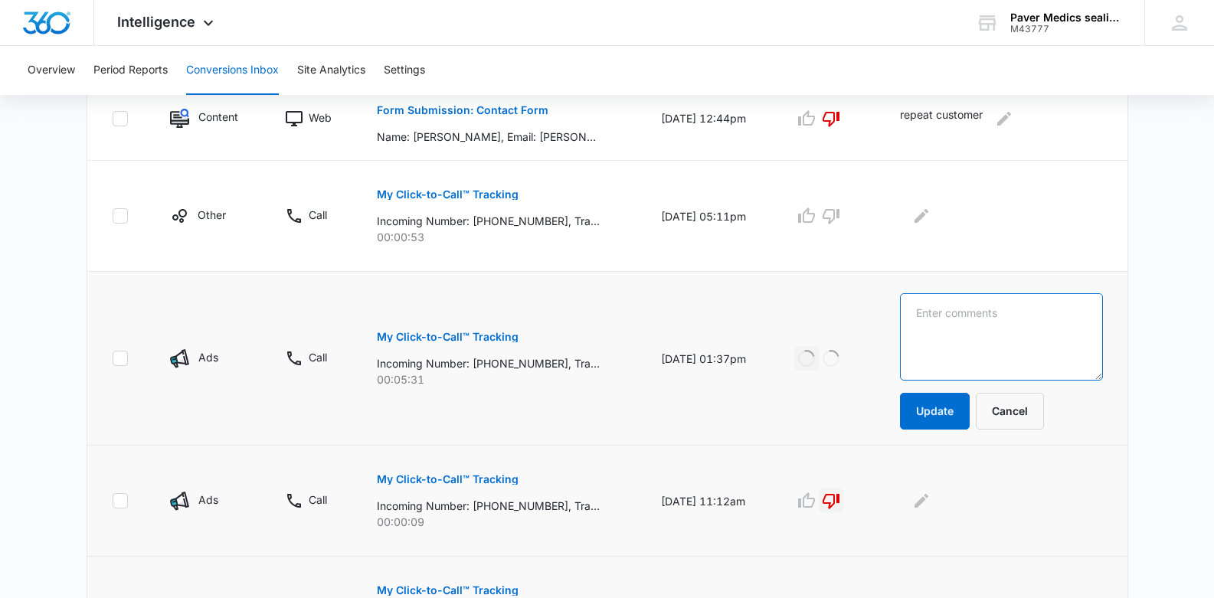
click at [953, 315] on textarea at bounding box center [1001, 336] width 203 height 87
type textarea "Hening"
click at [954, 413] on button "Update" at bounding box center [935, 411] width 70 height 37
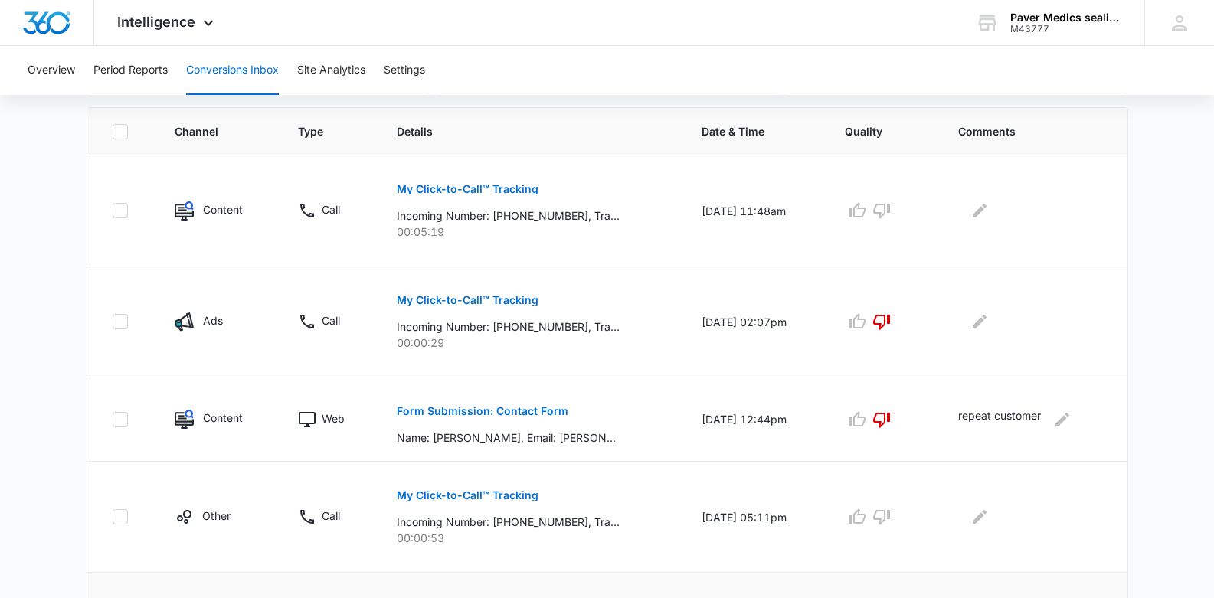
scroll to position [319, 0]
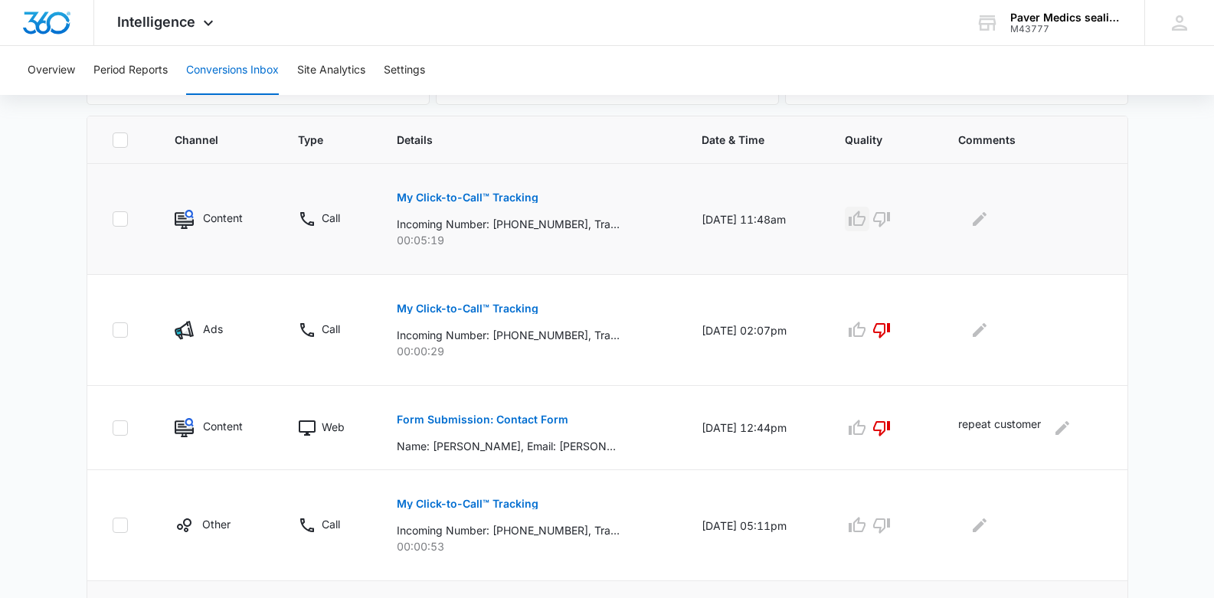
click at [862, 219] on icon "button" at bounding box center [856, 218] width 17 height 15
click at [475, 504] on p "My Click-to-Call™ Tracking" at bounding box center [468, 503] width 142 height 11
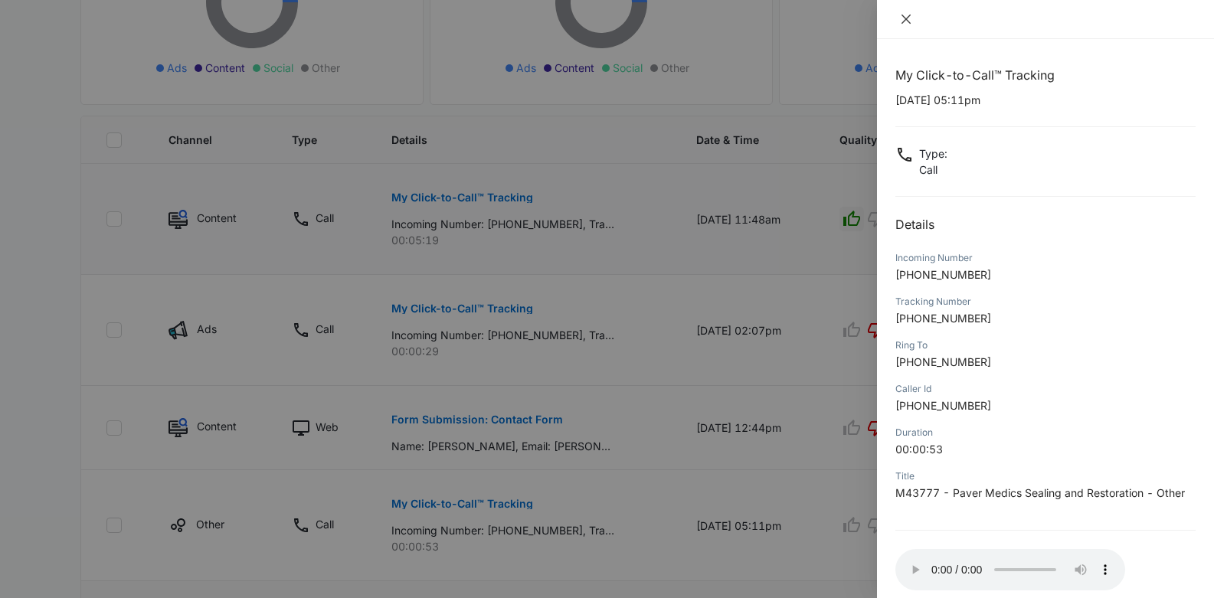
click at [904, 19] on icon "close" at bounding box center [906, 19] width 12 height 12
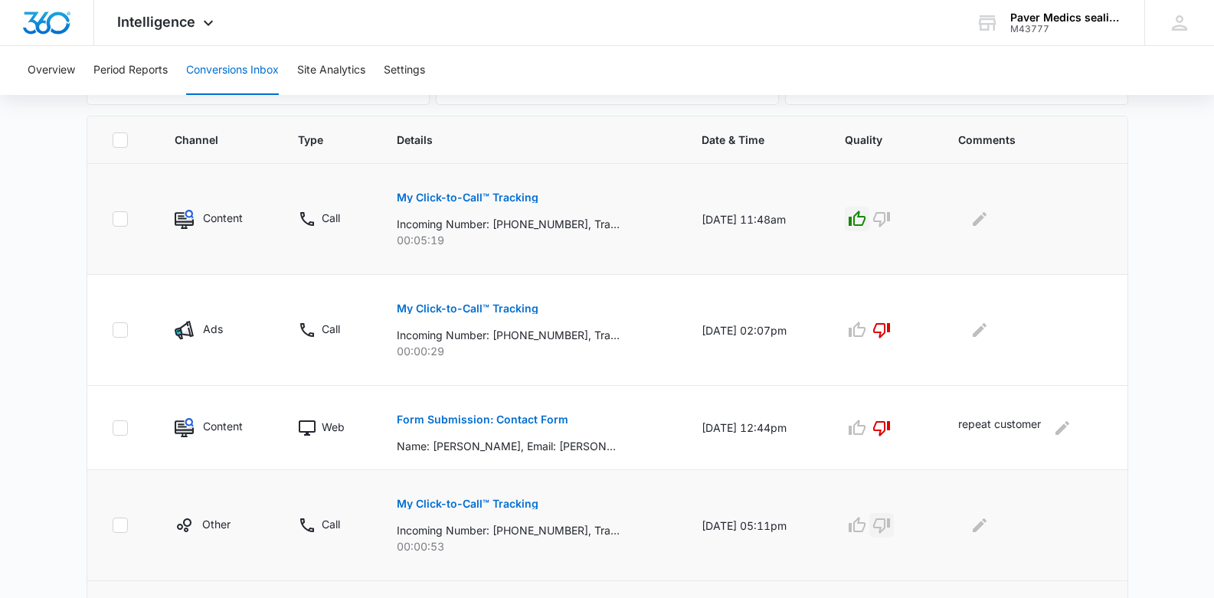
click at [888, 533] on icon "button" at bounding box center [881, 525] width 17 height 15
click at [983, 533] on icon "Edit Comments" at bounding box center [979, 525] width 18 height 18
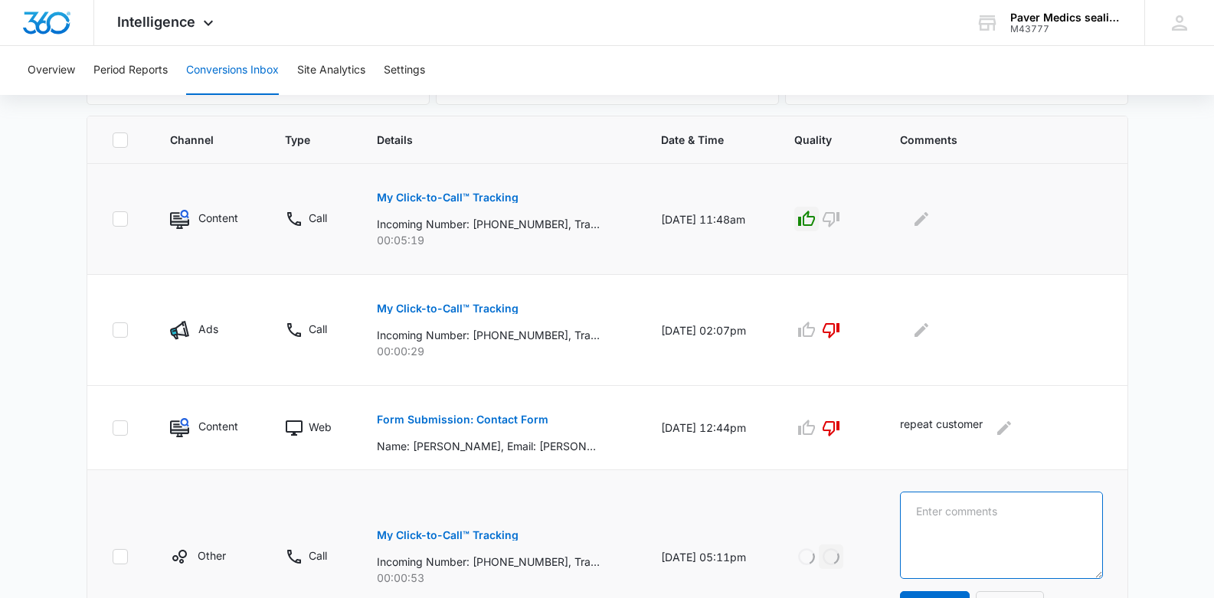
click at [948, 510] on textarea at bounding box center [1001, 535] width 203 height 87
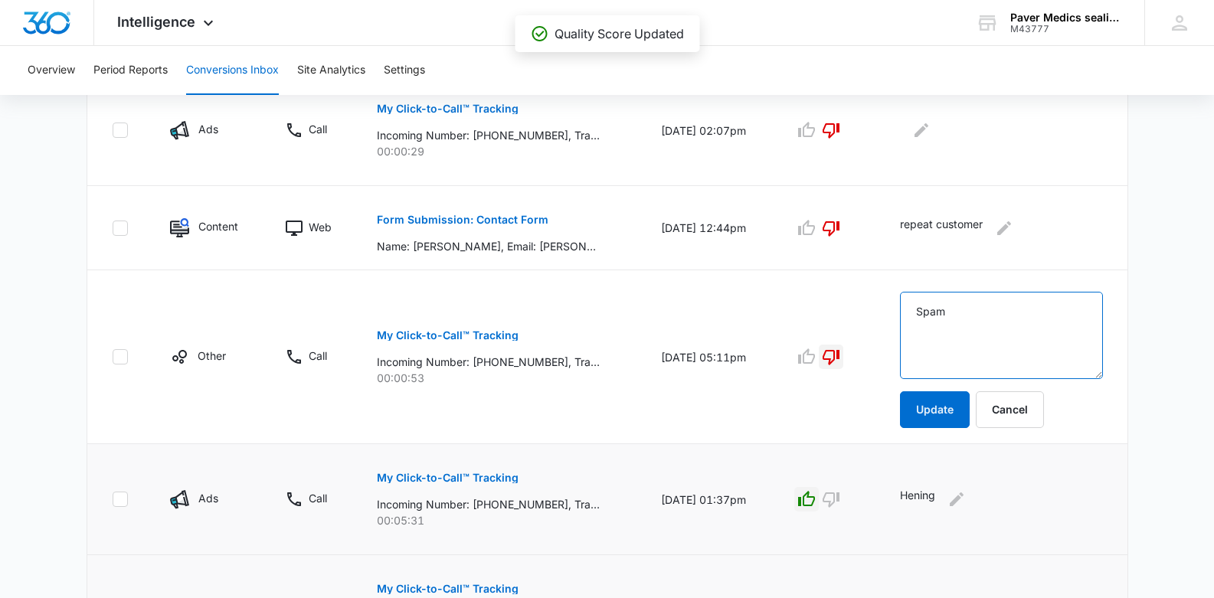
scroll to position [521, 0]
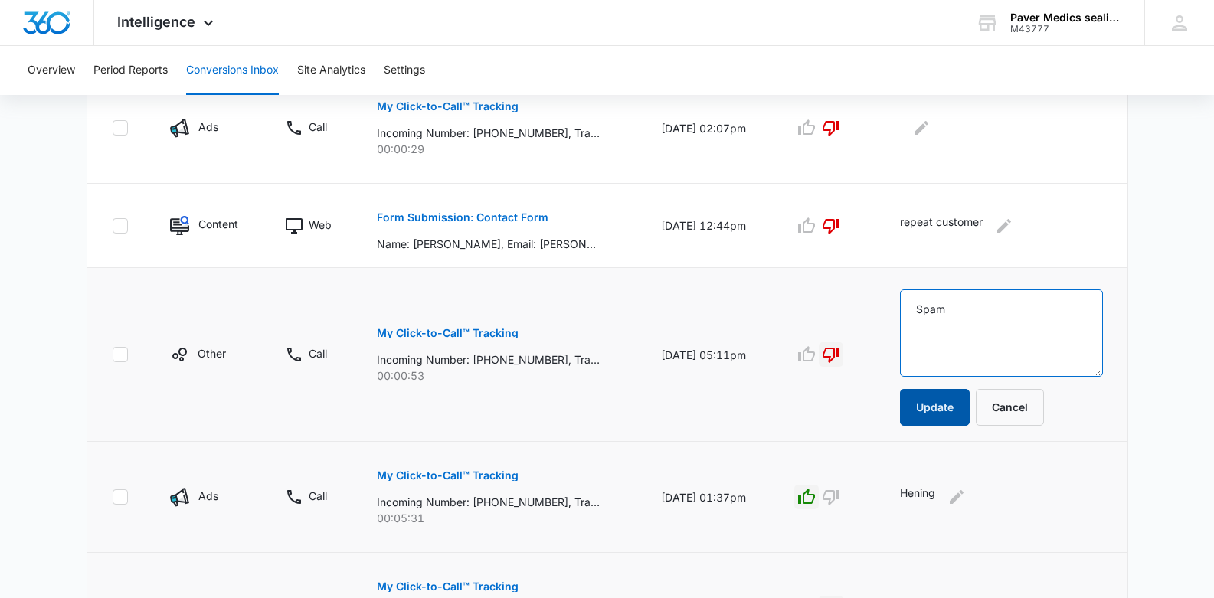
type textarea "Spam"
click at [951, 419] on button "Update" at bounding box center [935, 407] width 70 height 37
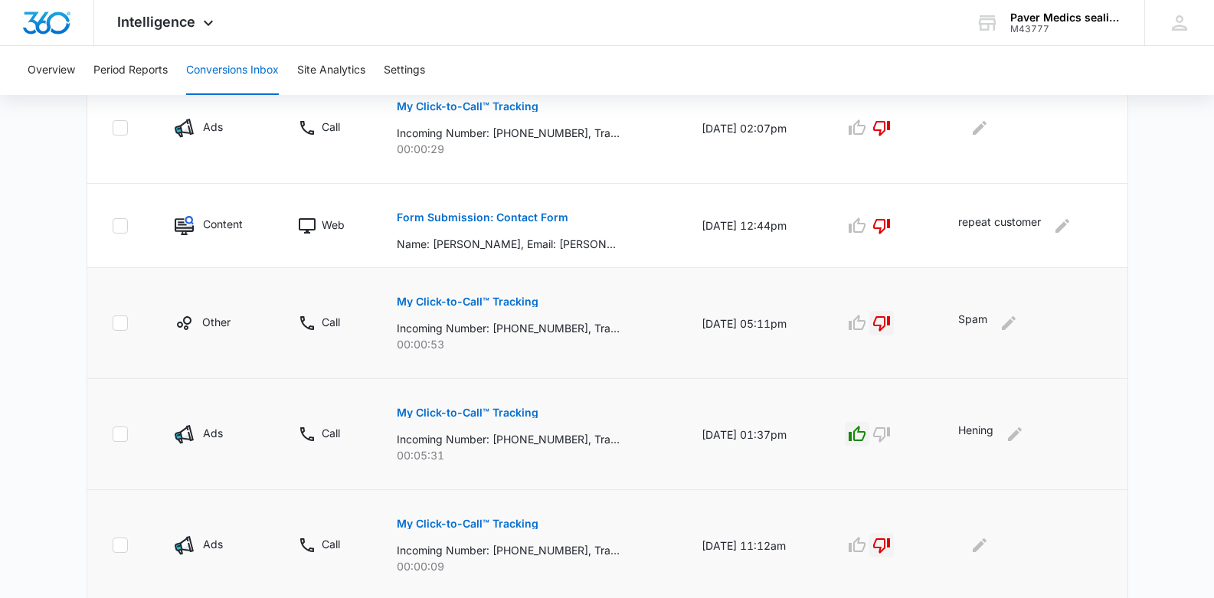
click at [949, 417] on td "Hening" at bounding box center [1033, 434] width 187 height 111
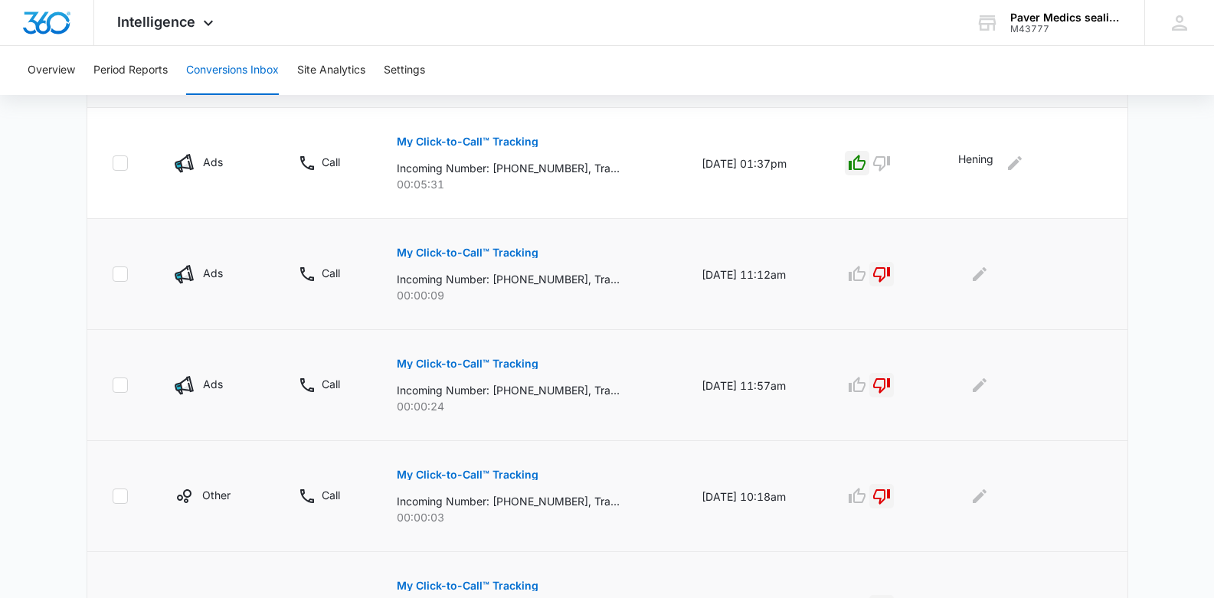
scroll to position [1015, 0]
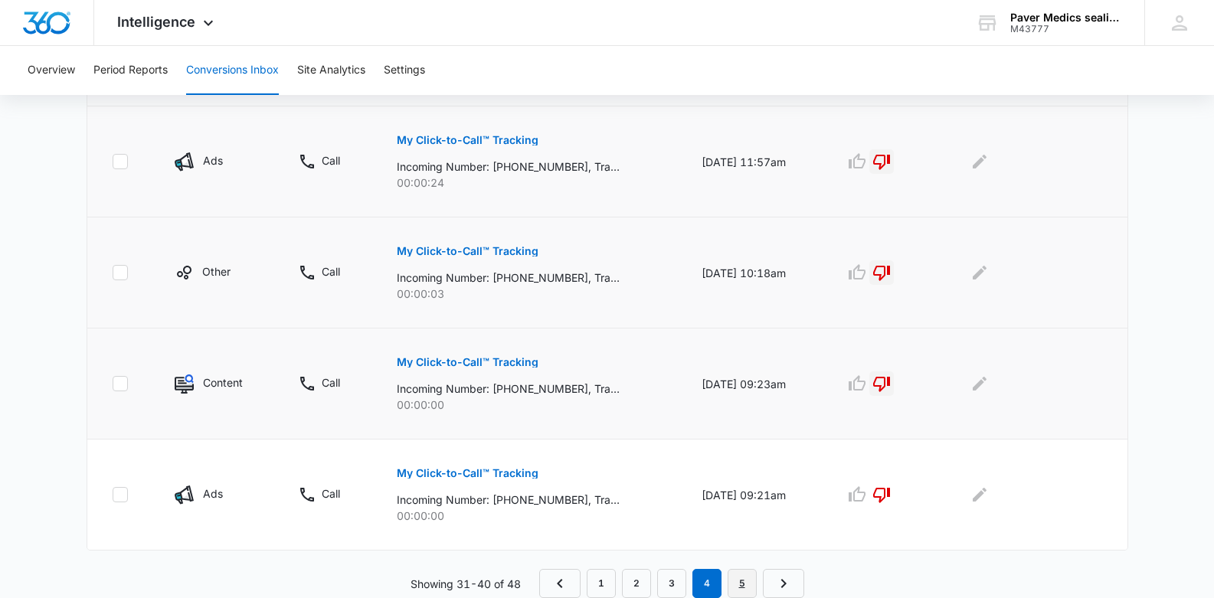
click at [743, 582] on link "5" at bounding box center [741, 583] width 29 height 29
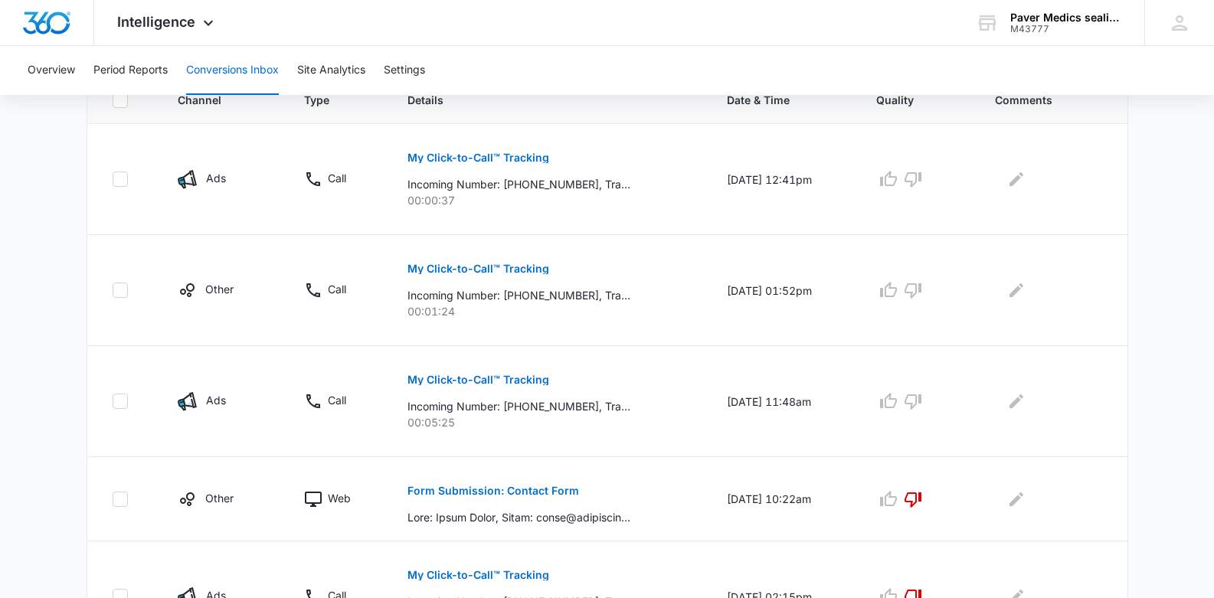
scroll to position [355, 0]
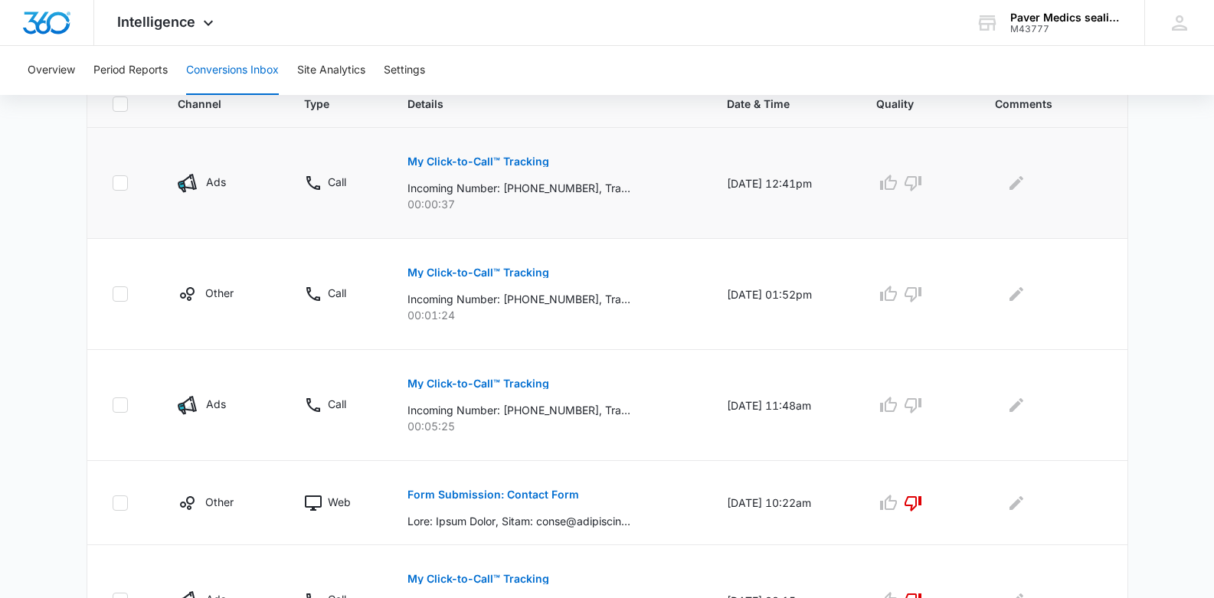
click at [455, 156] on p "My Click-to-Call™ Tracking" at bounding box center [478, 161] width 142 height 11
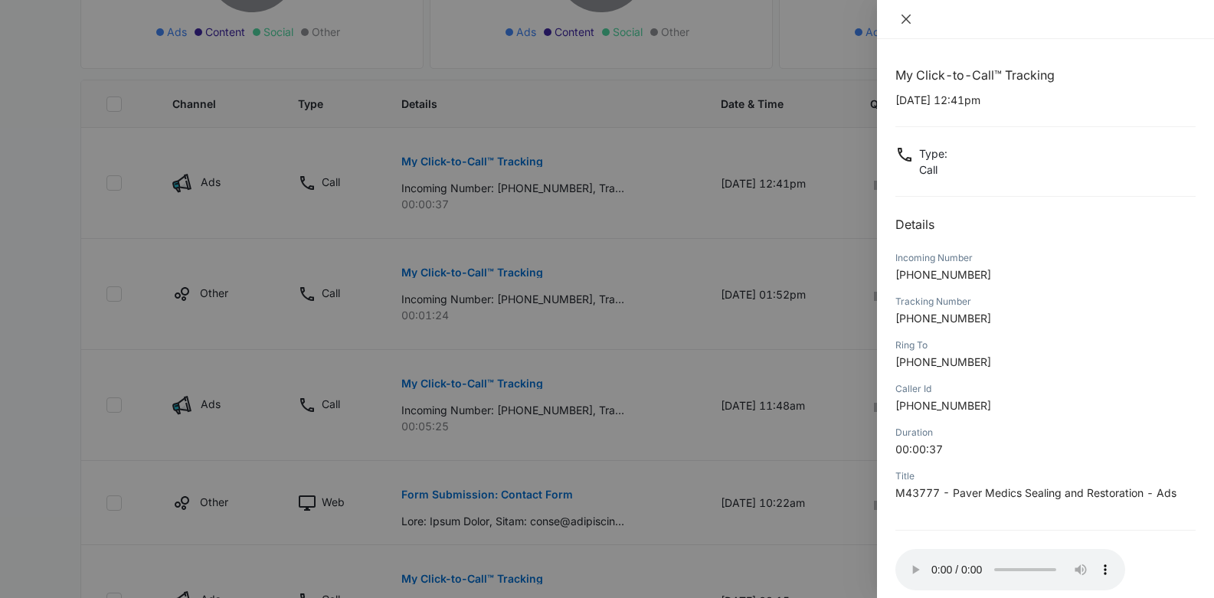
click at [907, 20] on icon "close" at bounding box center [905, 19] width 9 height 9
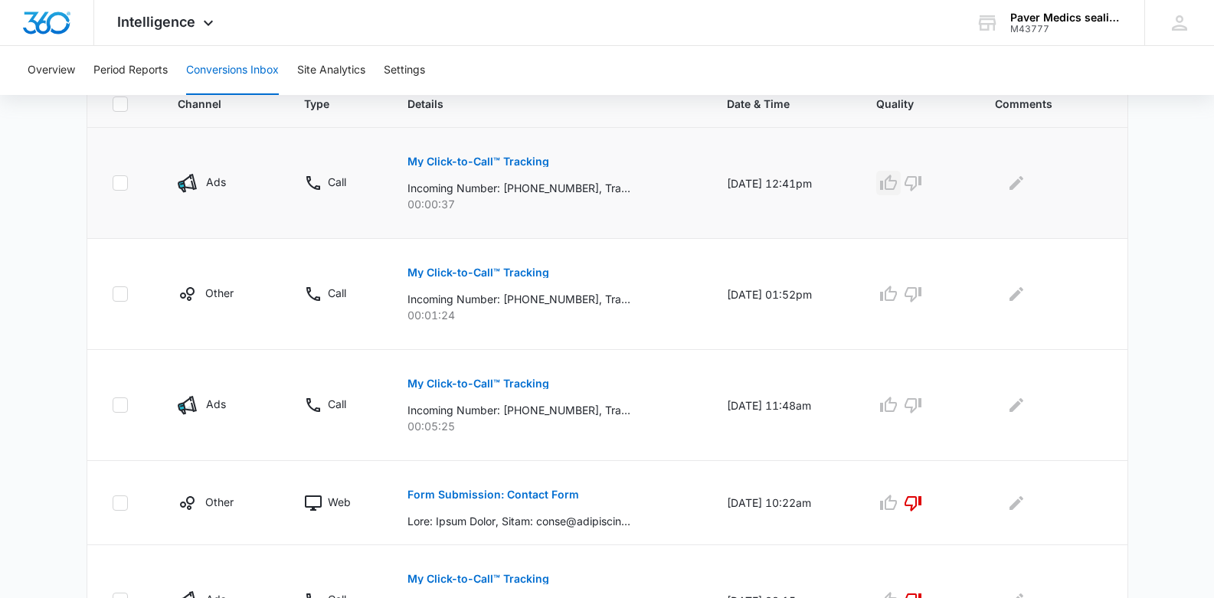
click at [892, 180] on icon "button" at bounding box center [888, 183] width 18 height 18
click at [1024, 187] on icon "Edit Comments" at bounding box center [1016, 183] width 18 height 18
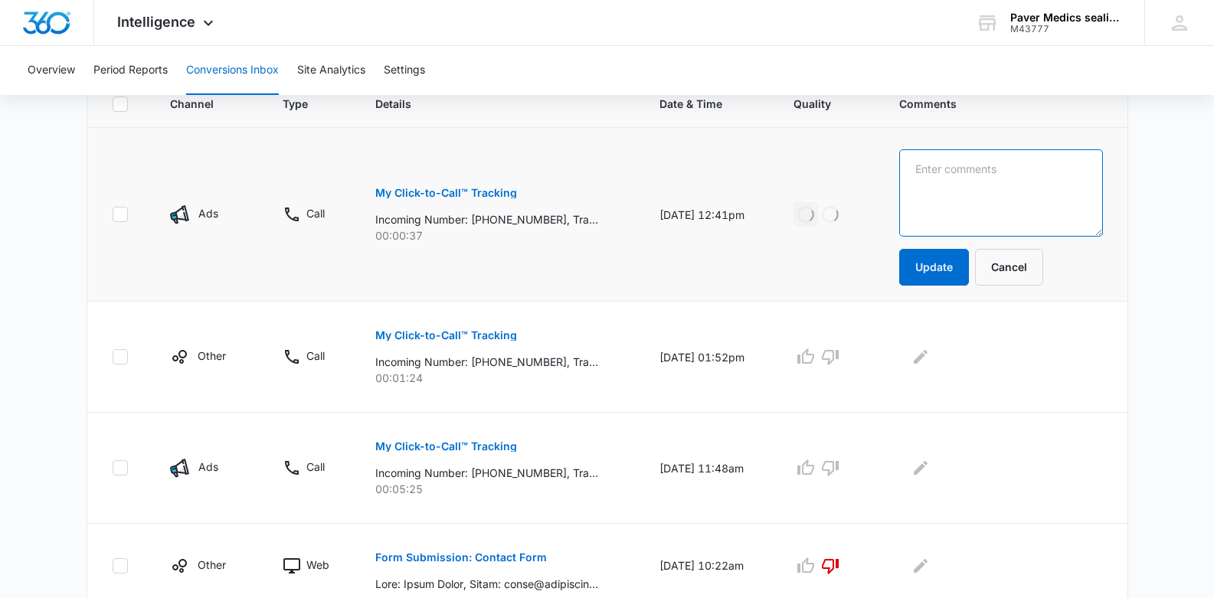
click at [976, 180] on textarea at bounding box center [1000, 192] width 203 height 87
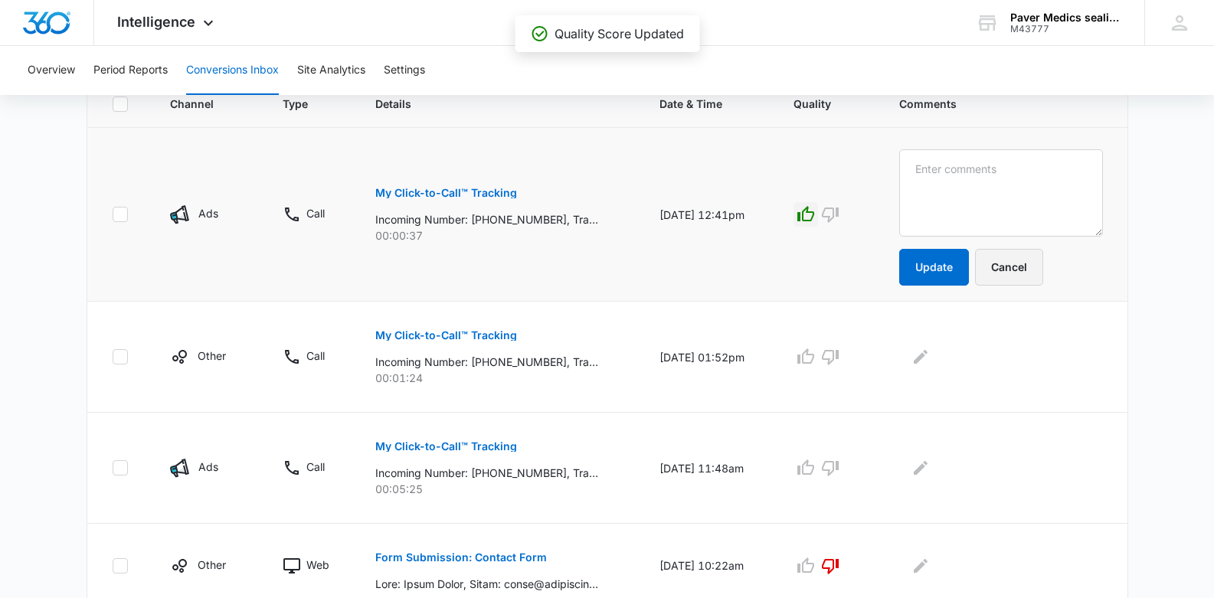
click at [1034, 256] on button "Cancel" at bounding box center [1009, 267] width 68 height 37
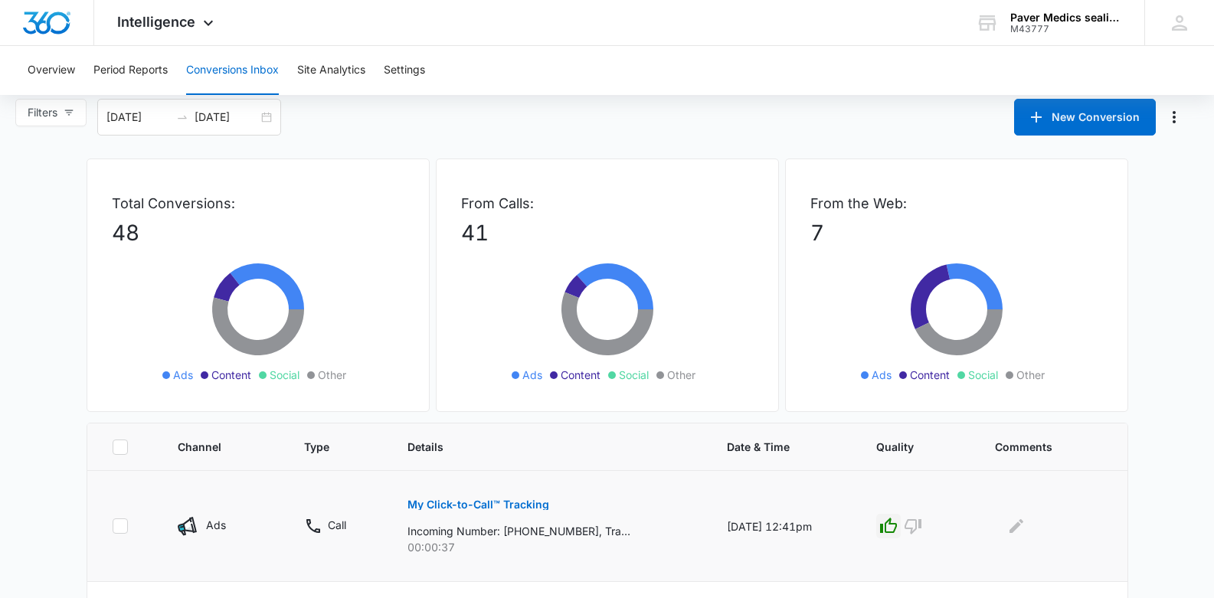
scroll to position [0, 0]
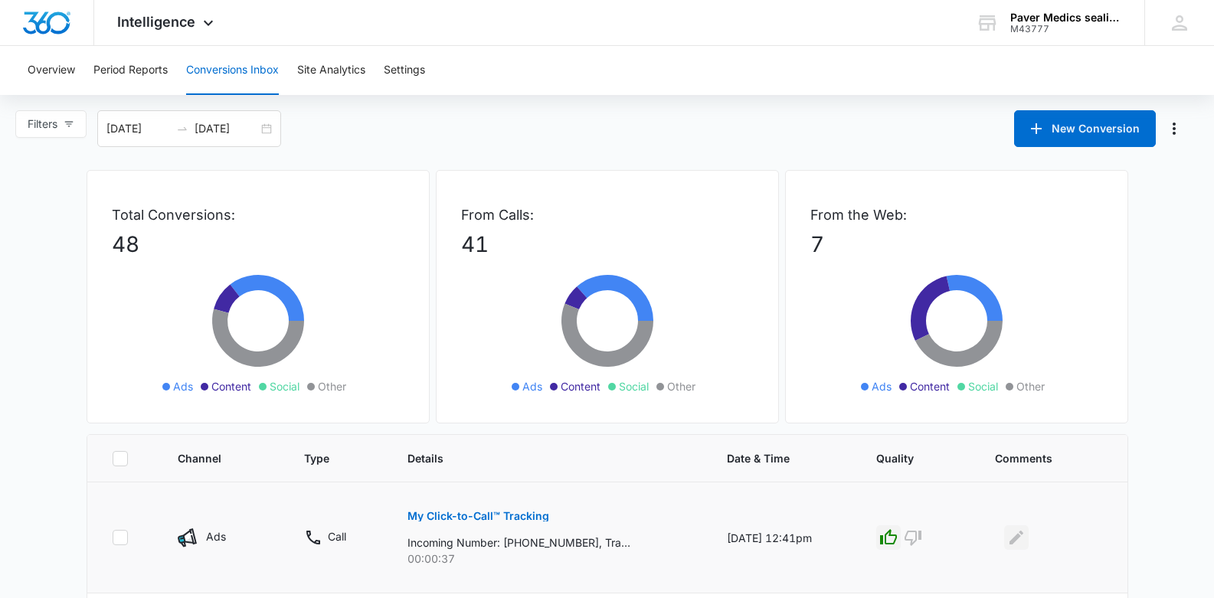
click at [1025, 541] on icon "Edit Comments" at bounding box center [1016, 537] width 18 height 18
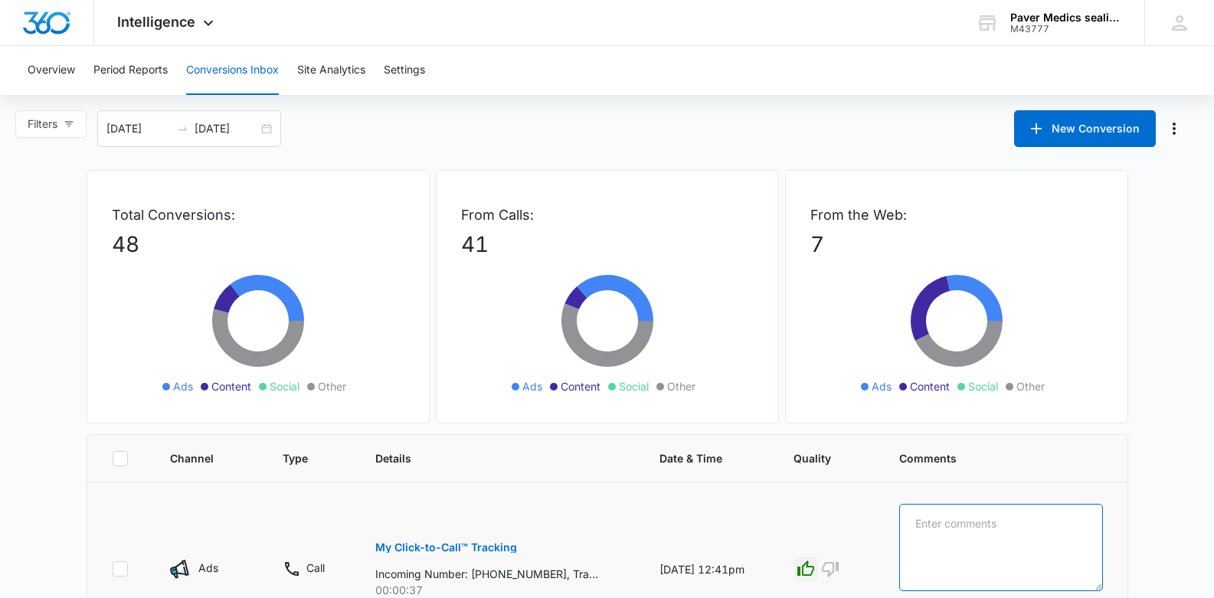
click at [975, 521] on textarea at bounding box center [1000, 547] width 203 height 87
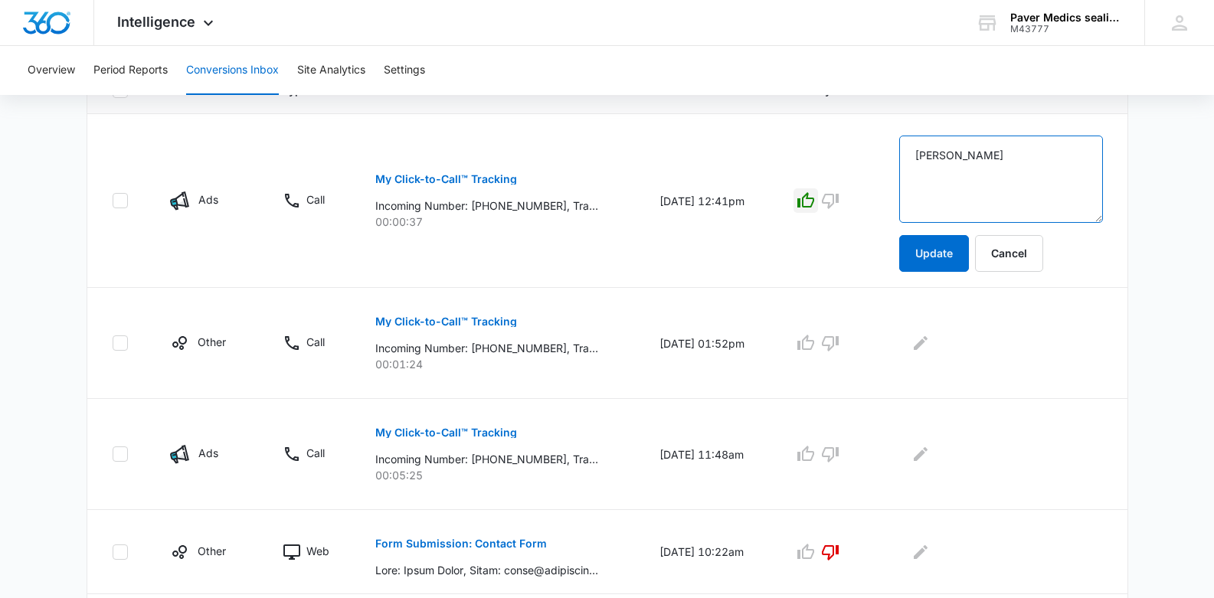
scroll to position [374, 0]
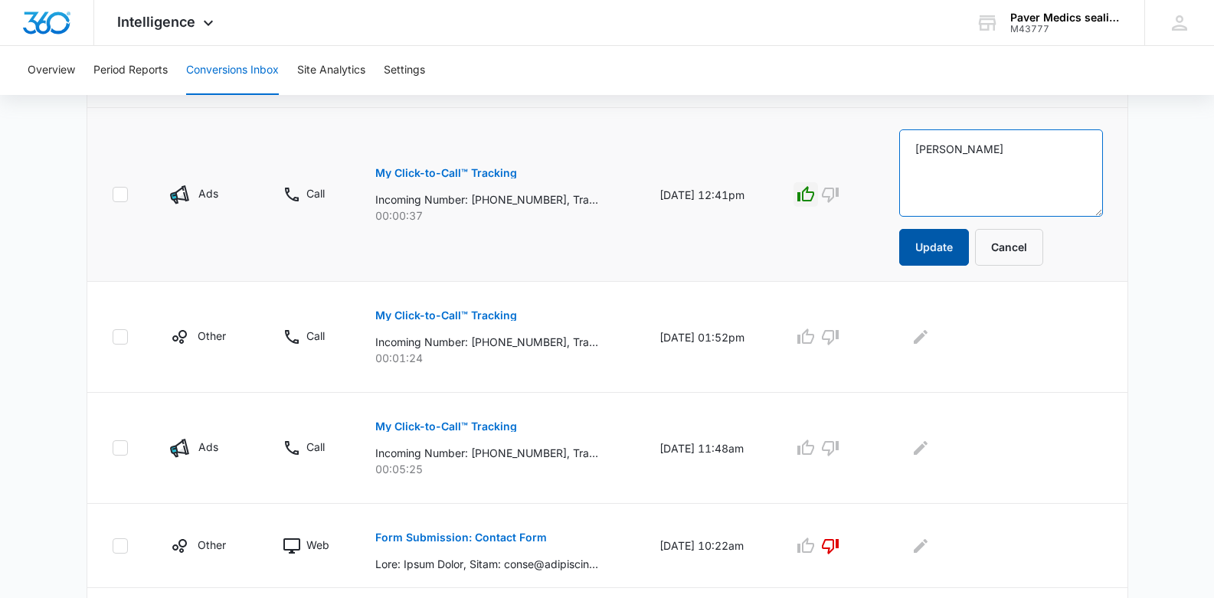
type textarea "[PERSON_NAME]"
click at [937, 241] on button "Update" at bounding box center [934, 247] width 70 height 37
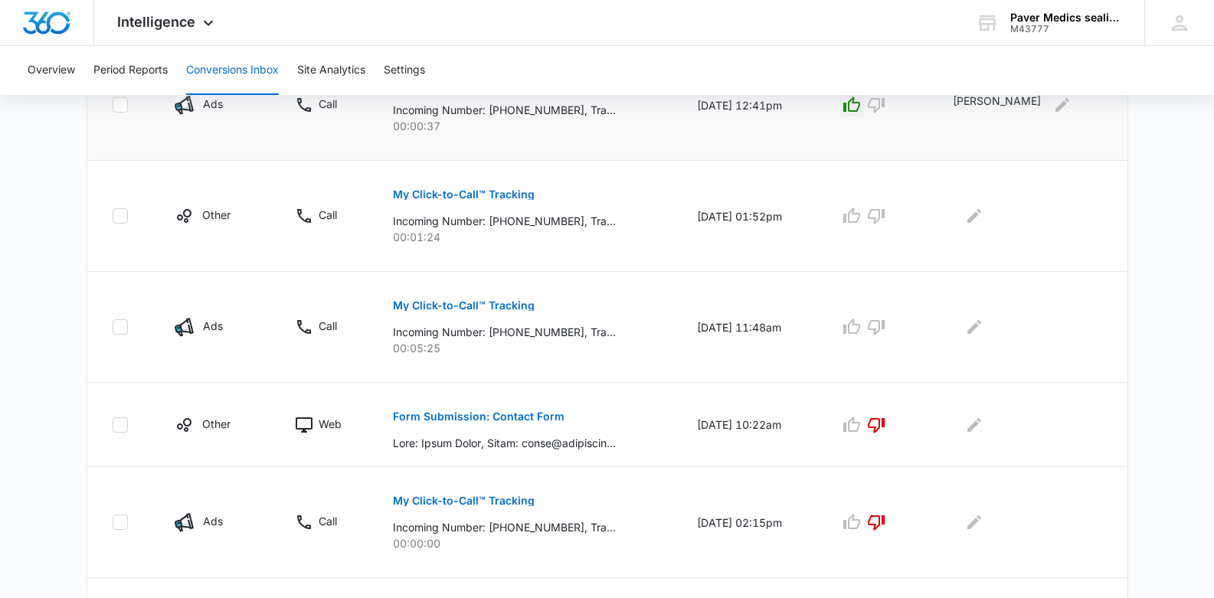
scroll to position [438, 0]
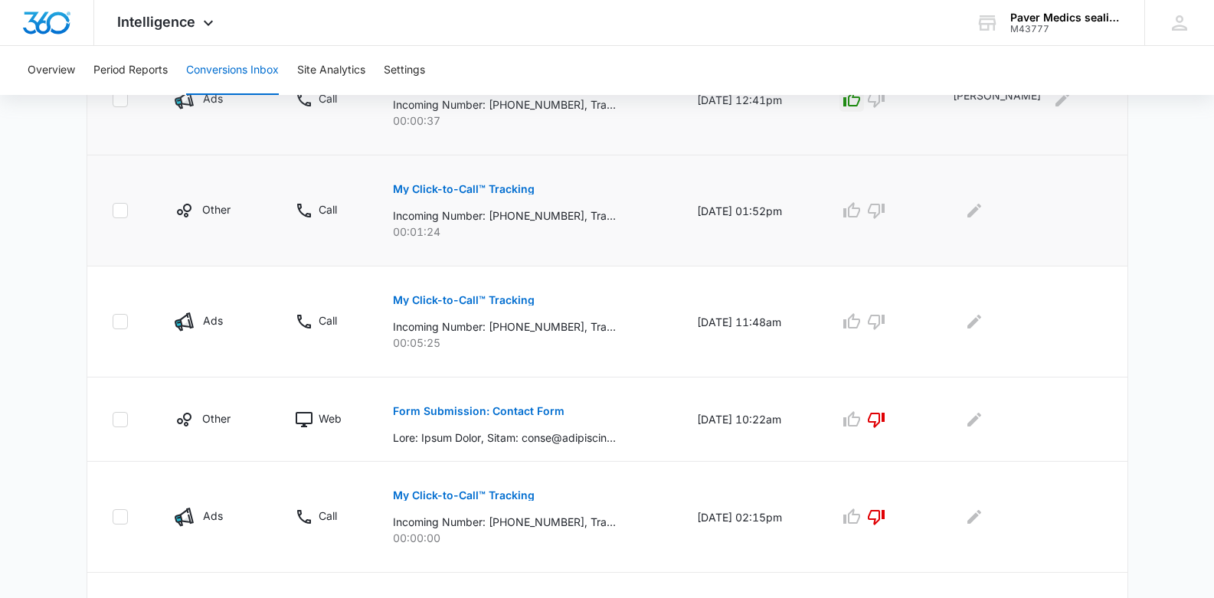
click at [492, 193] on p "My Click-to-Call™ Tracking" at bounding box center [464, 189] width 142 height 11
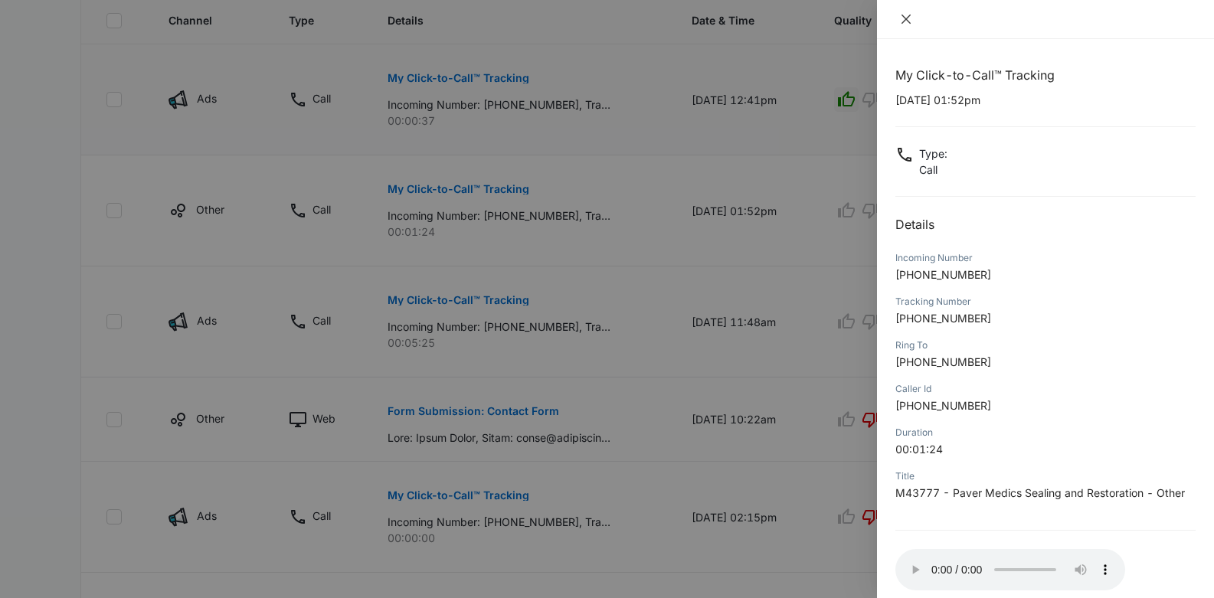
click at [901, 24] on icon "close" at bounding box center [906, 19] width 12 height 12
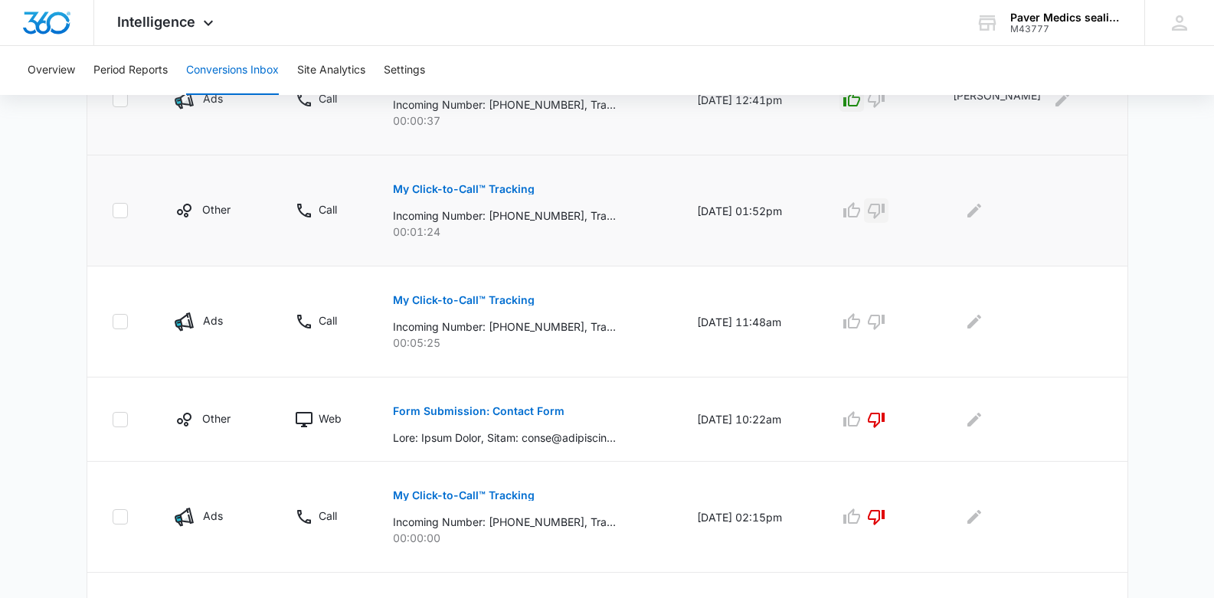
click at [884, 204] on icon "button" at bounding box center [876, 211] width 17 height 15
click at [981, 208] on icon "Edit Comments" at bounding box center [974, 211] width 14 height 14
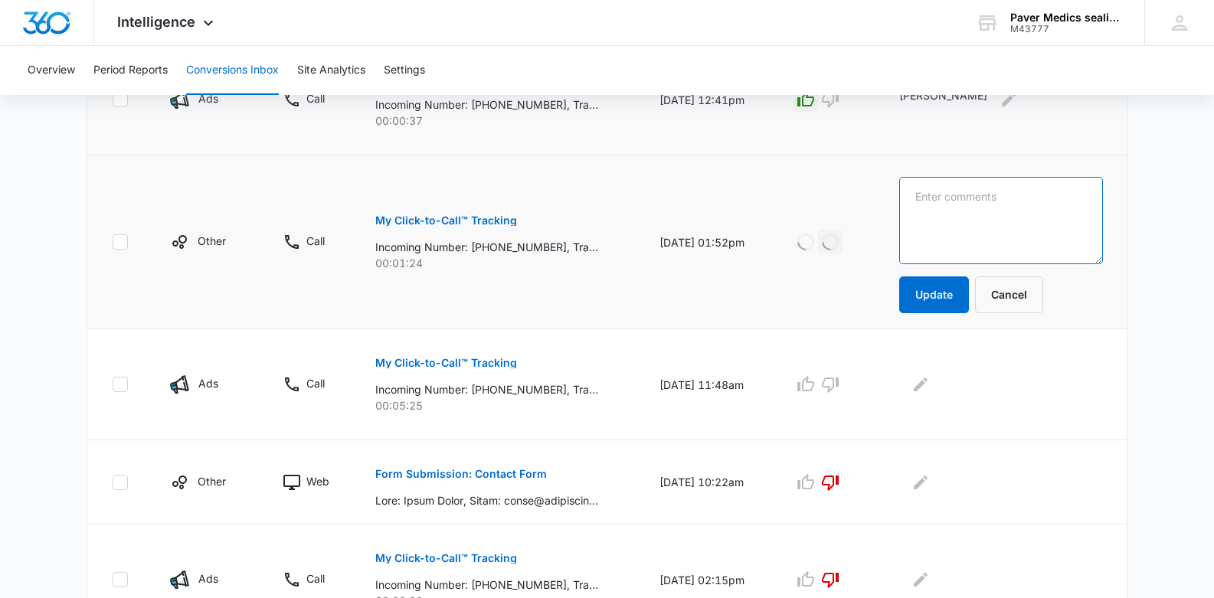
click at [968, 198] on textarea at bounding box center [1000, 220] width 203 height 87
type textarea "We do not do this. Landscaping work"
click at [946, 300] on button "Update" at bounding box center [934, 294] width 70 height 37
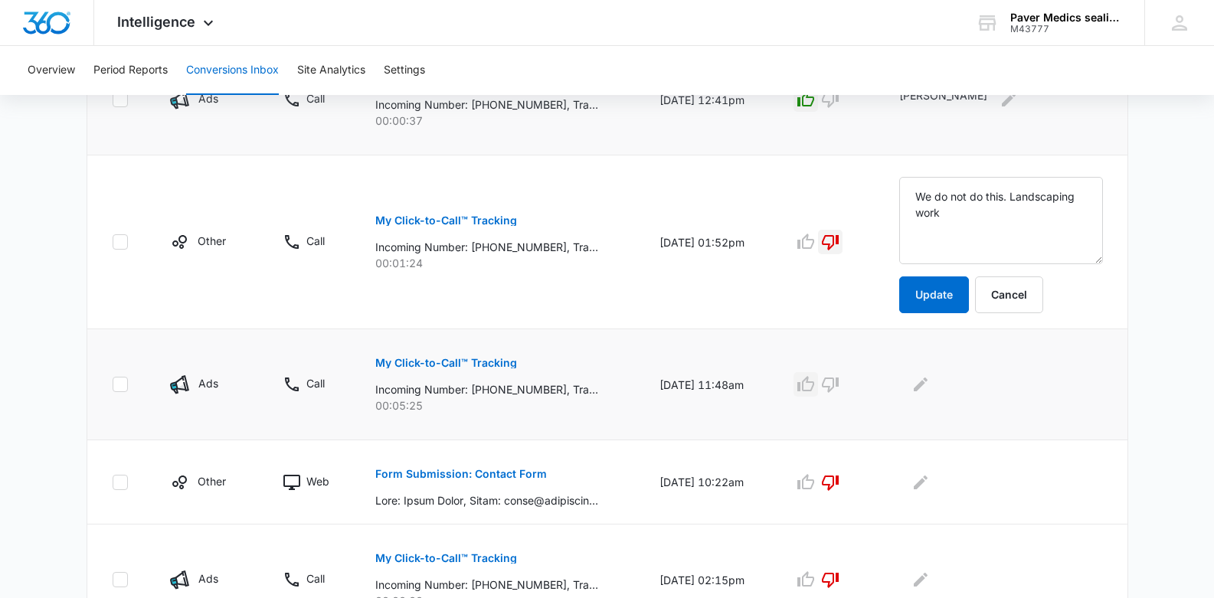
click at [815, 384] on icon "button" at bounding box center [805, 384] width 18 height 18
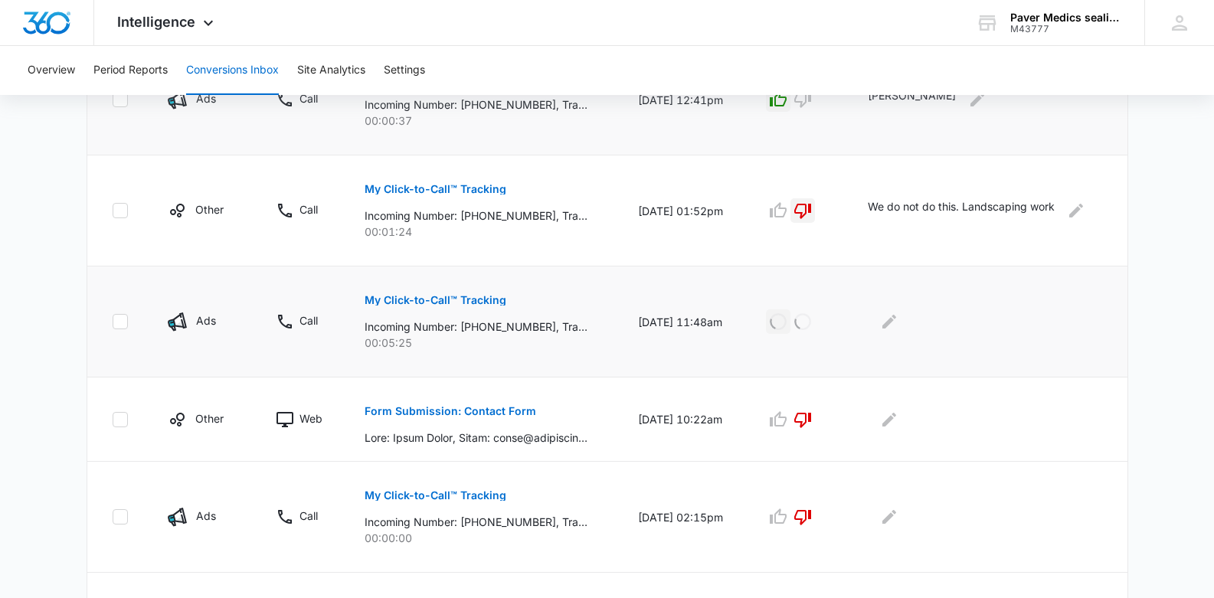
scroll to position [793, 0]
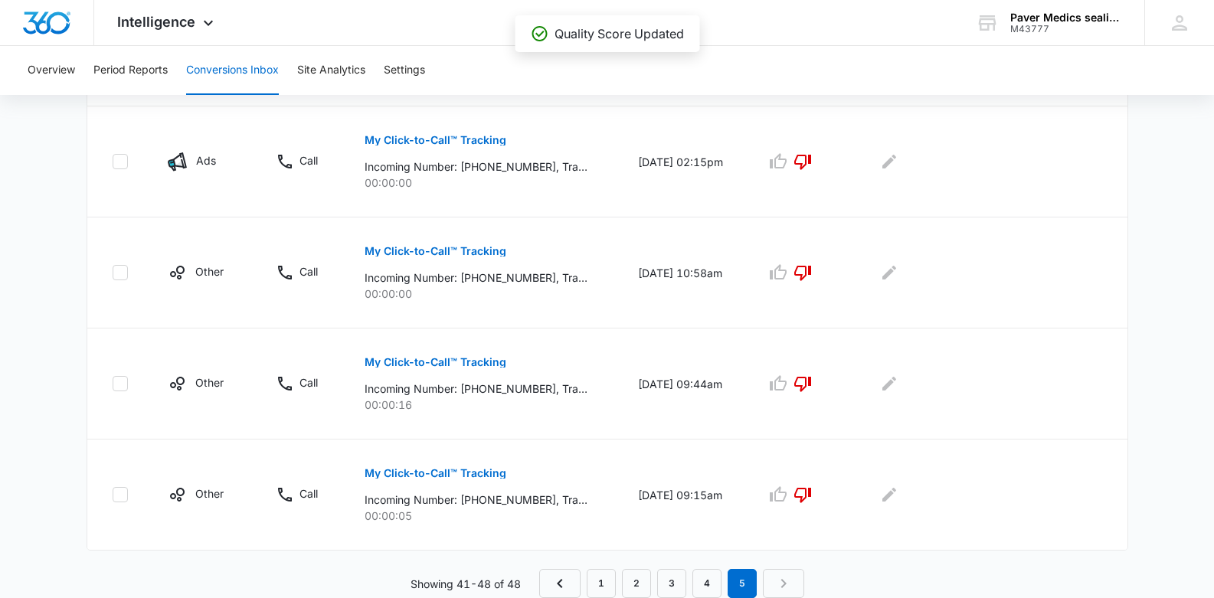
click at [779, 583] on nav "1 2 3 4 5" at bounding box center [671, 583] width 265 height 29
click at [778, 579] on nav "1 2 3 4 5" at bounding box center [671, 583] width 265 height 29
click at [704, 575] on link "4" at bounding box center [706, 583] width 29 height 29
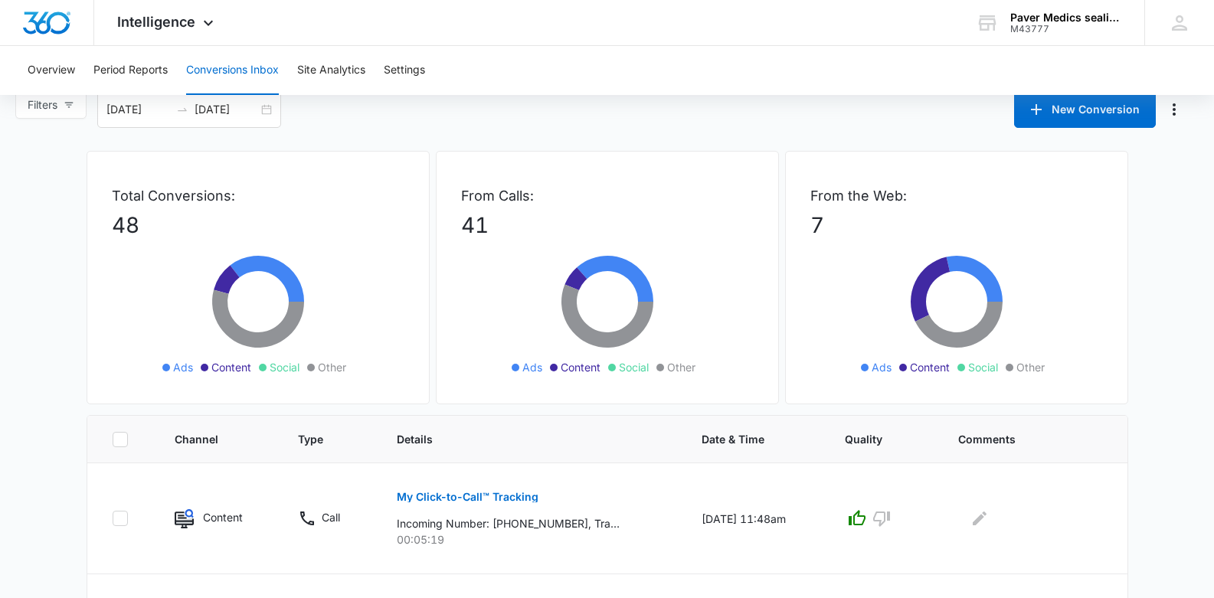
scroll to position [0, 0]
